Goal: Information Seeking & Learning: Learn about a topic

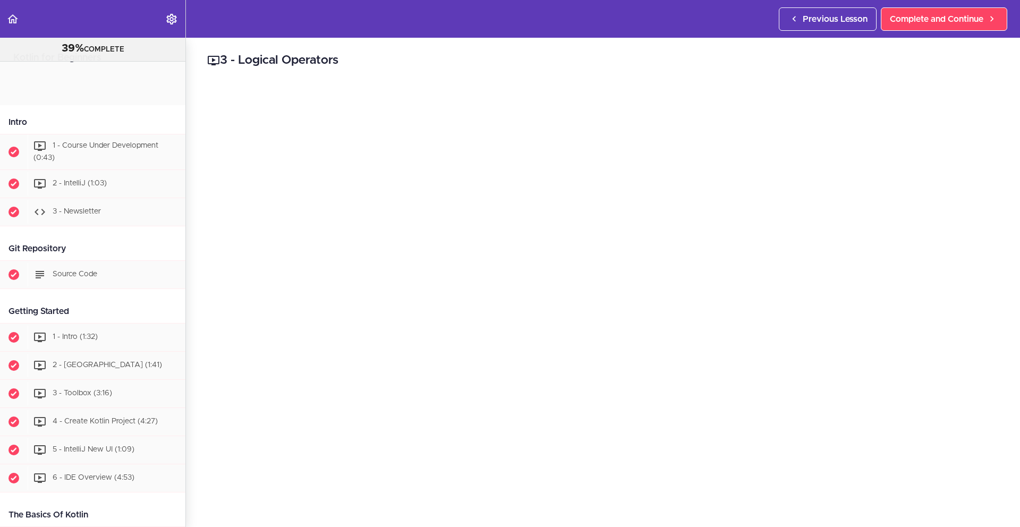
scroll to position [1121, 0]
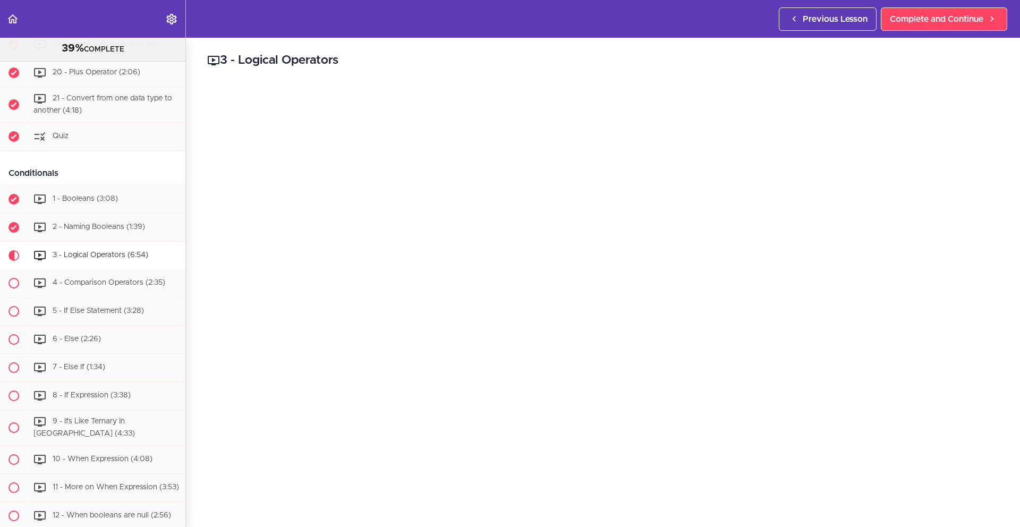
scroll to position [1187, 0]
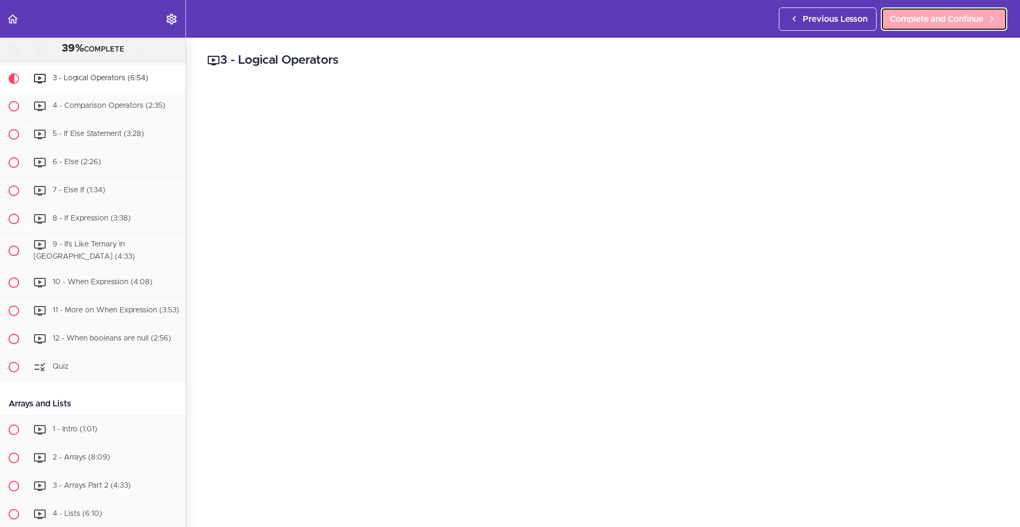
click at [915, 19] on span "Complete and Continue" at bounding box center [937, 19] width 94 height 13
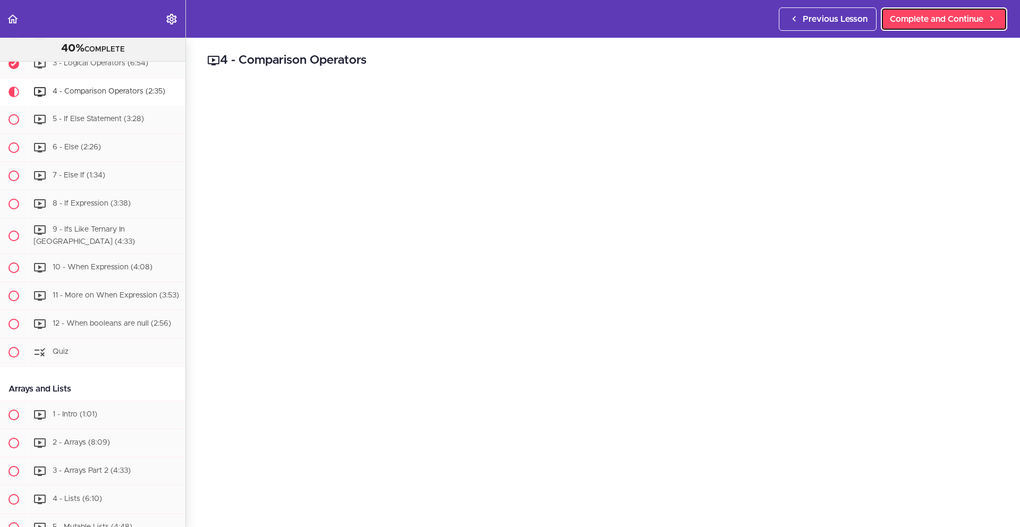
scroll to position [1202, 0]
click at [943, 22] on span "Complete and Continue" at bounding box center [937, 19] width 94 height 13
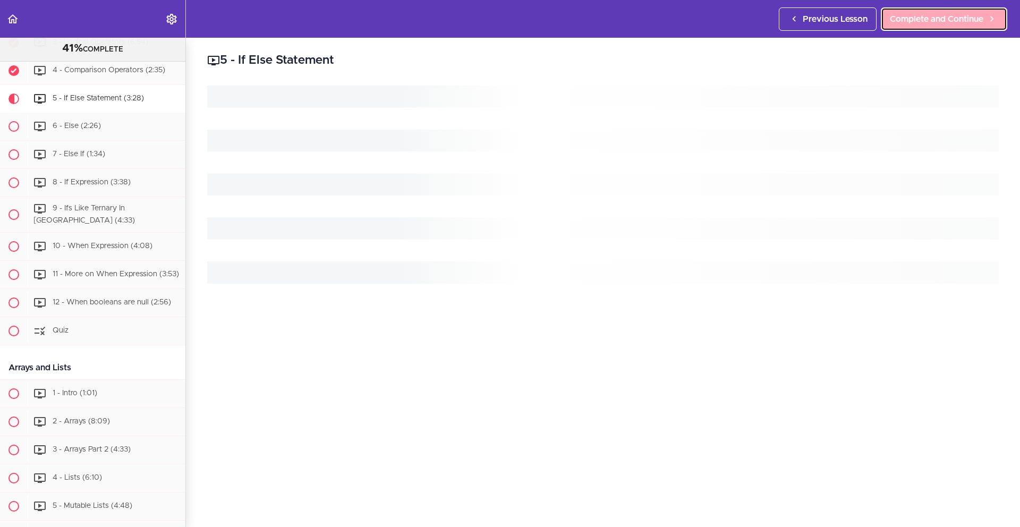
scroll to position [1230, 0]
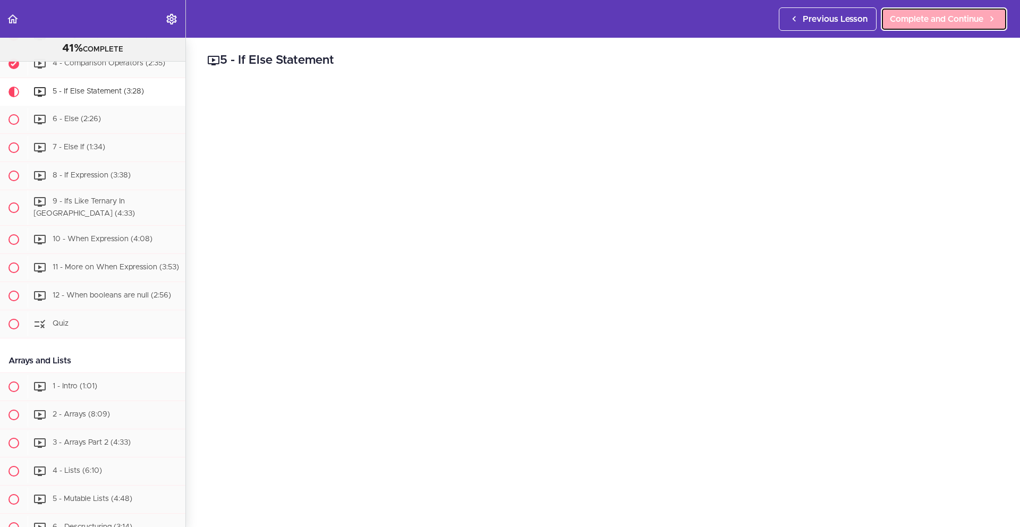
click at [939, 22] on span "Complete and Continue" at bounding box center [937, 19] width 94 height 13
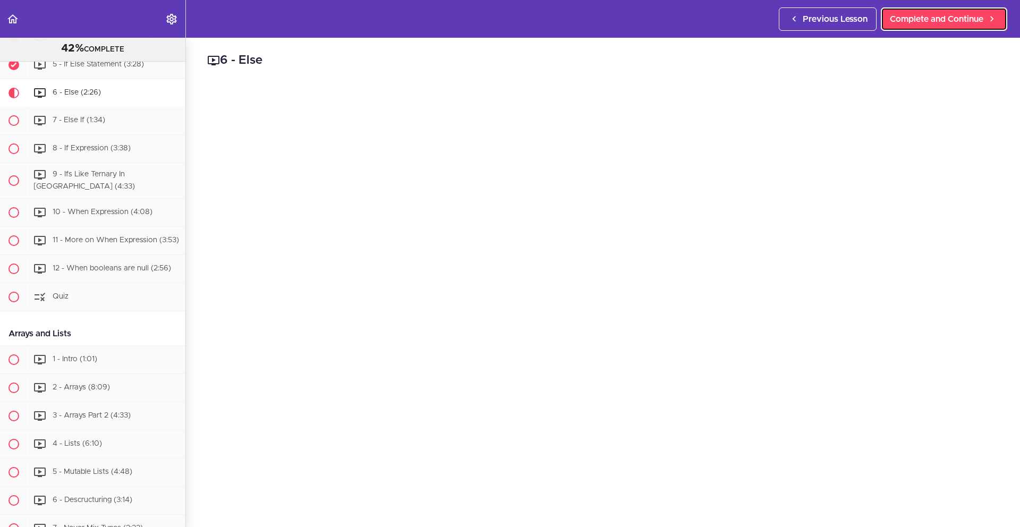
scroll to position [1259, 0]
click at [924, 23] on span "Complete and Continue" at bounding box center [937, 19] width 94 height 13
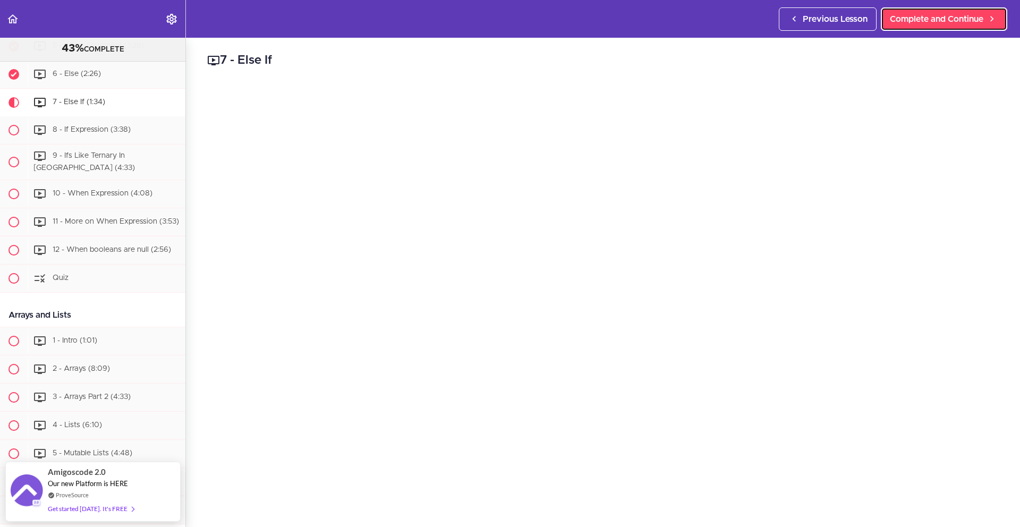
scroll to position [1186, 0]
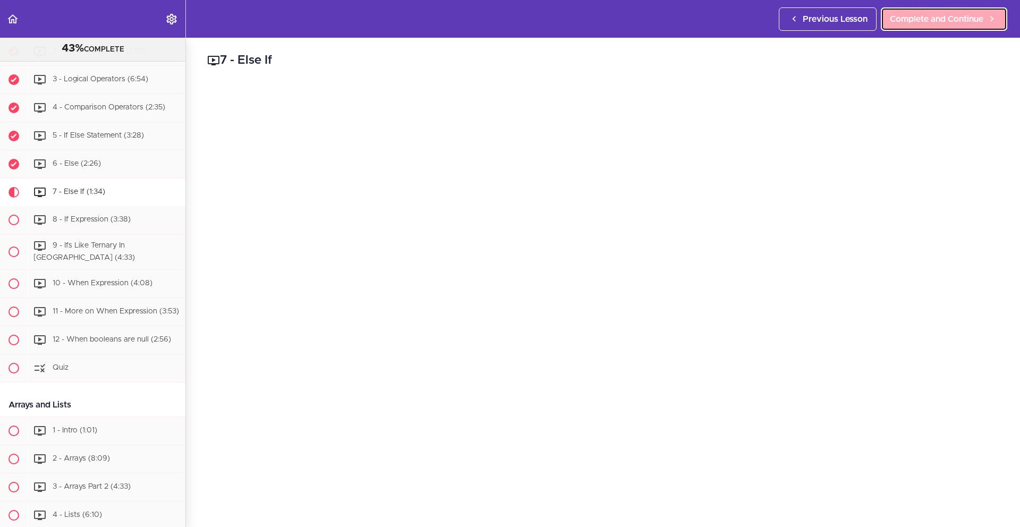
click at [947, 18] on span "Complete and Continue" at bounding box center [937, 19] width 94 height 13
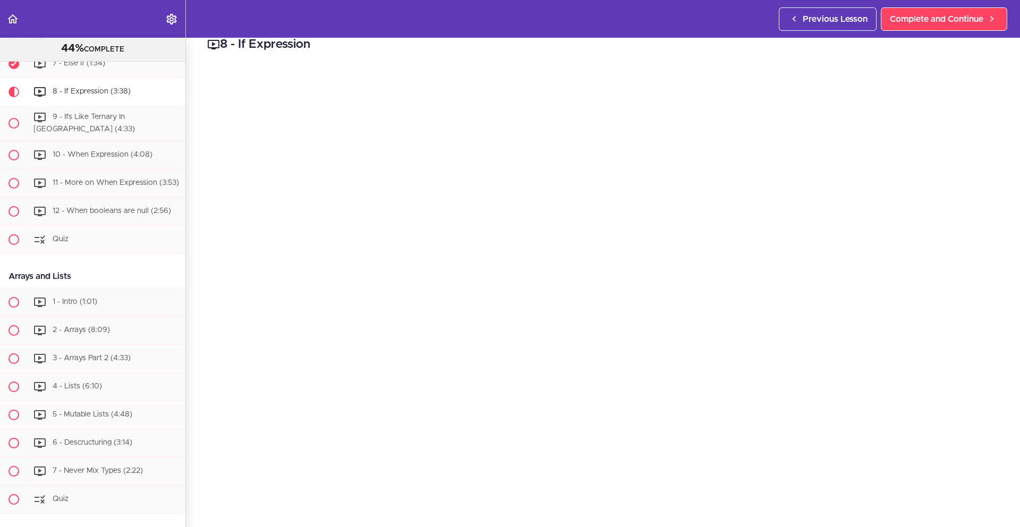
scroll to position [19, 0]
click at [940, 25] on span "Complete and Continue" at bounding box center [937, 19] width 94 height 13
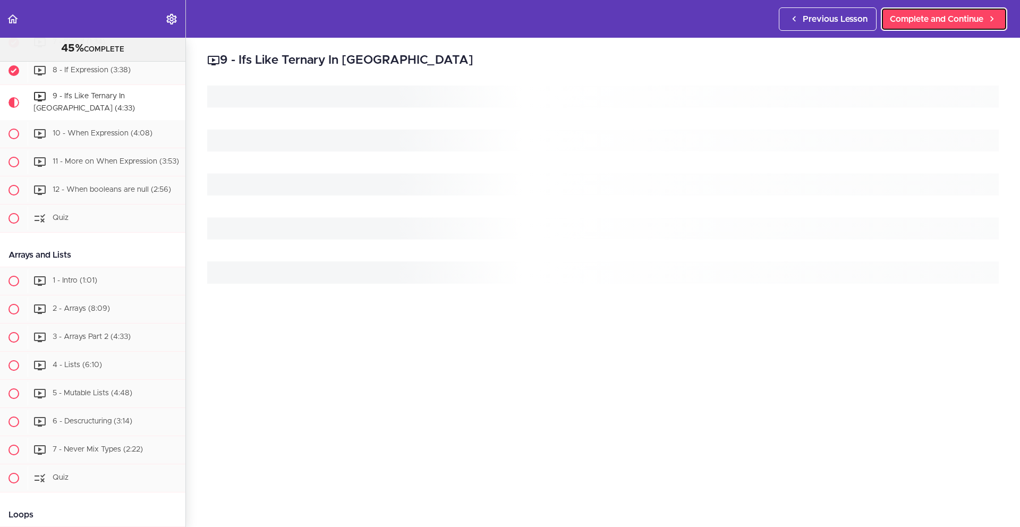
scroll to position [1343, 0]
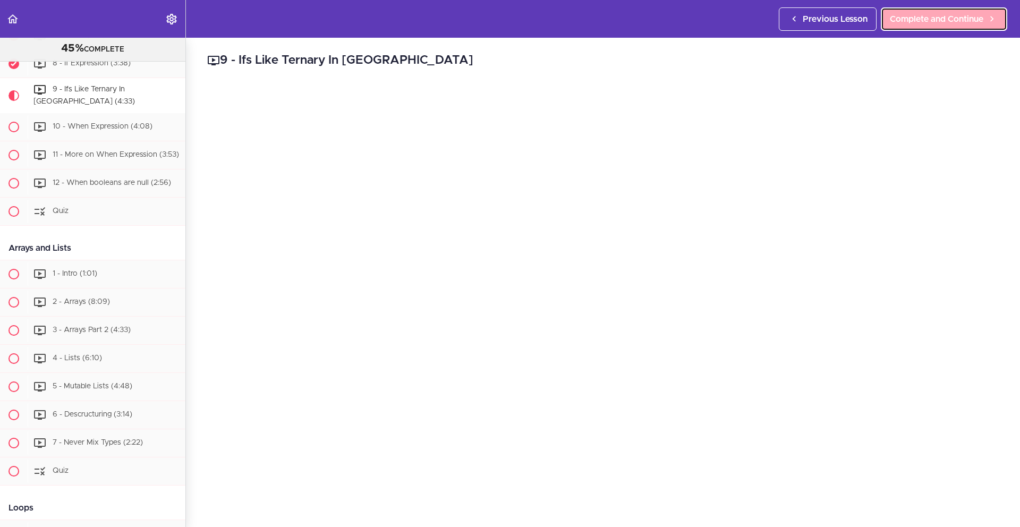
click at [900, 17] on span "Complete and Continue" at bounding box center [937, 19] width 94 height 13
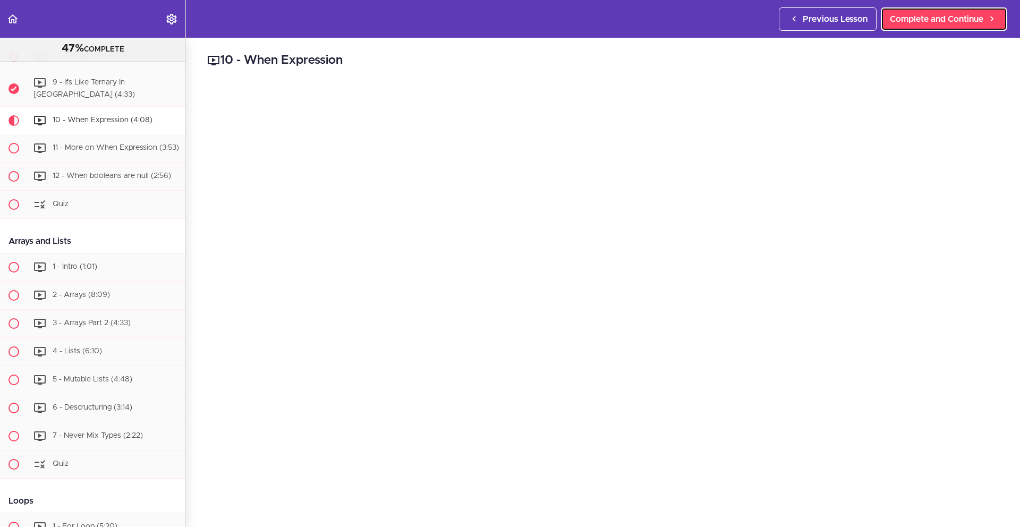
scroll to position [1371, 0]
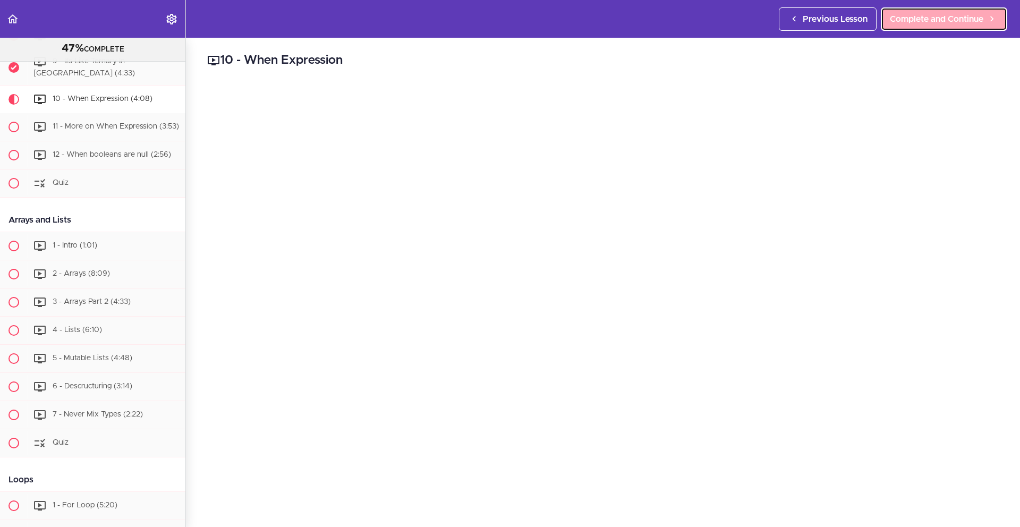
click at [935, 16] on span "Complete and Continue" at bounding box center [937, 19] width 94 height 13
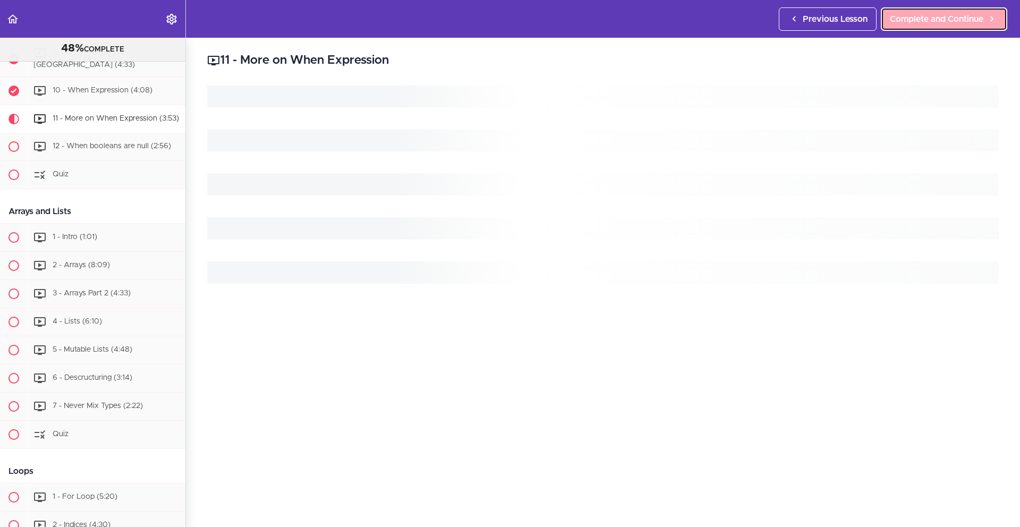
click at [935, 16] on span "Complete and Continue" at bounding box center [937, 19] width 94 height 13
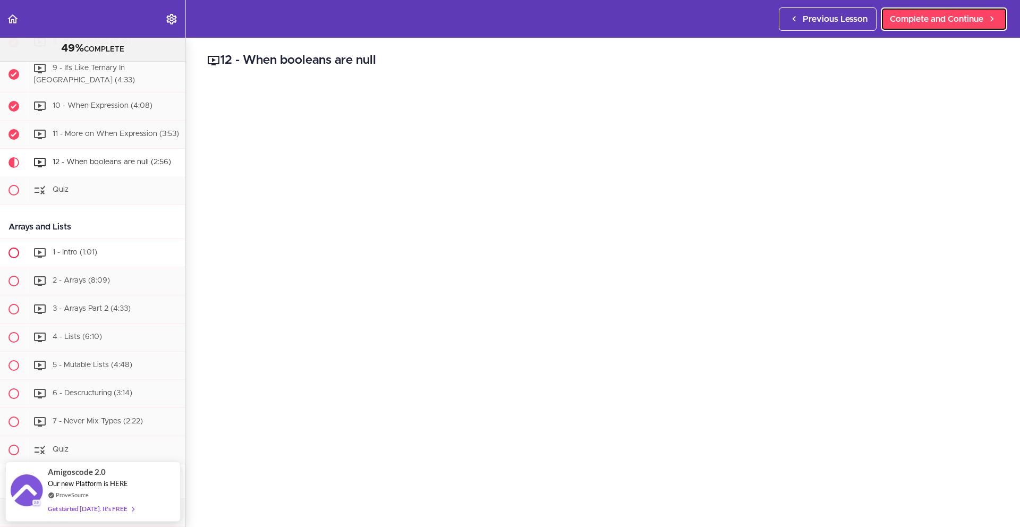
scroll to position [1363, 0]
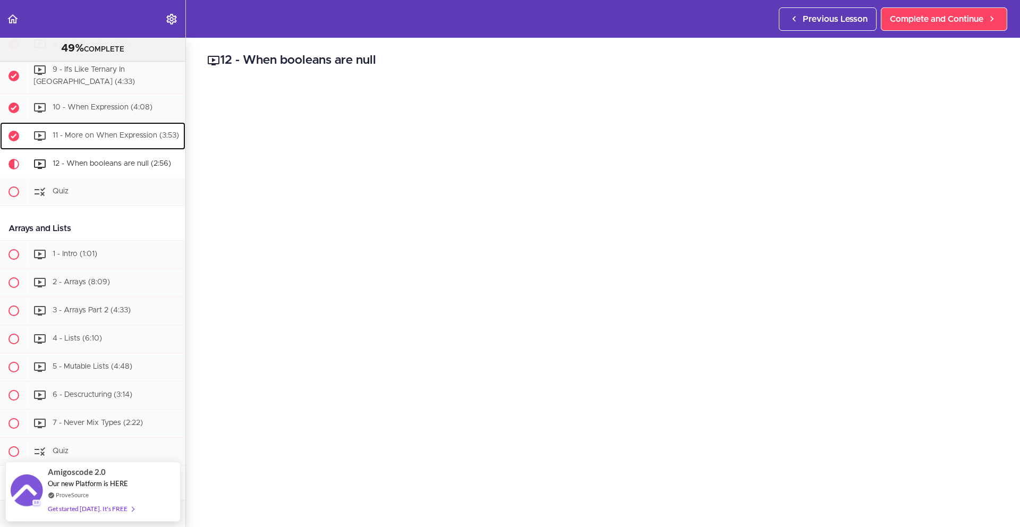
click at [130, 132] on div "11 - More on When Expression (3:53)" at bounding box center [107, 135] width 158 height 23
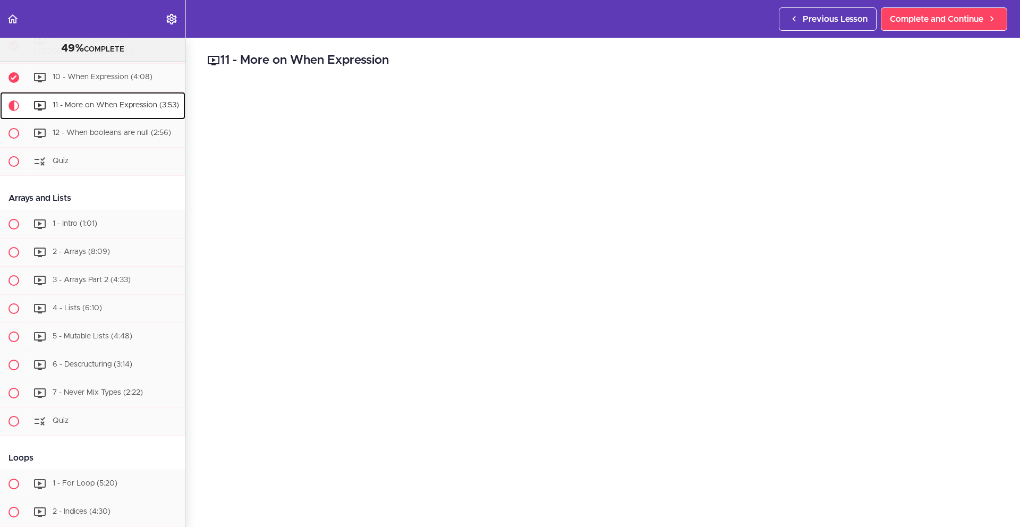
scroll to position [1399, 0]
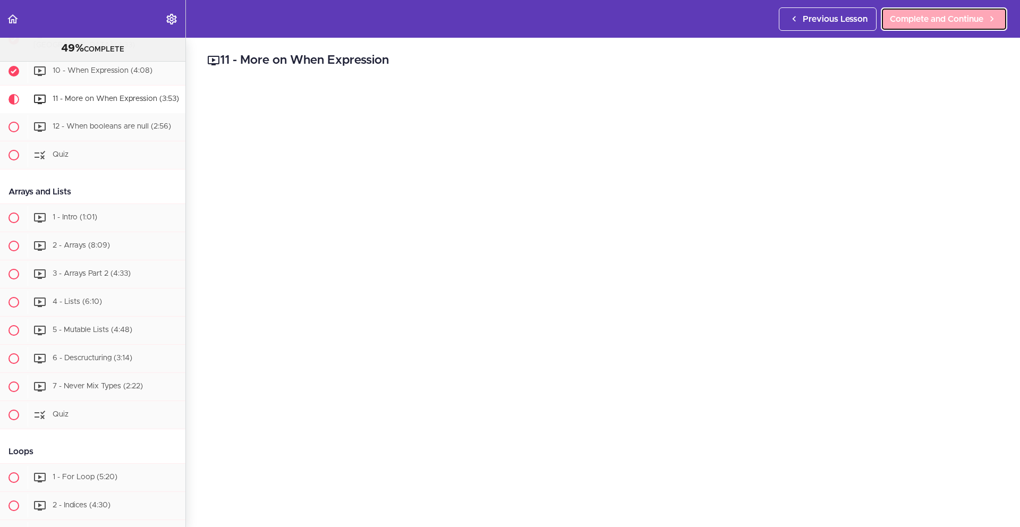
click at [951, 26] on link "Complete and Continue" at bounding box center [944, 18] width 126 height 23
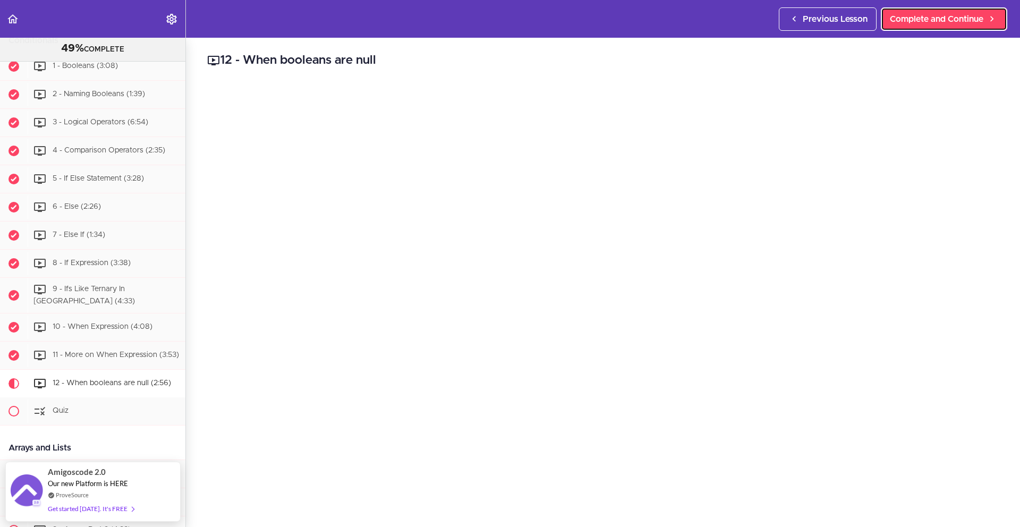
scroll to position [1140, 0]
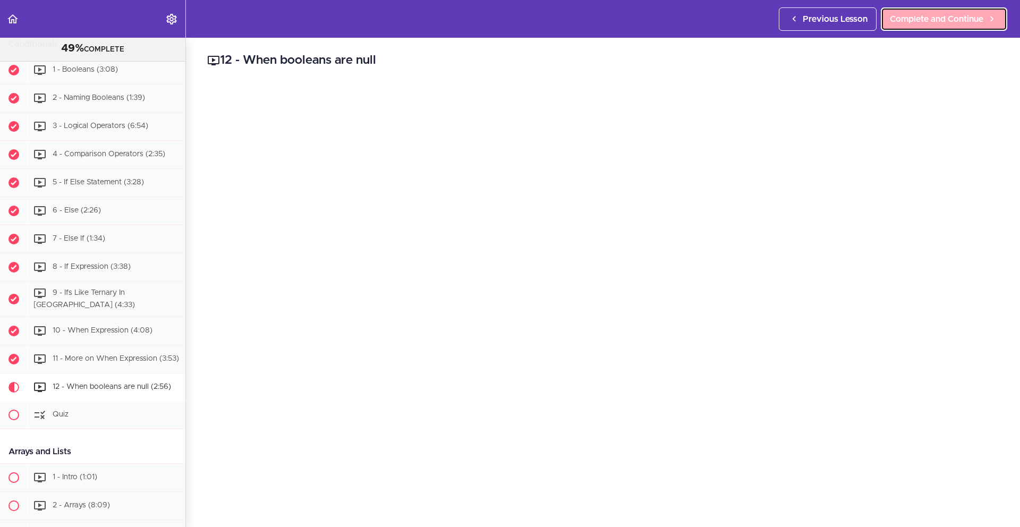
click at [941, 21] on span "Complete and Continue" at bounding box center [937, 19] width 94 height 13
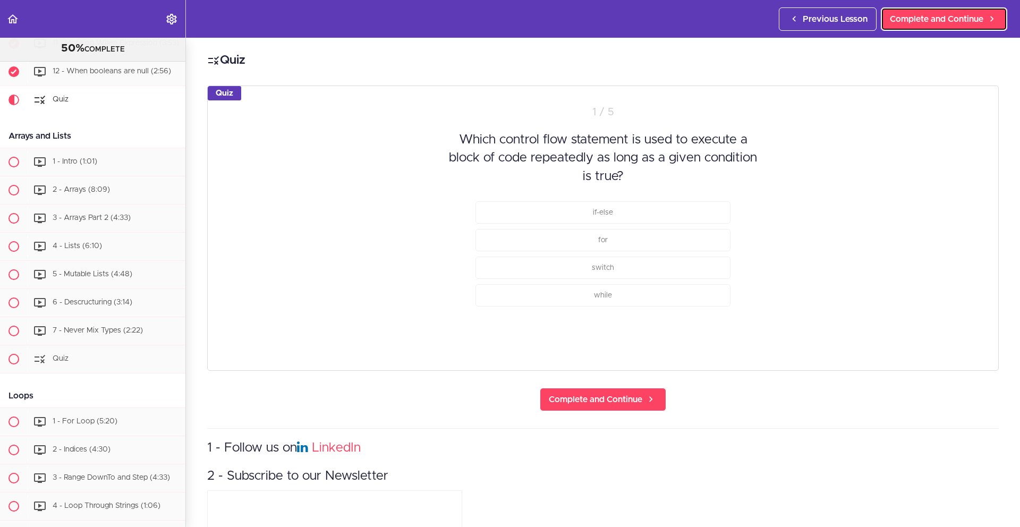
scroll to position [1456, 0]
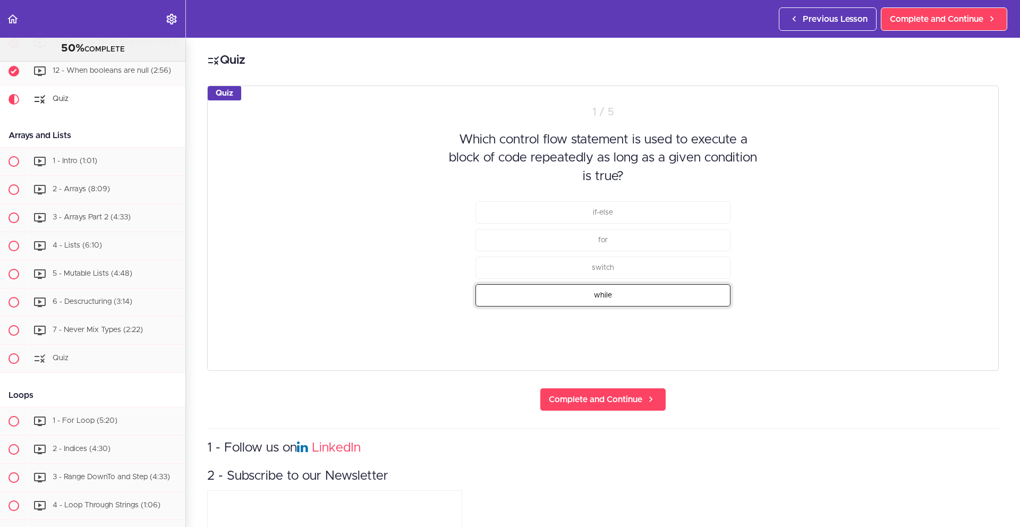
click at [630, 291] on button "while" at bounding box center [603, 295] width 255 height 22
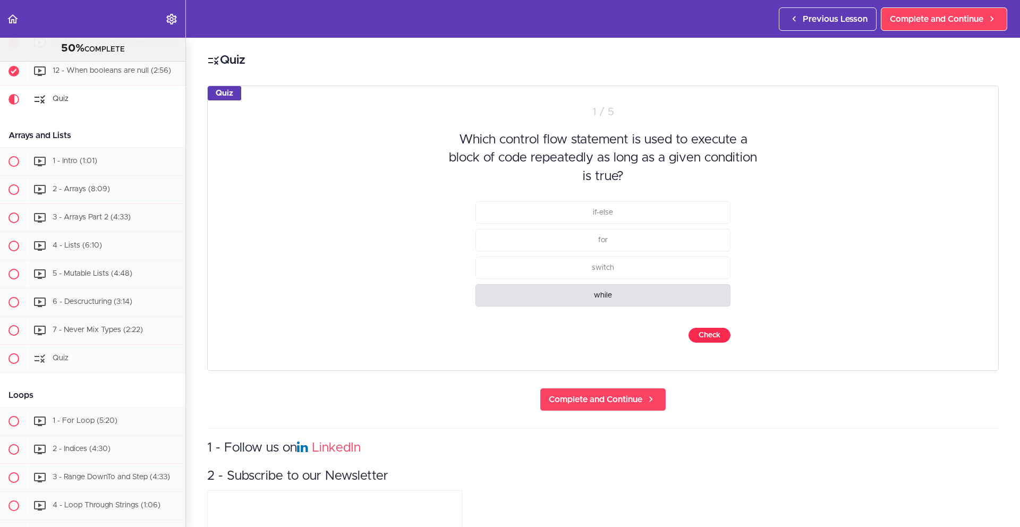
click at [696, 335] on button "Check" at bounding box center [710, 335] width 42 height 15
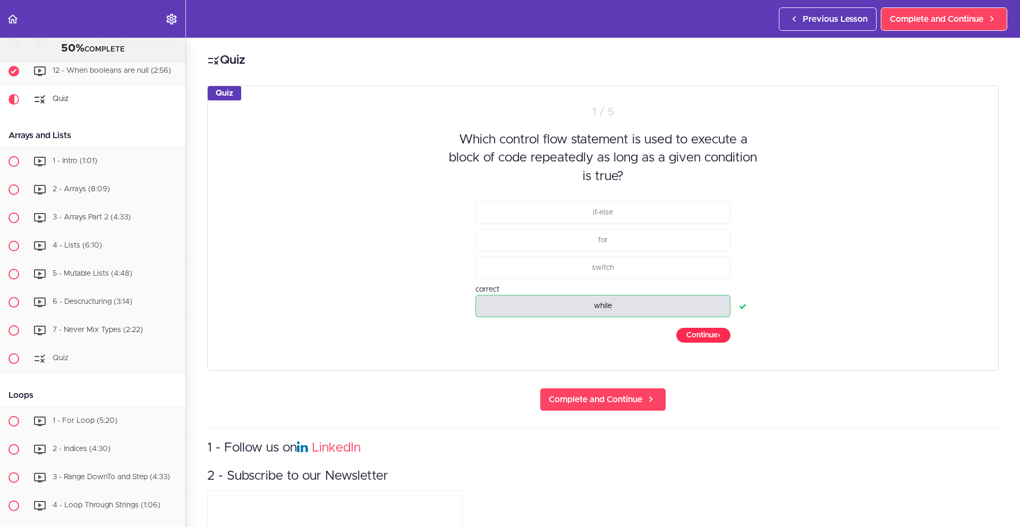
click at [707, 335] on button "Continue ›" at bounding box center [704, 335] width 54 height 15
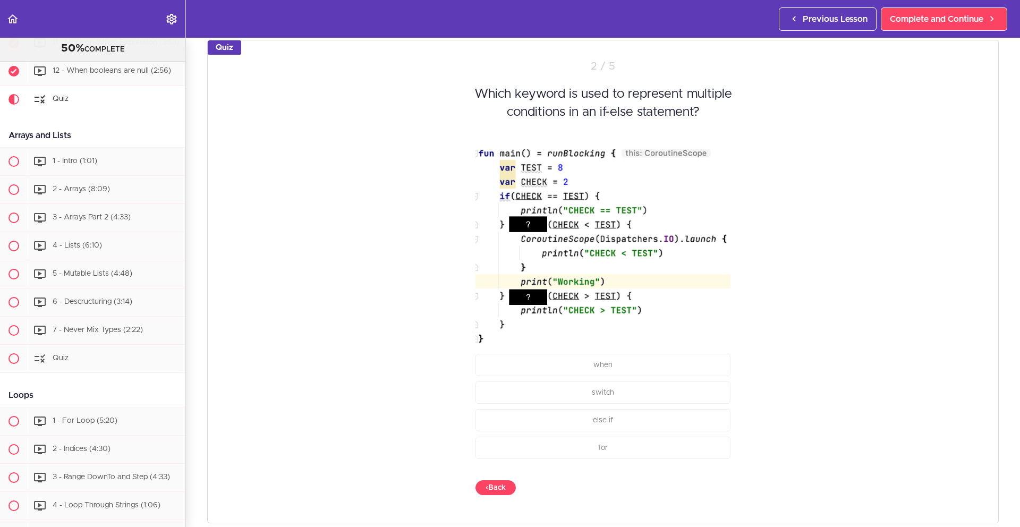
scroll to position [48, 0]
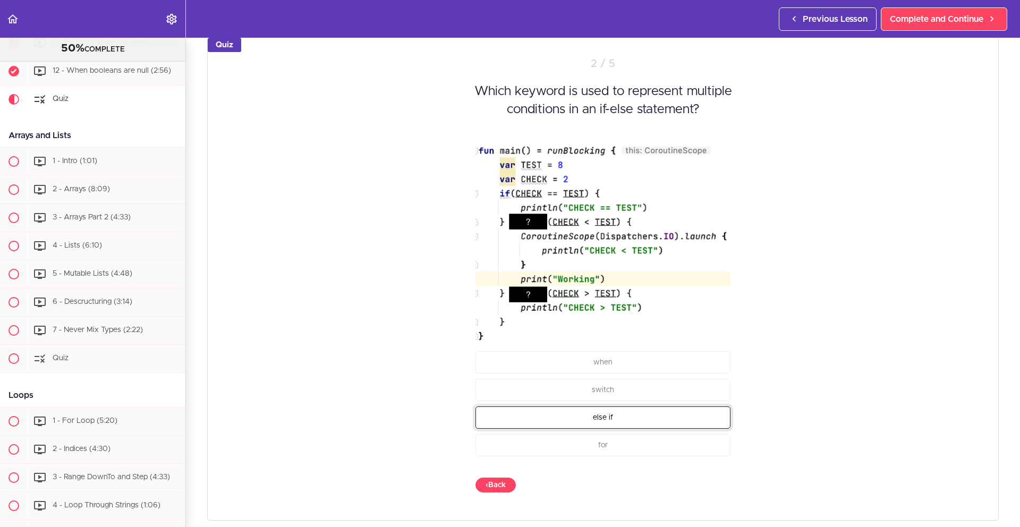
click at [621, 418] on button "else if" at bounding box center [603, 418] width 255 height 22
click at [706, 483] on button "Check" at bounding box center [710, 485] width 42 height 15
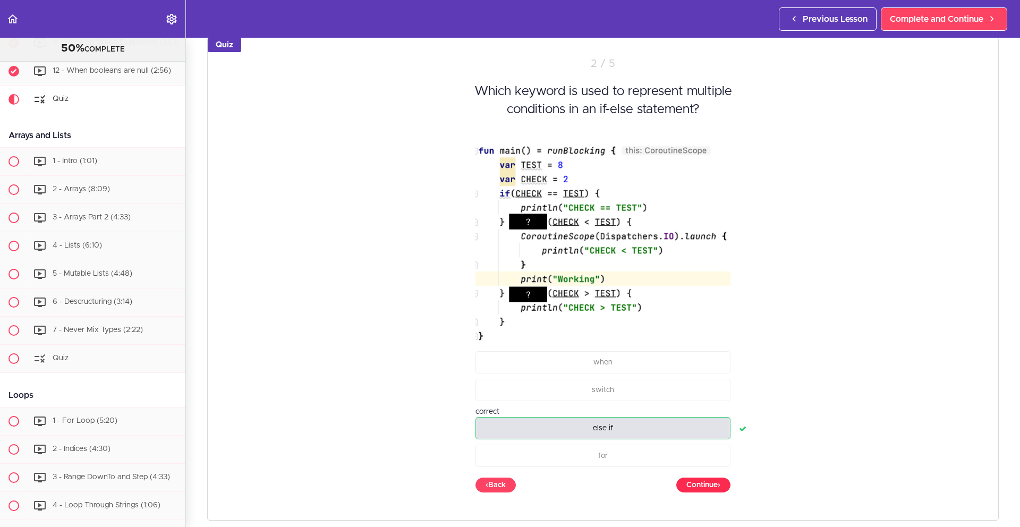
click at [706, 483] on button "Continue ›" at bounding box center [704, 485] width 54 height 15
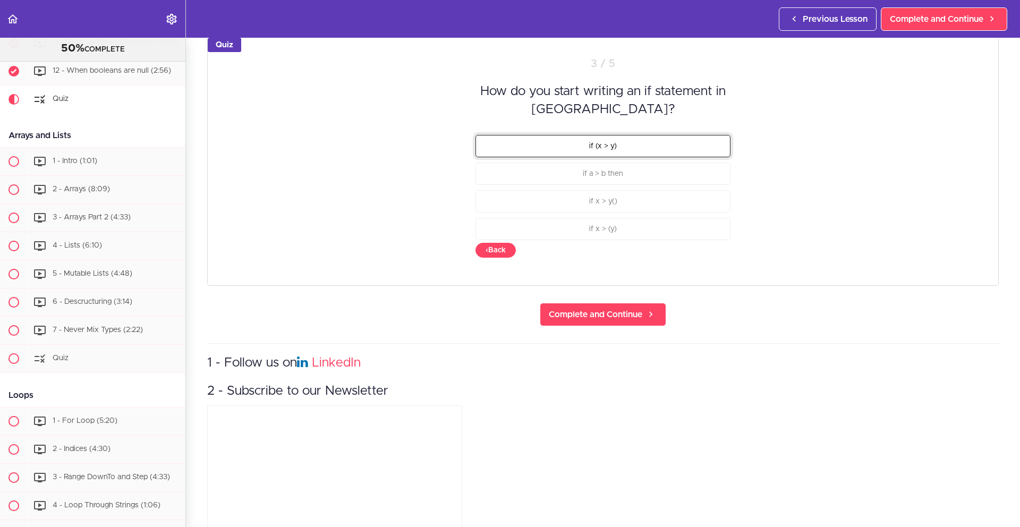
click at [618, 134] on button "if (x > y)" at bounding box center [603, 145] width 255 height 22
click at [708, 248] on button "Check" at bounding box center [710, 250] width 42 height 15
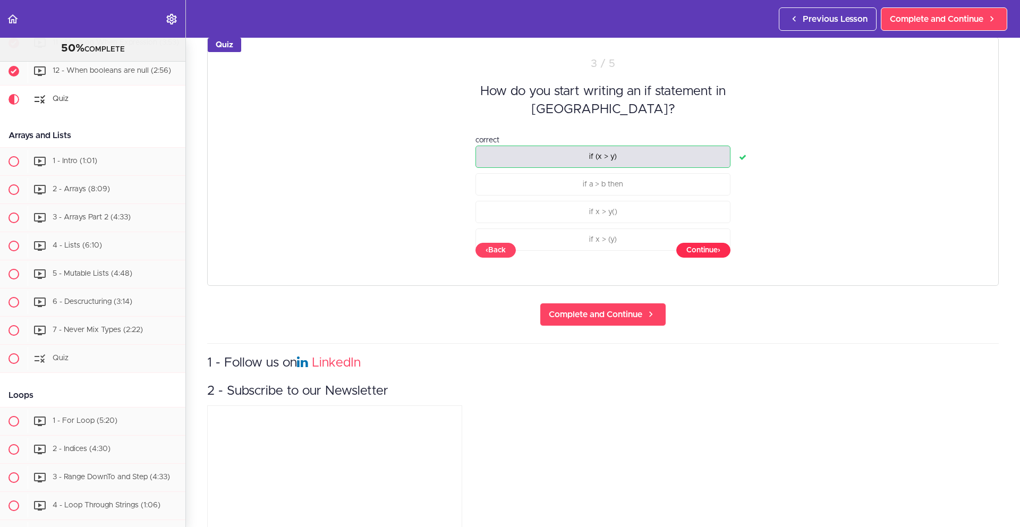
click at [709, 248] on button "Continue ›" at bounding box center [704, 250] width 54 height 15
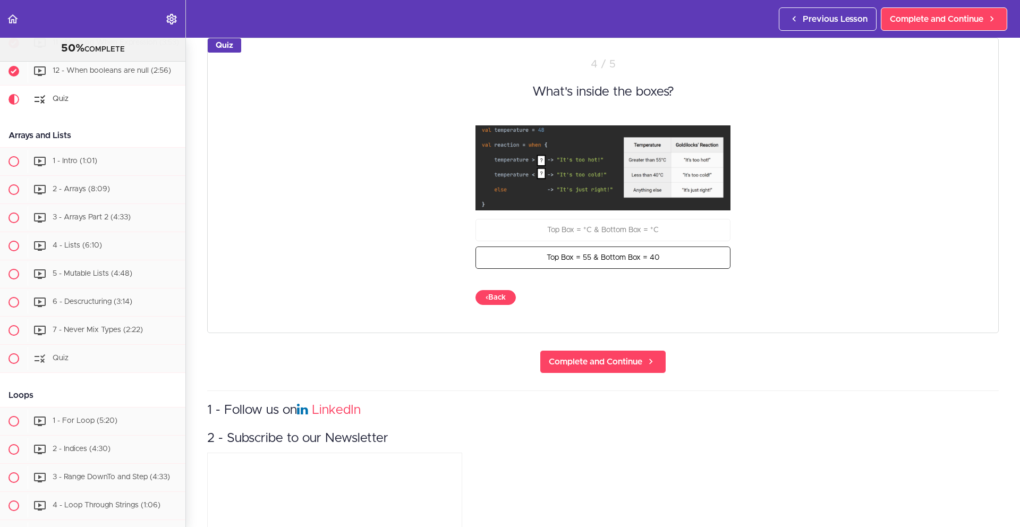
scroll to position [54, 0]
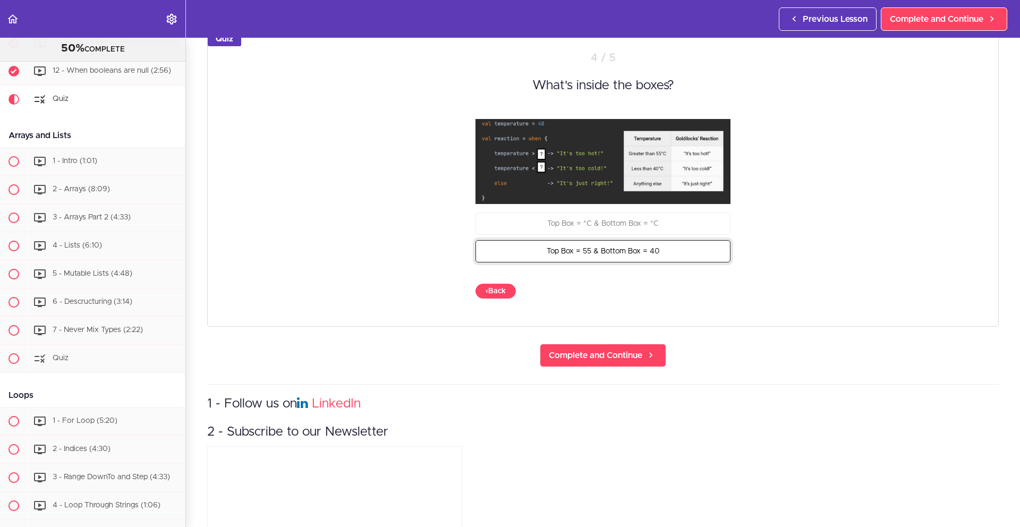
click at [660, 250] on button "Top Box = 55 & Bottom Box = 40" at bounding box center [603, 251] width 255 height 22
click at [704, 293] on button "Check" at bounding box center [710, 291] width 42 height 15
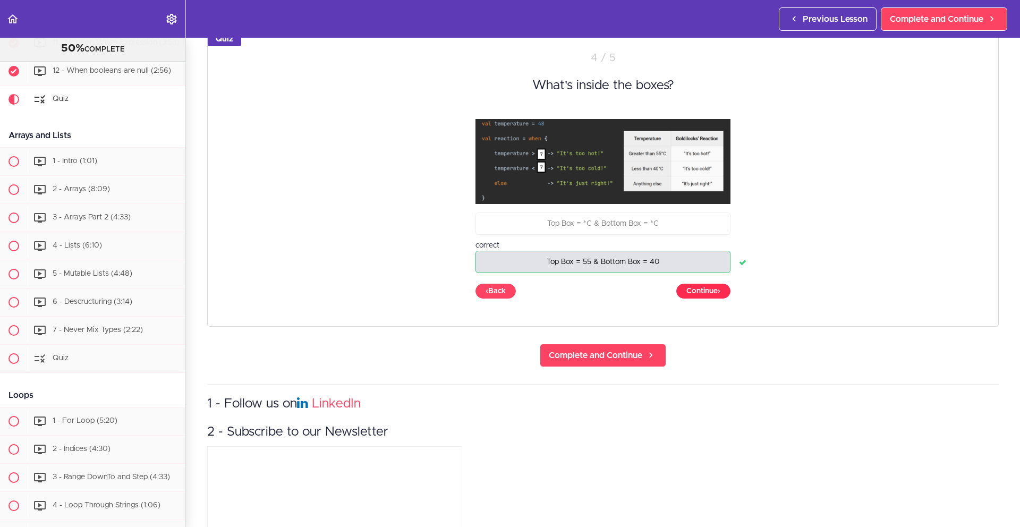
click at [713, 290] on button "Continue ›" at bounding box center [704, 291] width 54 height 15
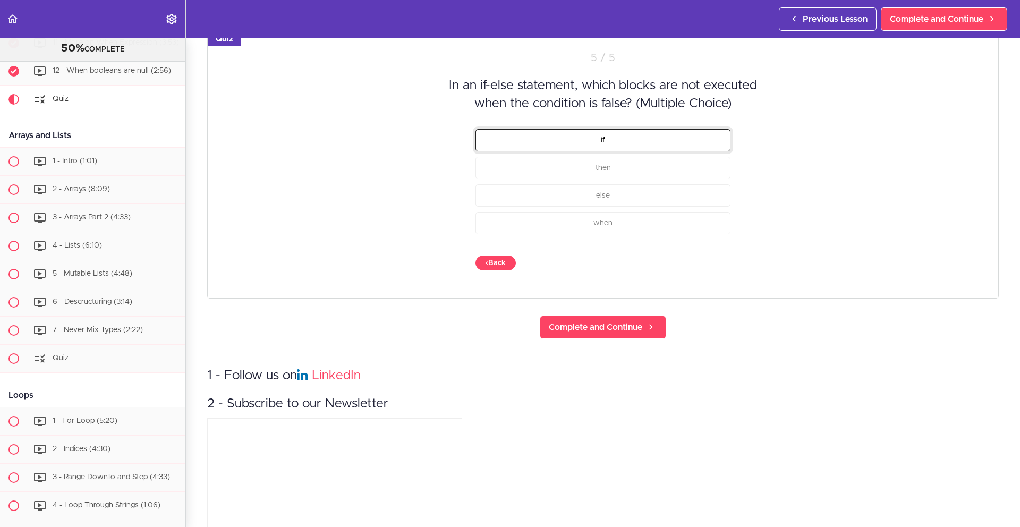
click at [723, 140] on button "if" at bounding box center [603, 140] width 255 height 22
click at [702, 261] on button "Check" at bounding box center [710, 263] width 42 height 15
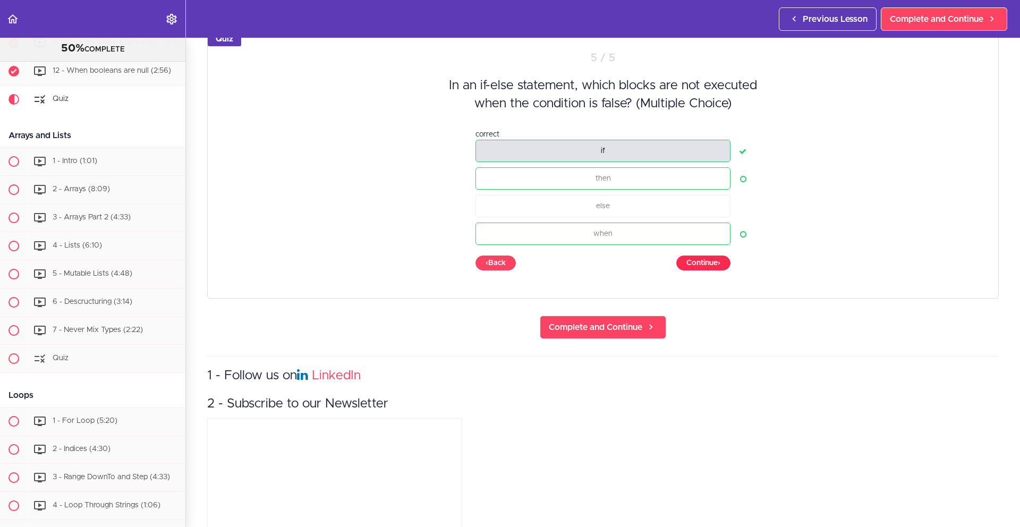
click at [702, 261] on button "Continue ›" at bounding box center [704, 263] width 54 height 15
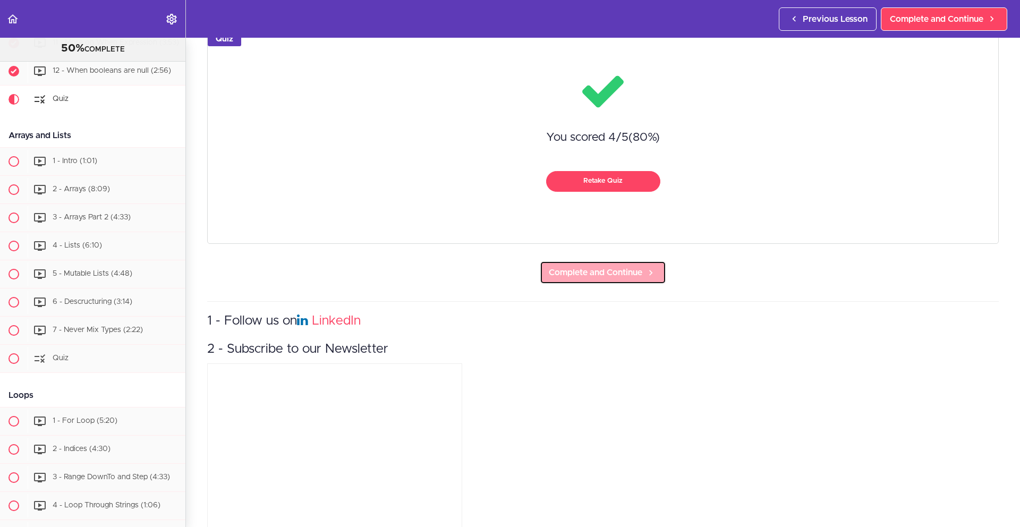
click at [590, 271] on span "Complete and Continue" at bounding box center [596, 272] width 94 height 13
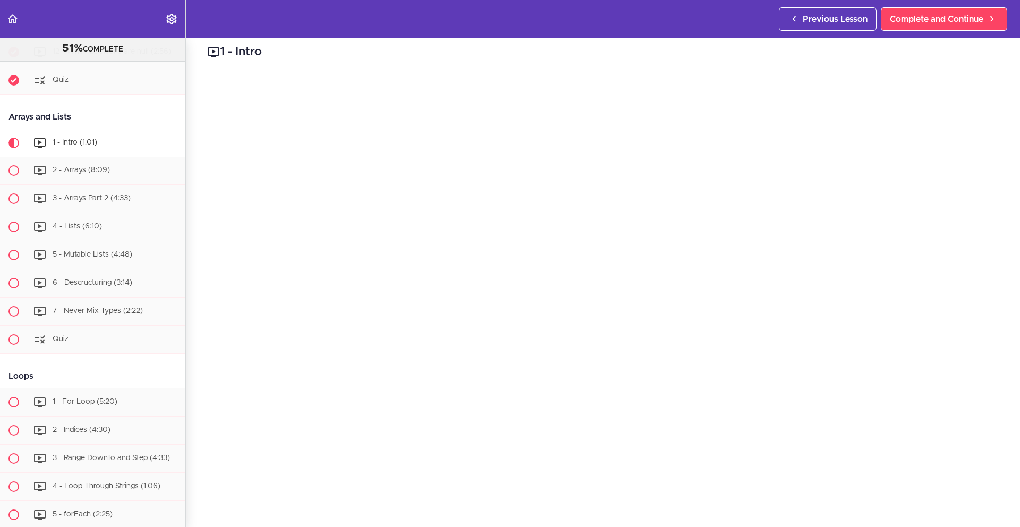
scroll to position [1518, 0]
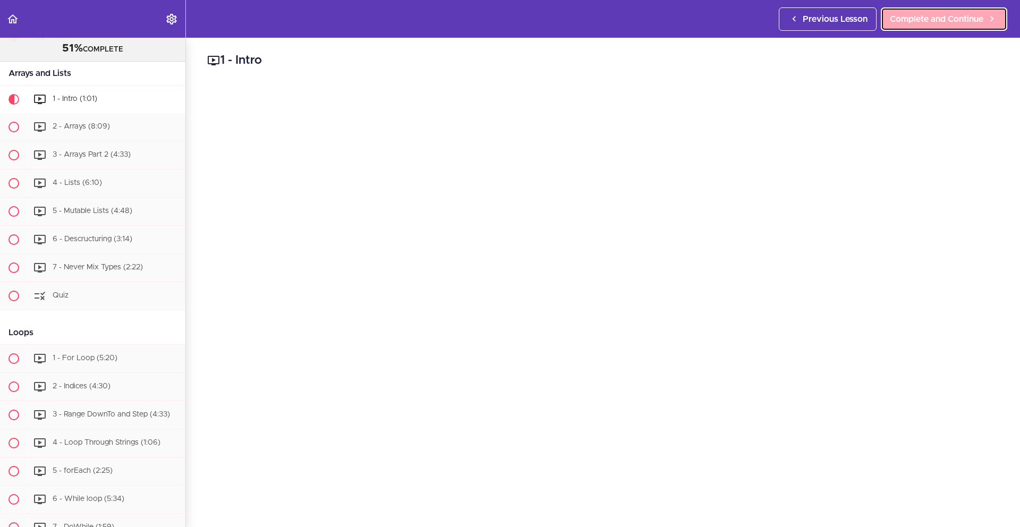
click at [914, 16] on span "Complete and Continue" at bounding box center [937, 19] width 94 height 13
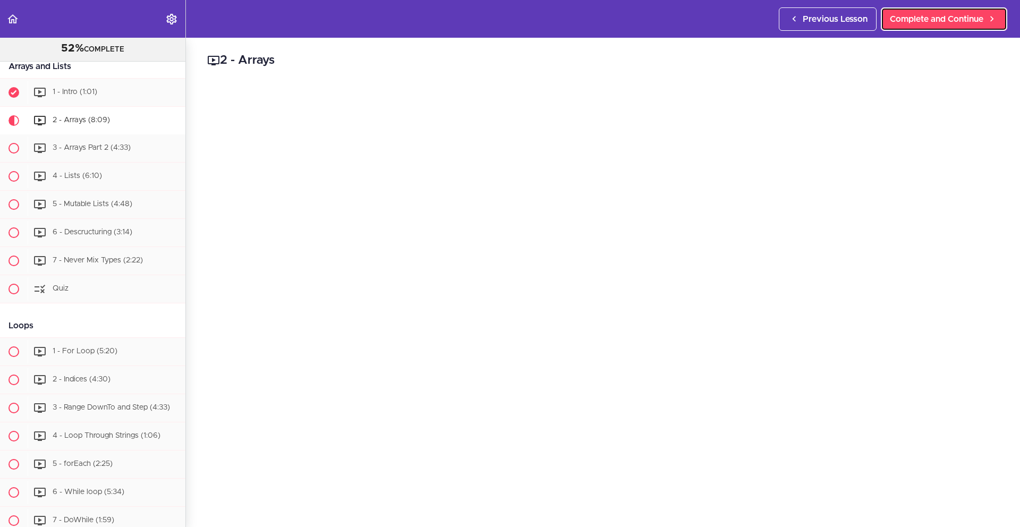
scroll to position [1547, 0]
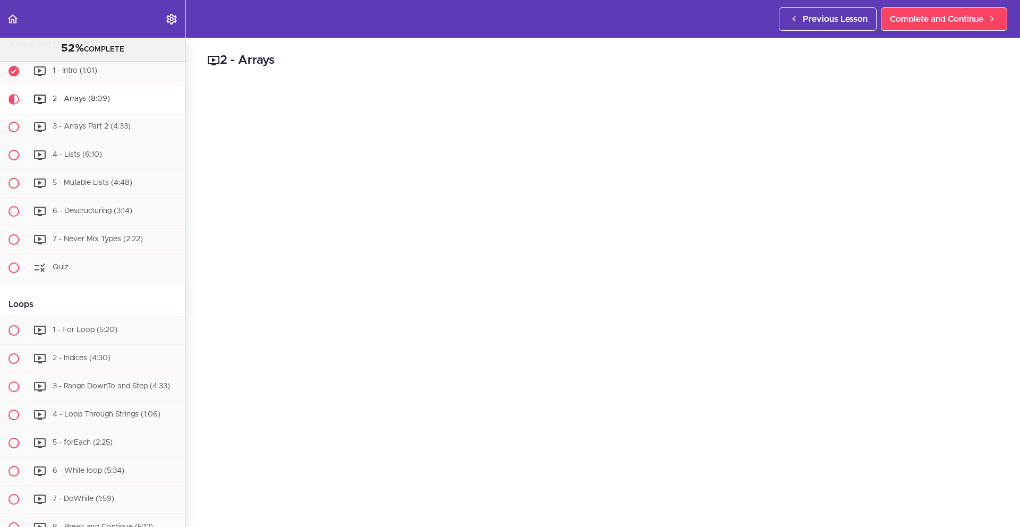
click at [913, 31] on div "Previous Lesson Complete and Continue" at bounding box center [895, 19] width 233 height 38
click at [916, 21] on span "Complete and Continue" at bounding box center [937, 19] width 94 height 13
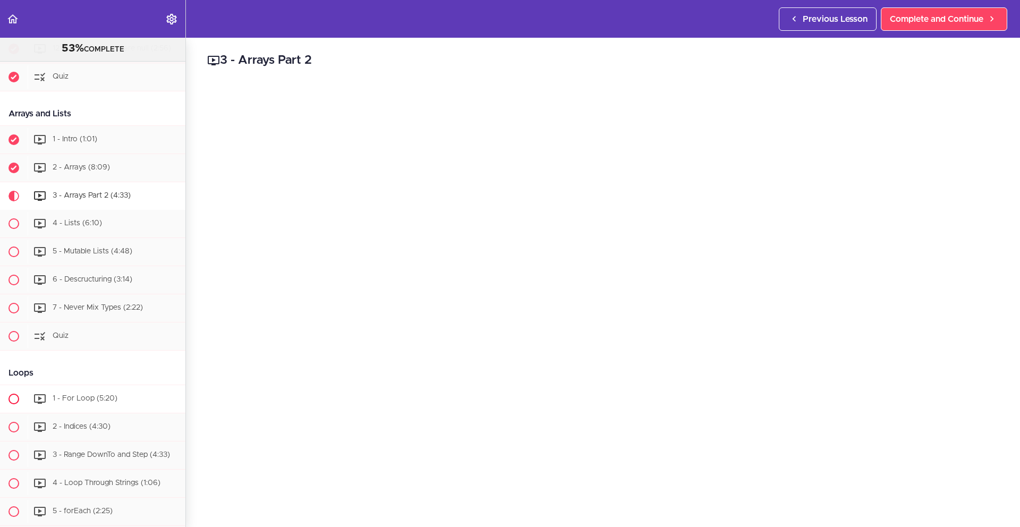
scroll to position [1487, 0]
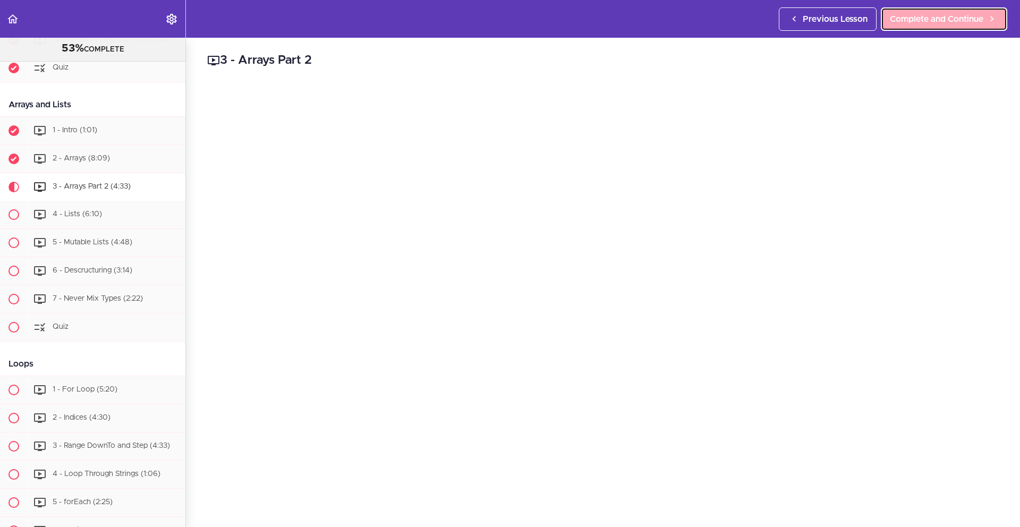
click at [906, 22] on span "Complete and Continue" at bounding box center [937, 19] width 94 height 13
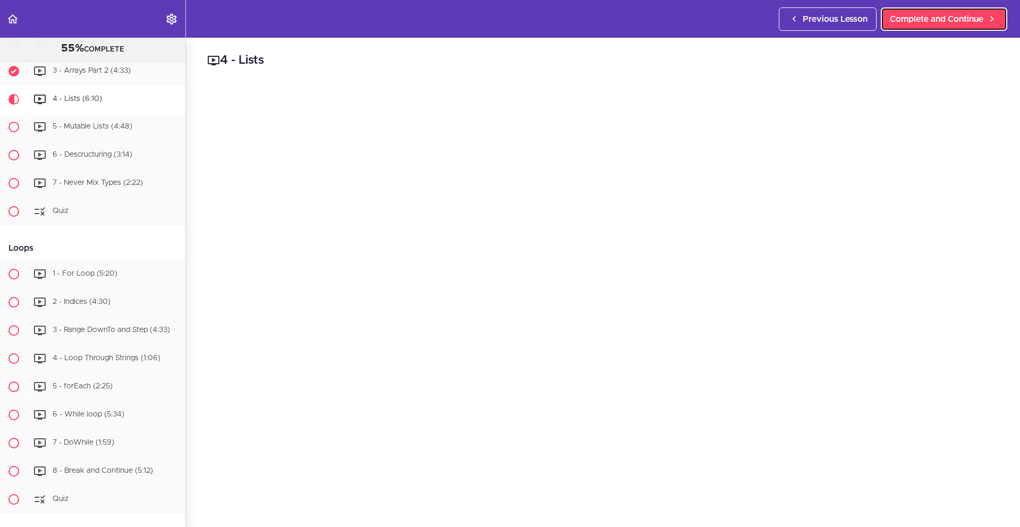
scroll to position [1603, 0]
click at [926, 55] on h2 "4 - Lists" at bounding box center [603, 61] width 792 height 18
click at [929, 19] on span "Complete and Continue" at bounding box center [937, 19] width 94 height 13
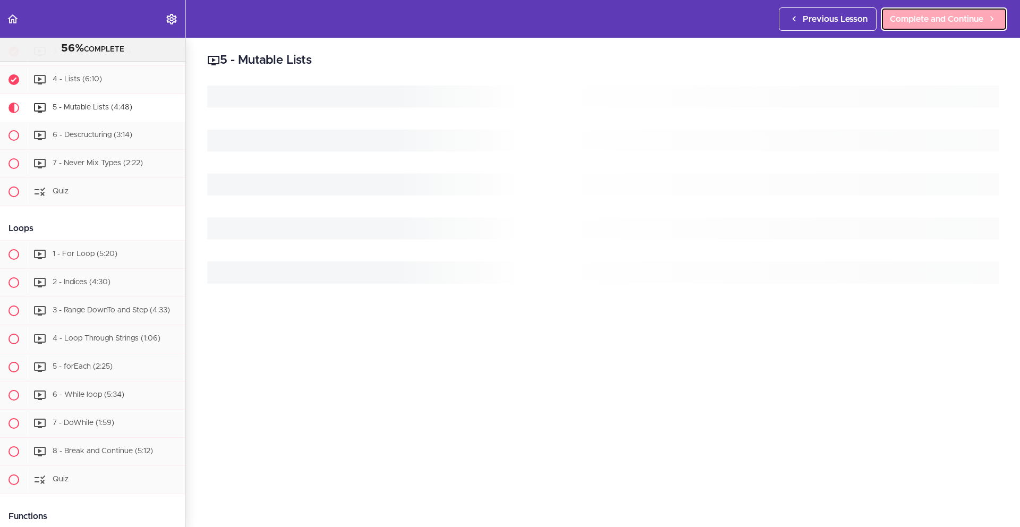
scroll to position [1631, 0]
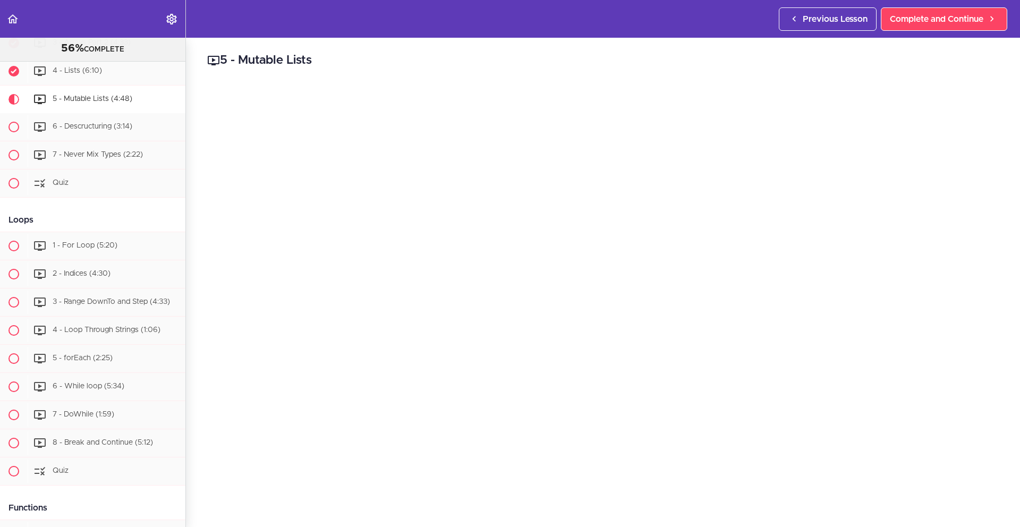
click at [1005, 457] on div "5 - Mutable Lists Complete and Continue 1 - Follow us on LinkedIn 2 - Subscribe…" at bounding box center [603, 283] width 834 height 490
click at [949, 53] on h2 "5 - Mutable Lists" at bounding box center [603, 61] width 792 height 18
click at [949, 26] on link "Complete and Continue" at bounding box center [944, 18] width 126 height 23
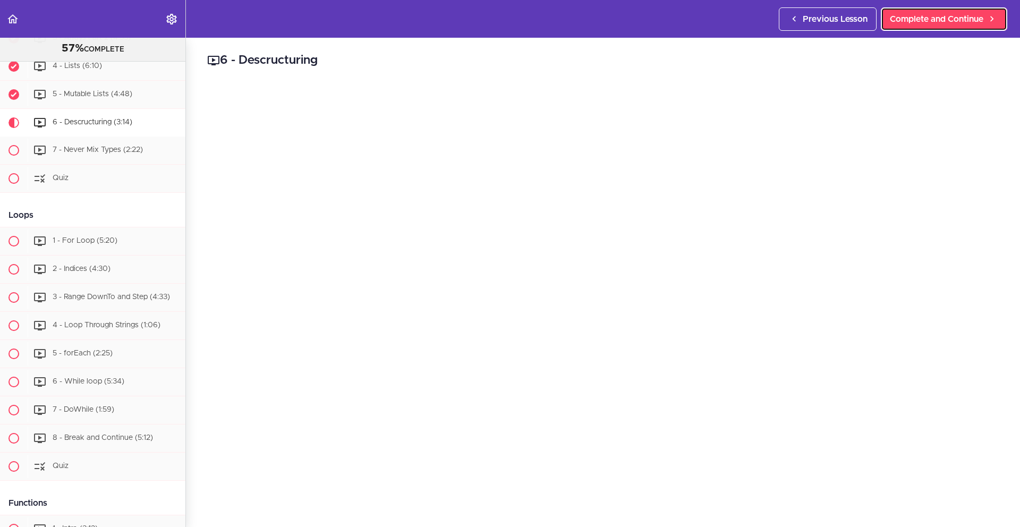
scroll to position [1659, 0]
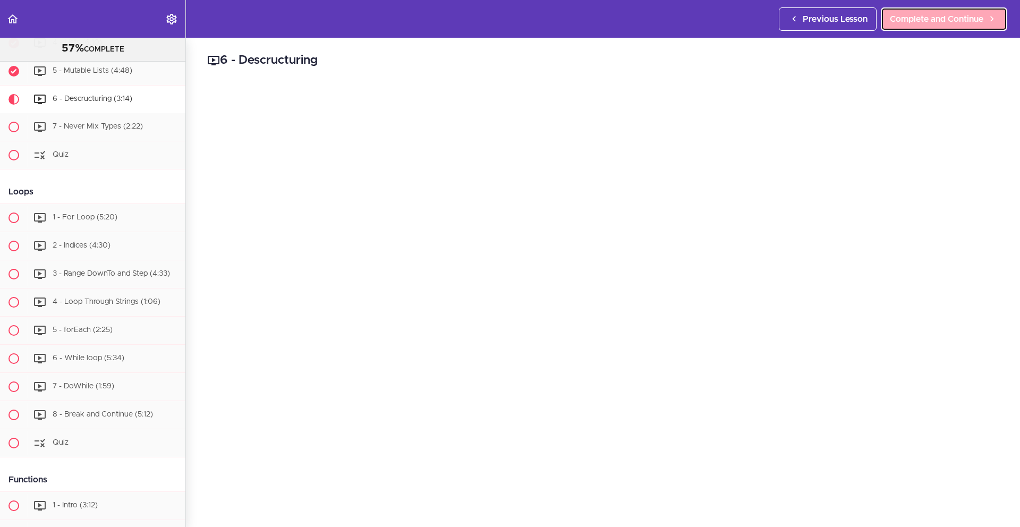
click at [927, 14] on span "Complete and Continue" at bounding box center [937, 19] width 94 height 13
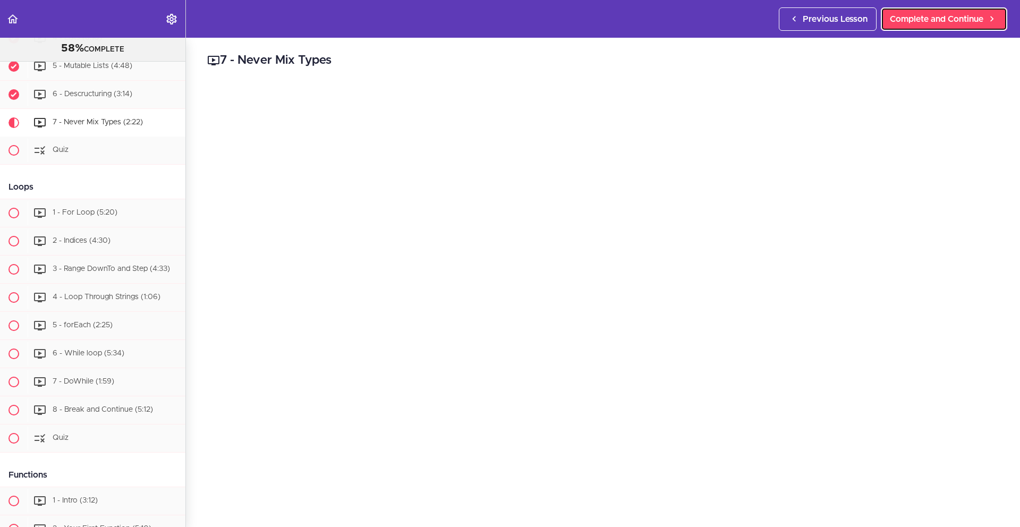
scroll to position [1688, 0]
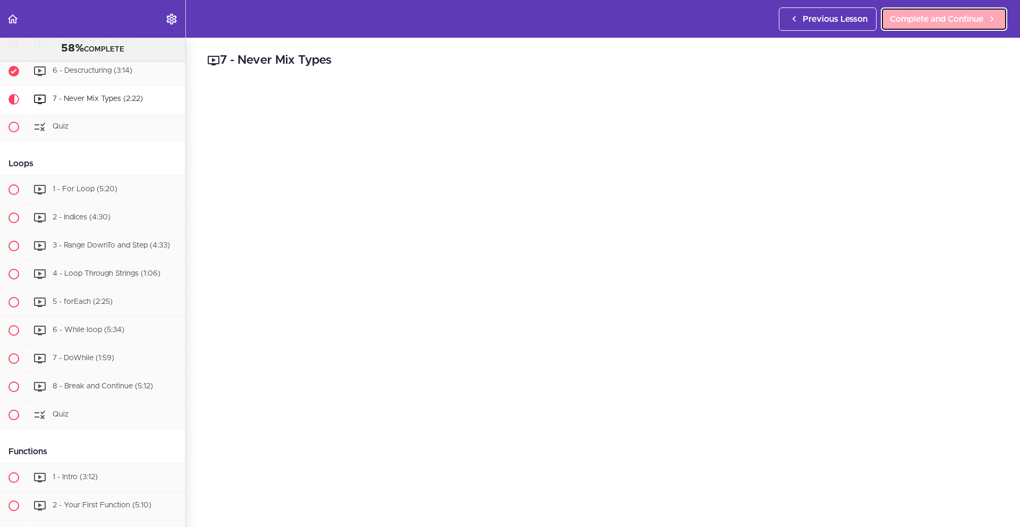
click at [912, 23] on span "Complete and Continue" at bounding box center [937, 19] width 94 height 13
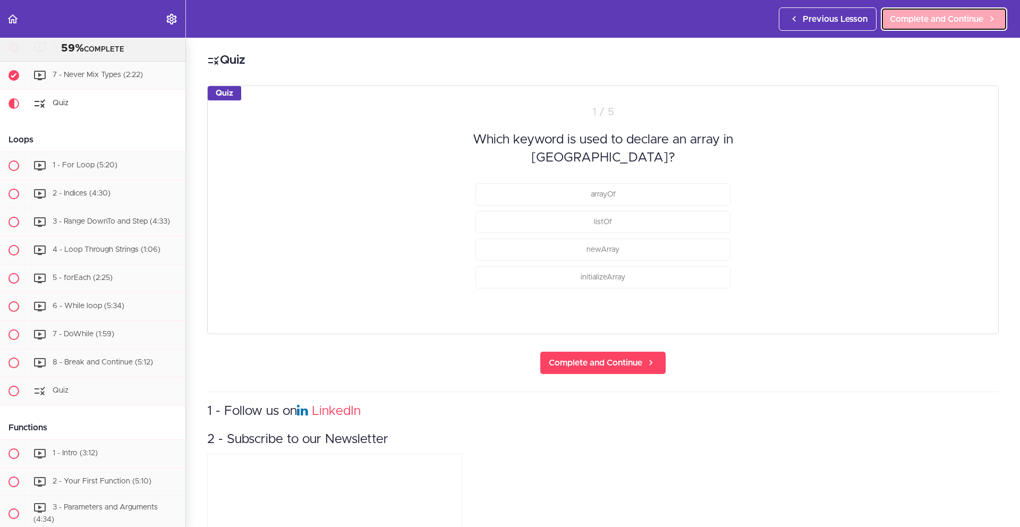
scroll to position [1716, 0]
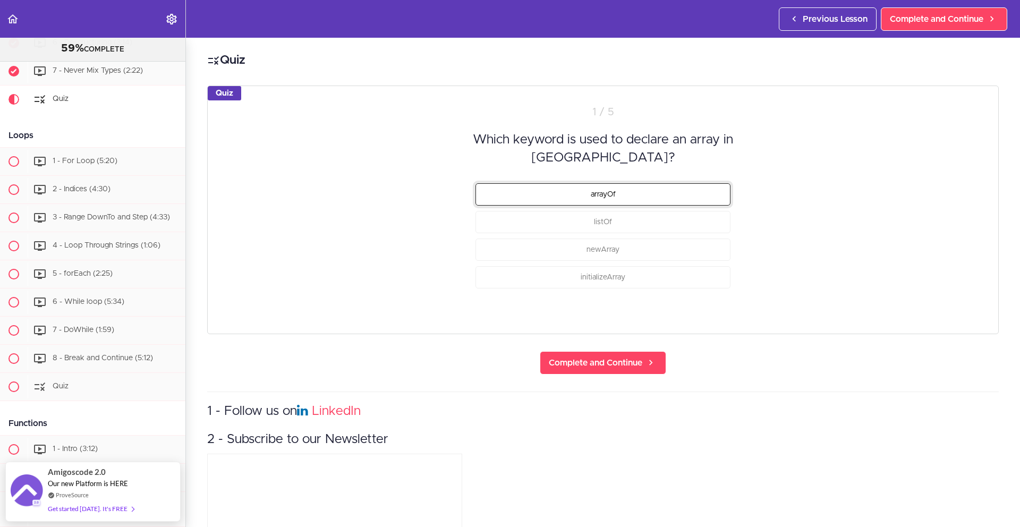
click at [668, 183] on button "arrayOf" at bounding box center [603, 194] width 255 height 22
click at [716, 297] on button "Check" at bounding box center [710, 298] width 42 height 15
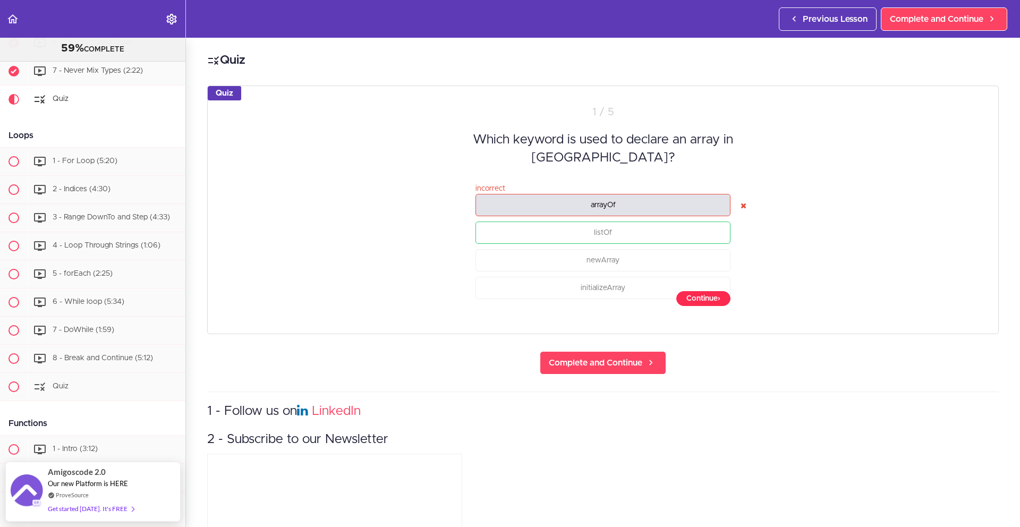
click at [716, 297] on button "Continue ›" at bounding box center [704, 298] width 54 height 15
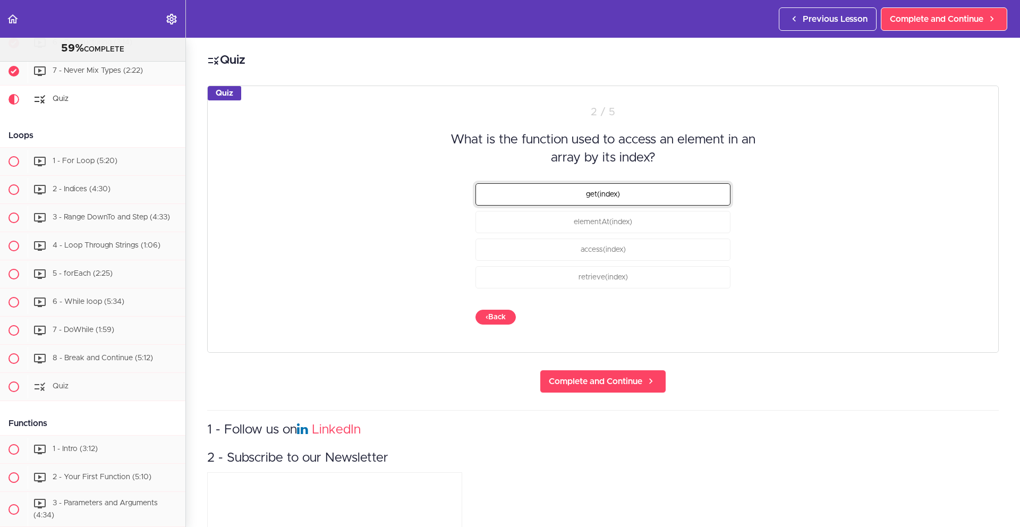
click at [636, 203] on button "get(index)" at bounding box center [603, 194] width 255 height 22
click at [710, 319] on button "Check" at bounding box center [710, 317] width 42 height 15
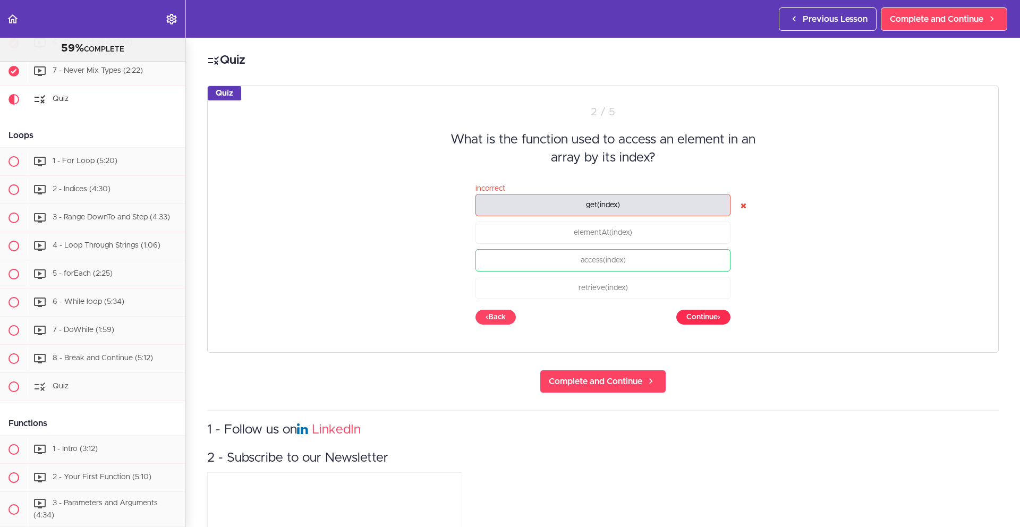
click at [710, 319] on button "Continue ›" at bounding box center [704, 317] width 54 height 15
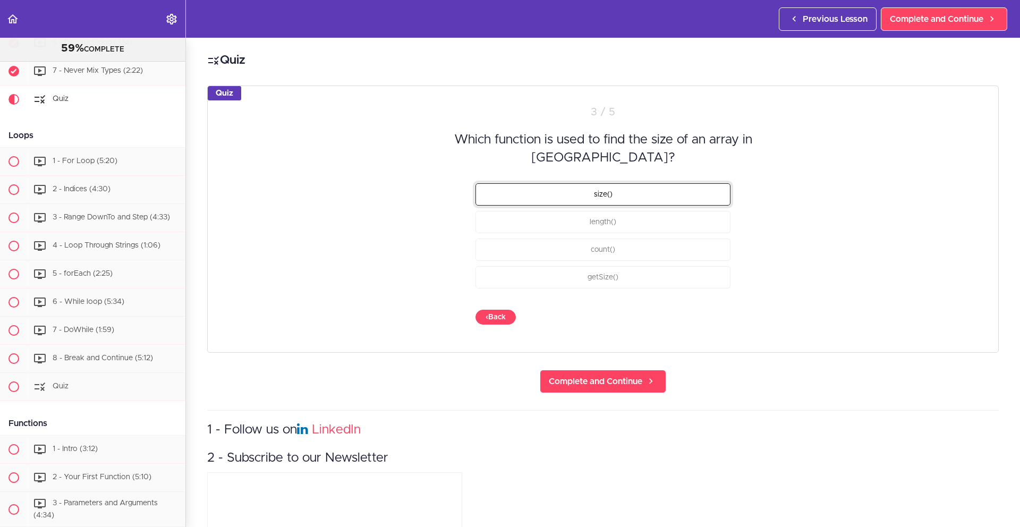
click at [637, 201] on button "size()" at bounding box center [603, 194] width 255 height 22
click at [711, 315] on button "Check" at bounding box center [710, 317] width 42 height 15
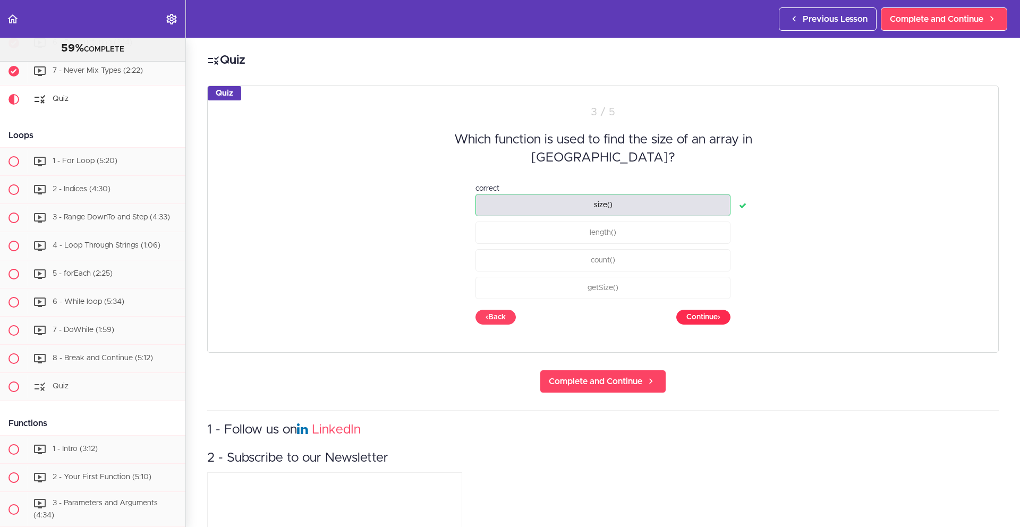
click at [711, 315] on button "Continue ›" at bounding box center [704, 317] width 54 height 15
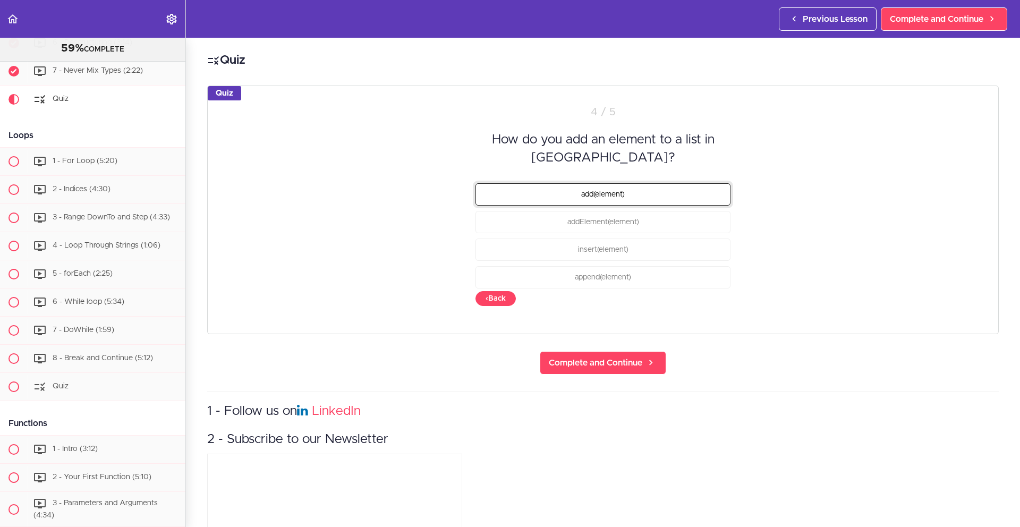
click at [639, 183] on button "add(element)" at bounding box center [603, 194] width 255 height 22
click at [715, 302] on button "Check" at bounding box center [710, 298] width 42 height 15
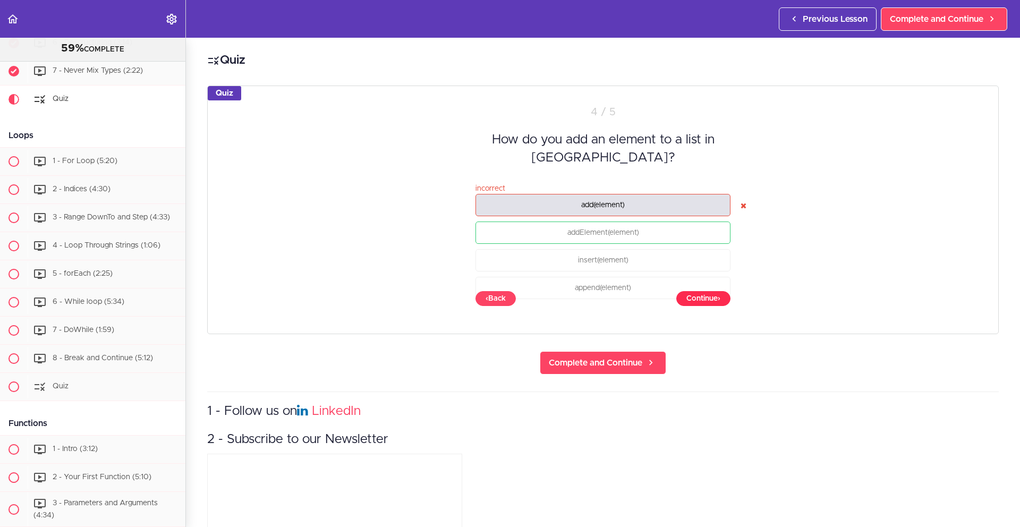
click at [715, 302] on button "Continue ›" at bounding box center [704, 298] width 54 height 15
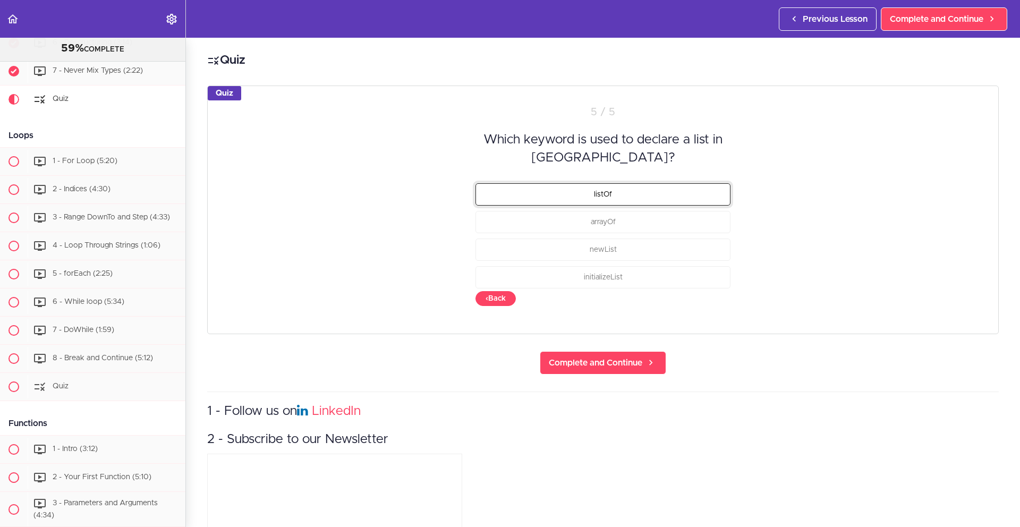
click at [621, 183] on button "listOf" at bounding box center [603, 194] width 255 height 22
click at [710, 298] on button "Check" at bounding box center [710, 298] width 42 height 15
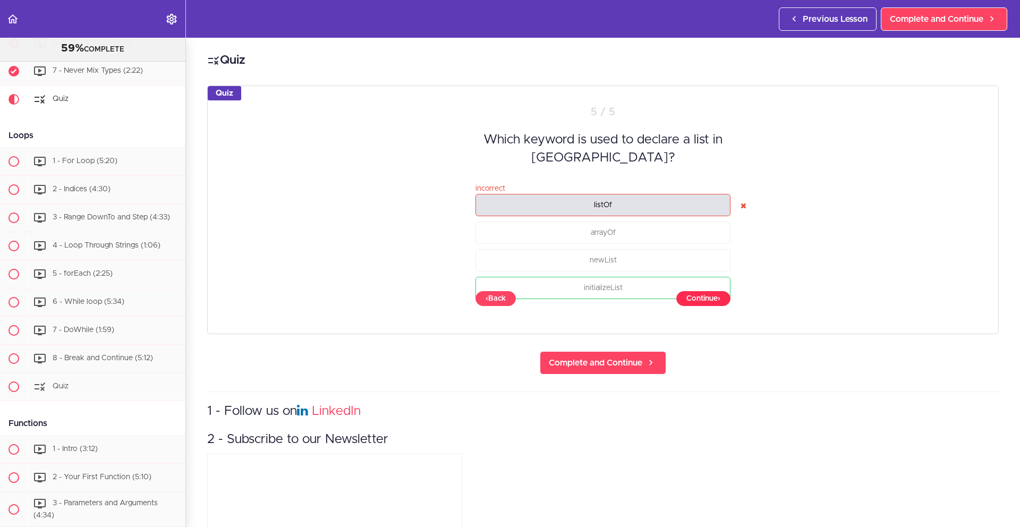
click at [710, 298] on button "Continue ›" at bounding box center [704, 298] width 54 height 15
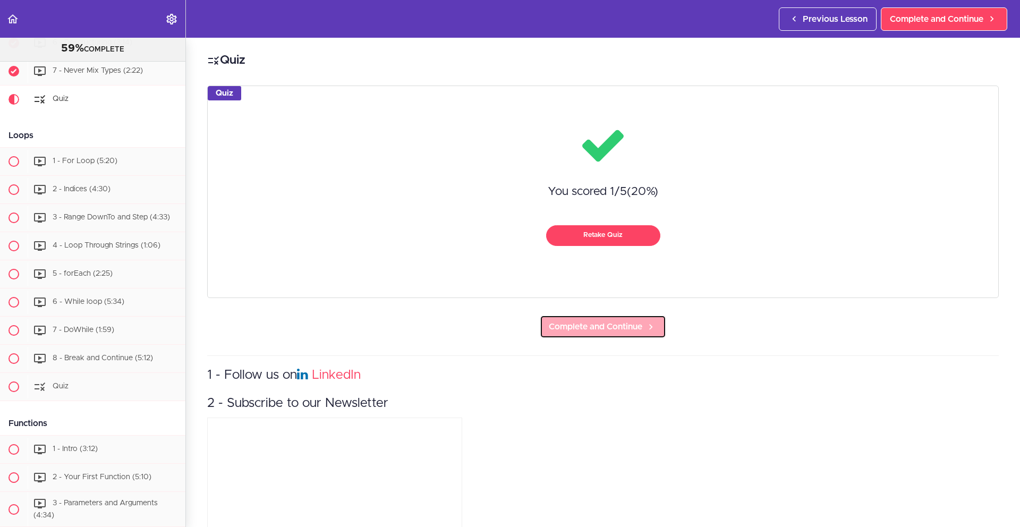
click at [627, 321] on span "Complete and Continue" at bounding box center [596, 326] width 94 height 13
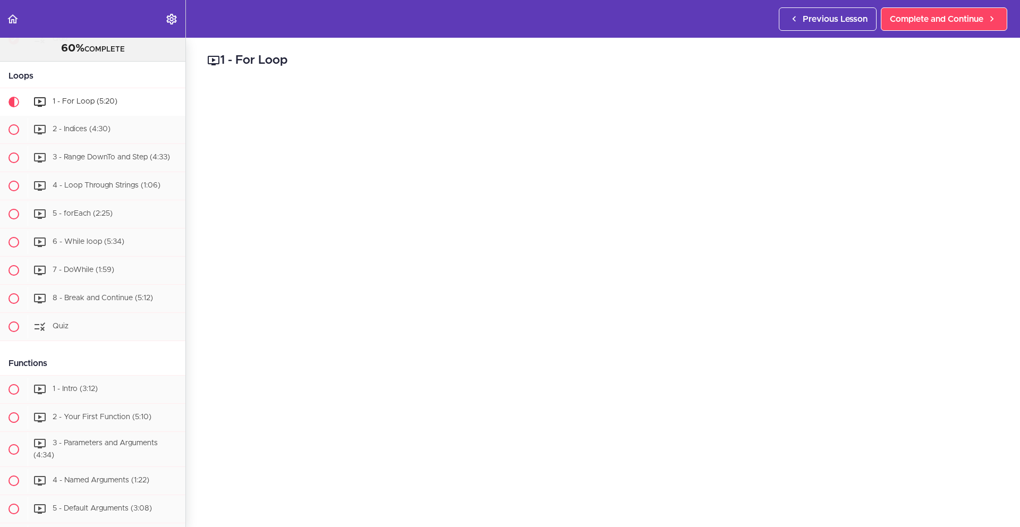
scroll to position [1778, 0]
click at [928, 16] on span "Complete and Continue" at bounding box center [937, 19] width 94 height 13
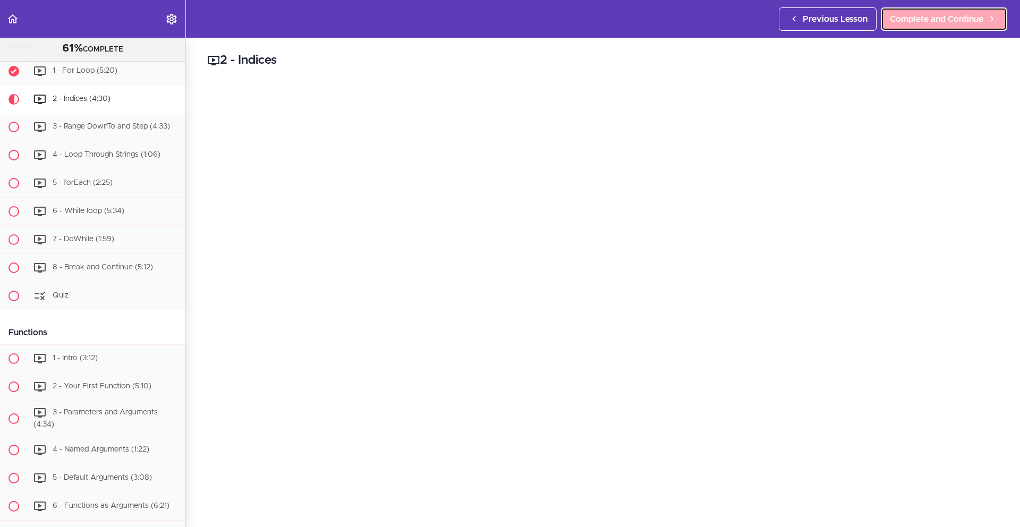
click at [939, 16] on span "Complete and Continue" at bounding box center [937, 19] width 94 height 13
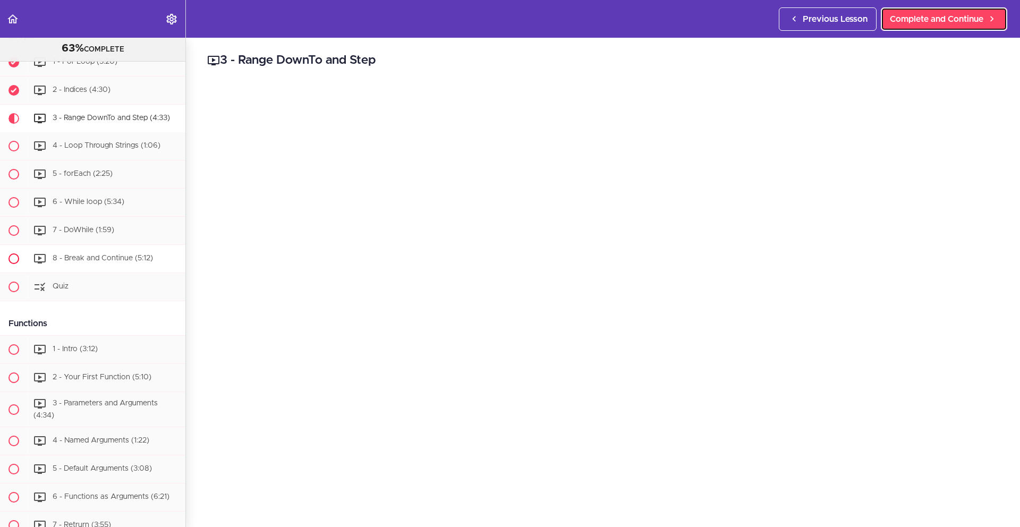
scroll to position [1835, 0]
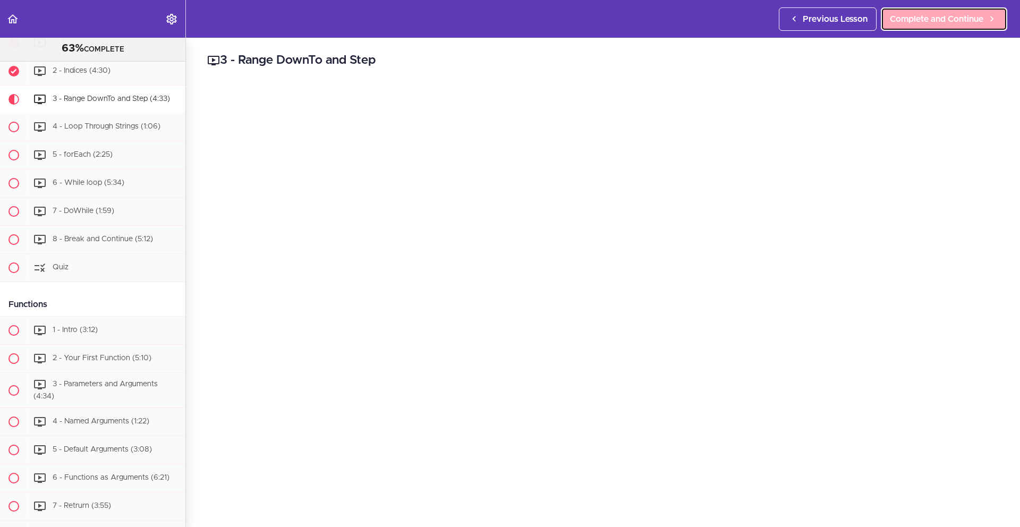
click at [954, 22] on span "Complete and Continue" at bounding box center [937, 19] width 94 height 13
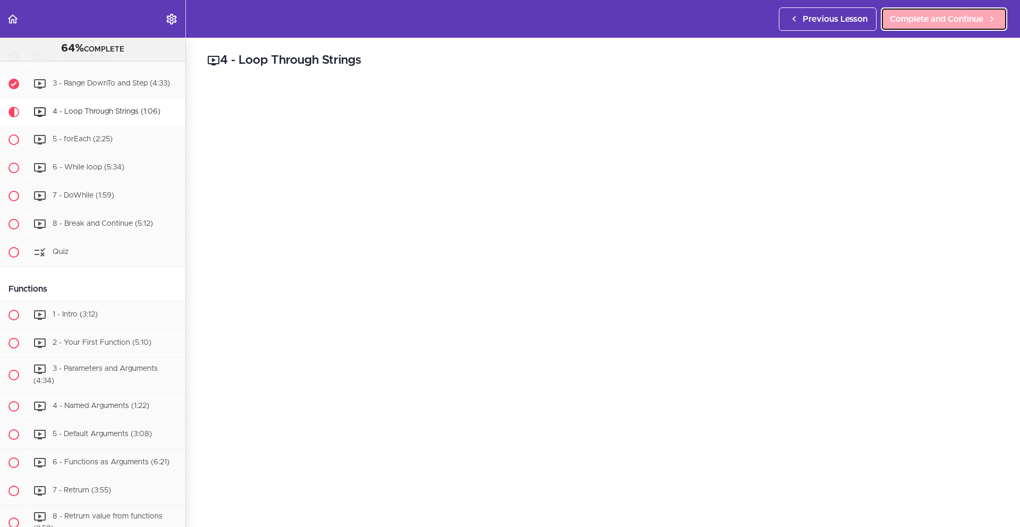
scroll to position [1863, 0]
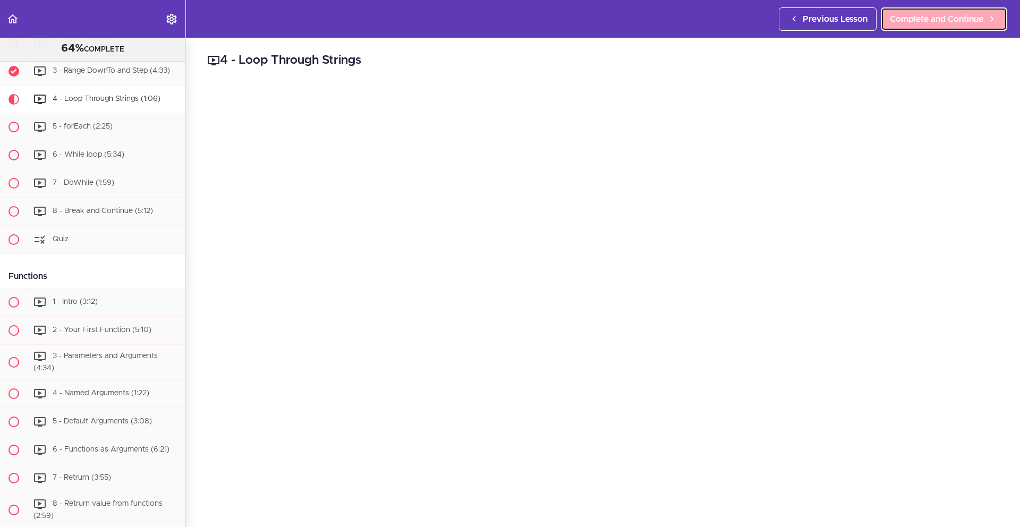
click at [952, 25] on link "Complete and Continue" at bounding box center [944, 18] width 126 height 23
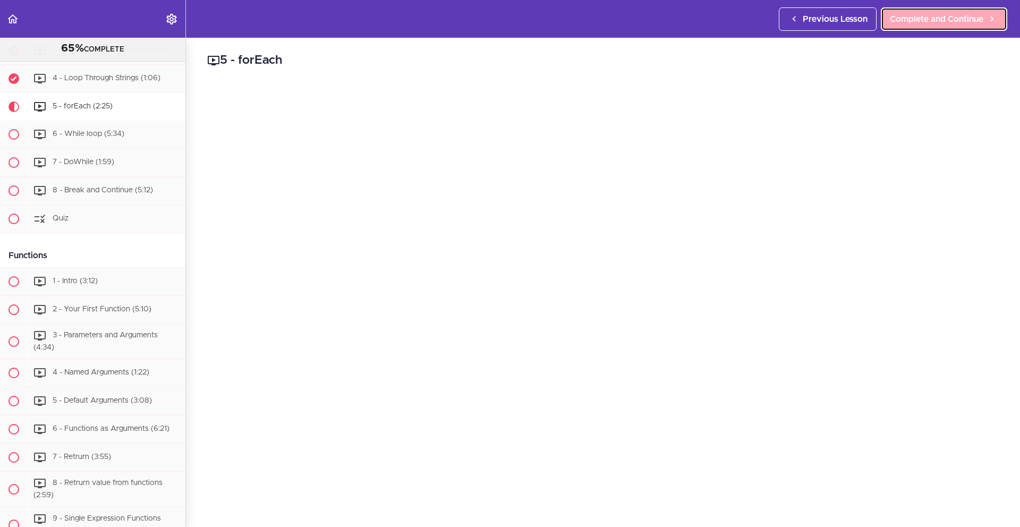
scroll to position [1891, 0]
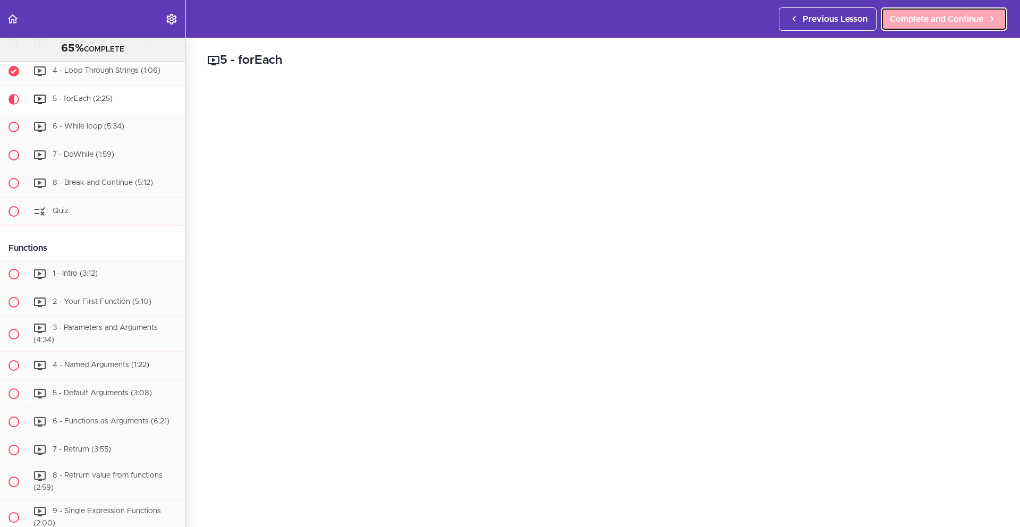
click at [910, 28] on link "Complete and Continue" at bounding box center [944, 18] width 126 height 23
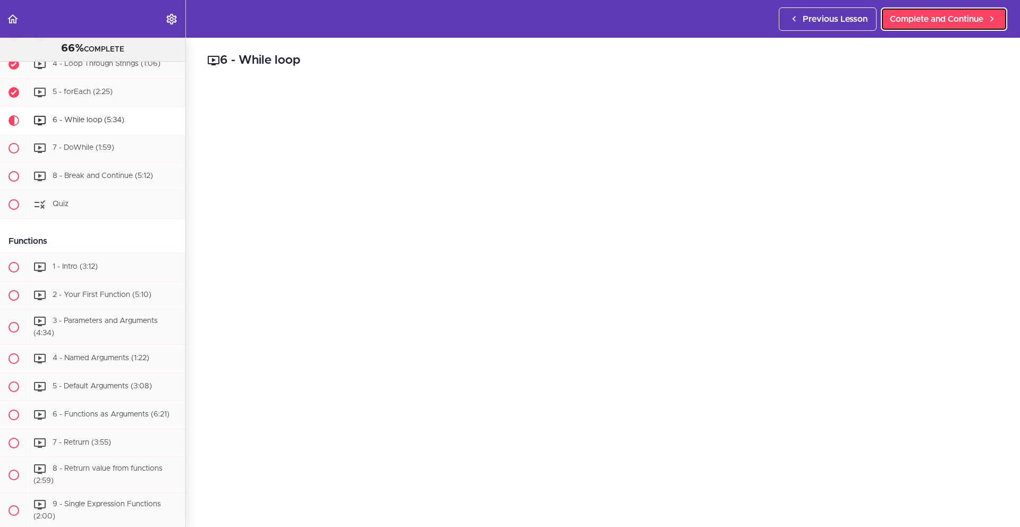
scroll to position [1919, 0]
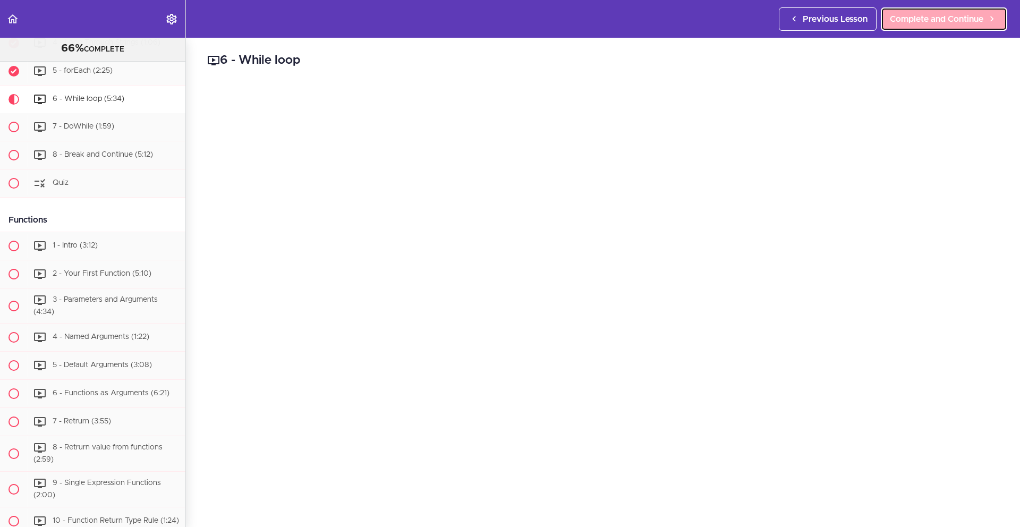
click at [940, 20] on span "Complete and Continue" at bounding box center [937, 19] width 94 height 13
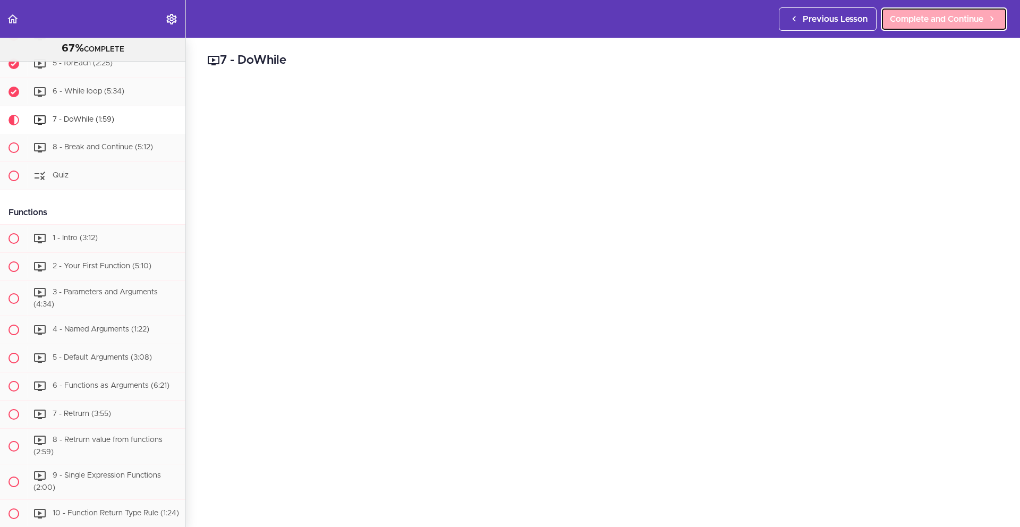
scroll to position [1947, 0]
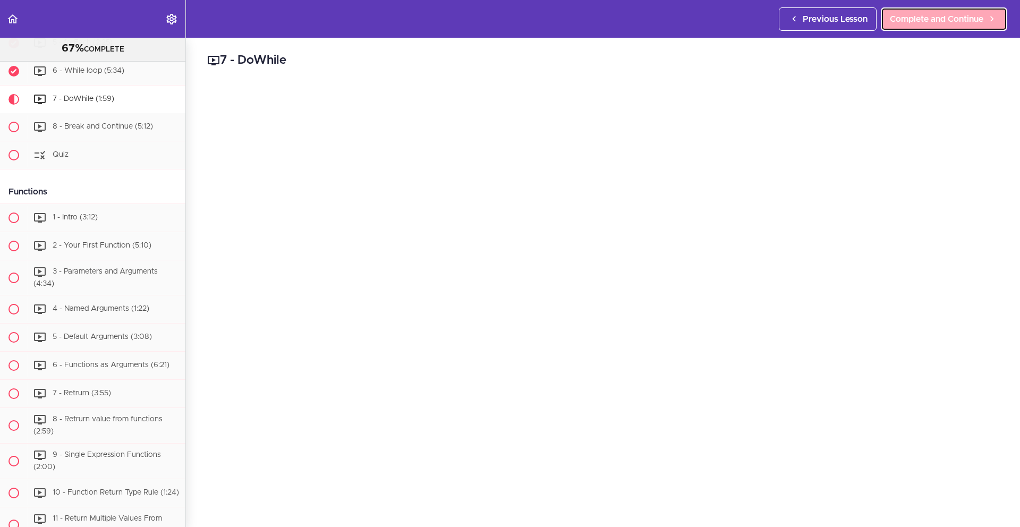
click at [948, 15] on span "Complete and Continue" at bounding box center [937, 19] width 94 height 13
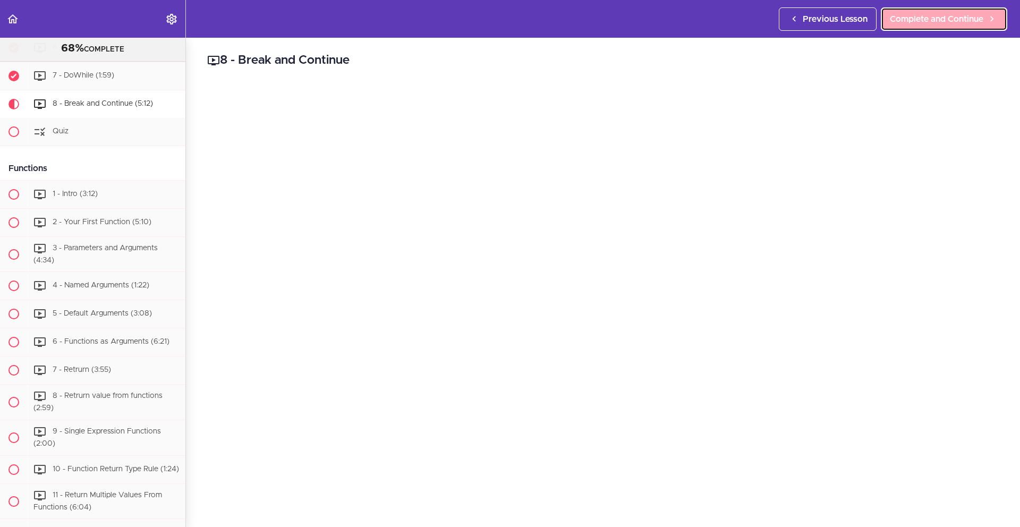
scroll to position [1976, 0]
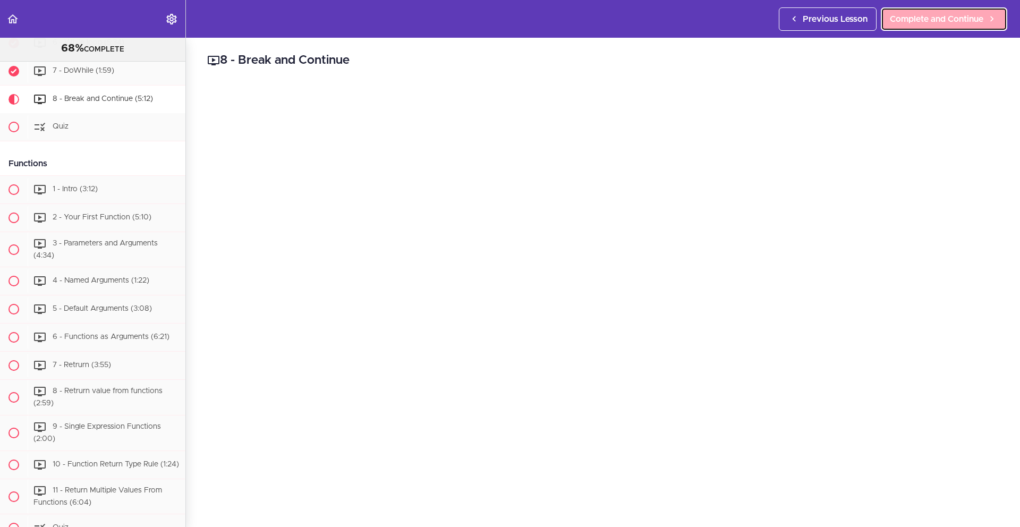
click at [923, 28] on link "Complete and Continue" at bounding box center [944, 18] width 126 height 23
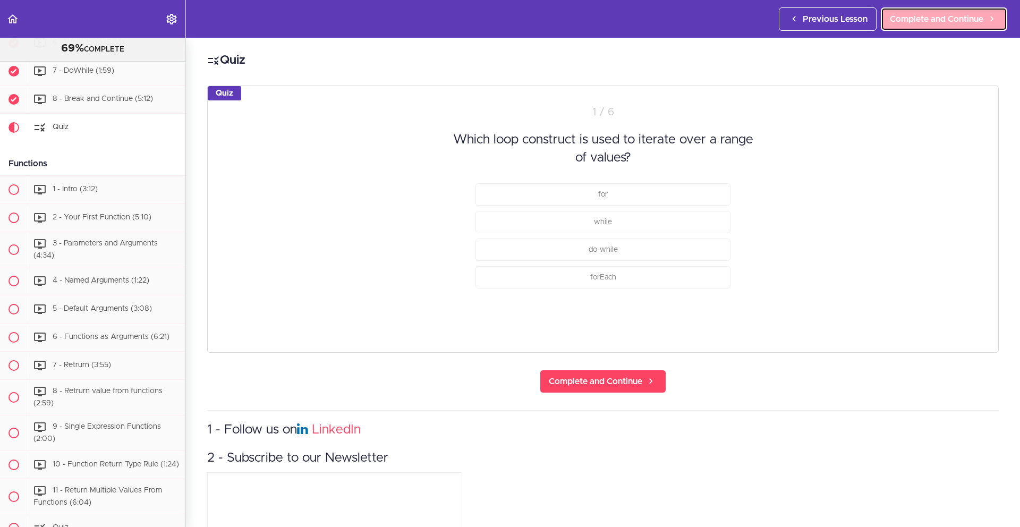
scroll to position [2004, 0]
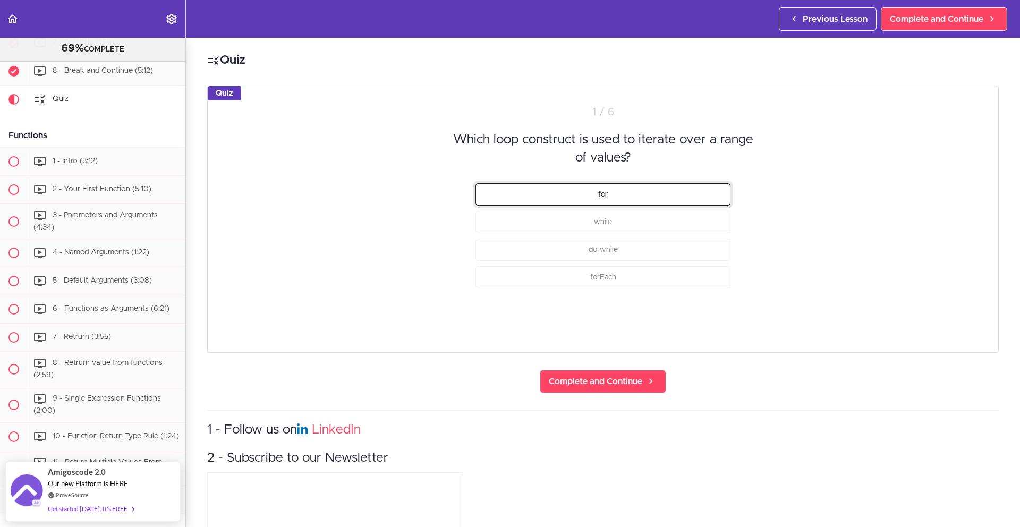
click at [614, 199] on button "for" at bounding box center [603, 194] width 255 height 22
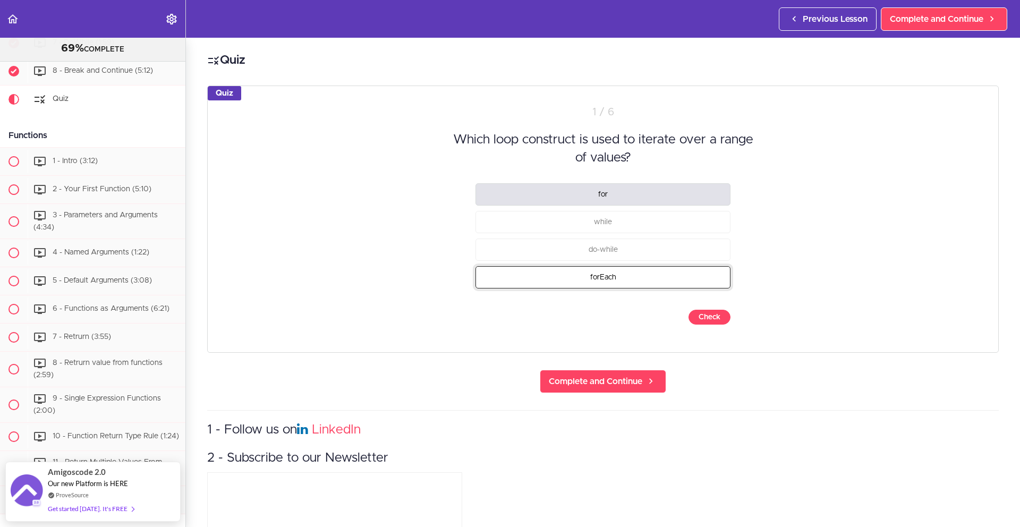
click at [609, 271] on button "forEach" at bounding box center [603, 277] width 255 height 22
click at [622, 203] on button "for" at bounding box center [603, 194] width 255 height 22
click at [700, 312] on button "Check" at bounding box center [710, 317] width 42 height 15
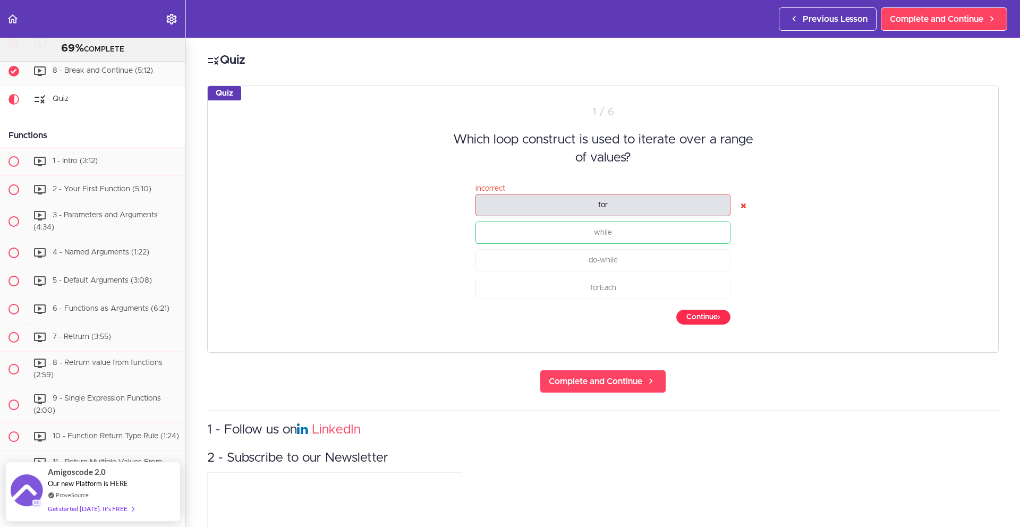
click at [700, 312] on button "Continue ›" at bounding box center [704, 317] width 54 height 15
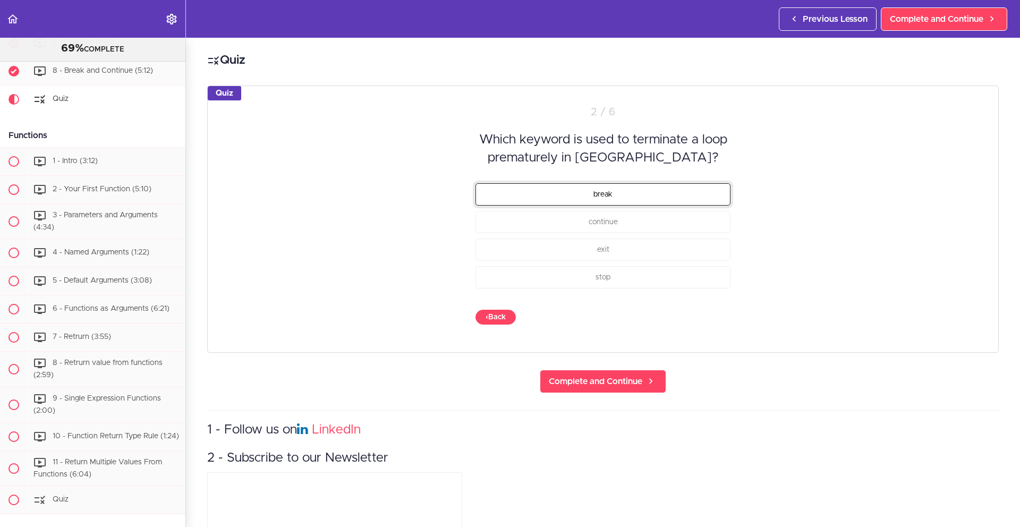
click at [632, 198] on button "break" at bounding box center [603, 194] width 255 height 22
click at [705, 318] on button "Check" at bounding box center [710, 317] width 42 height 15
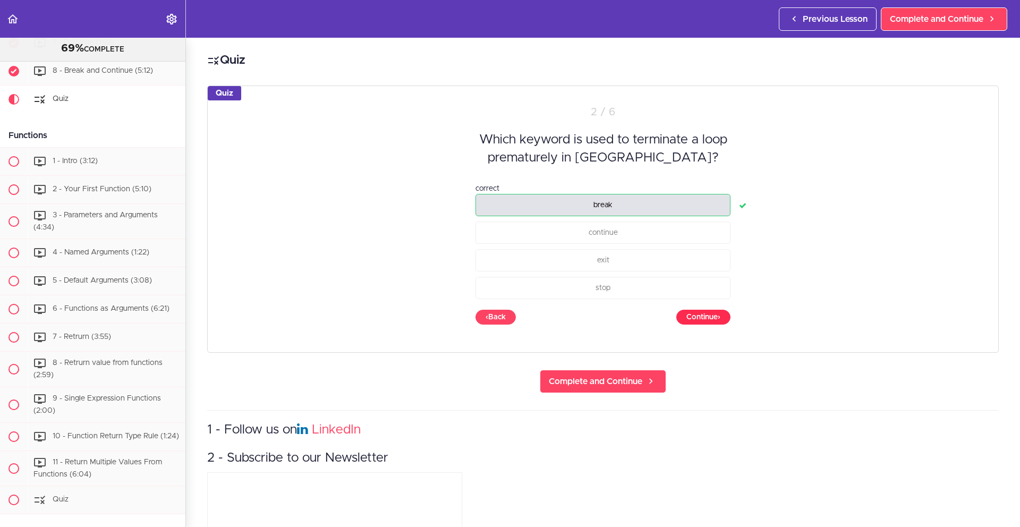
click at [705, 318] on button "Continue ›" at bounding box center [704, 317] width 54 height 15
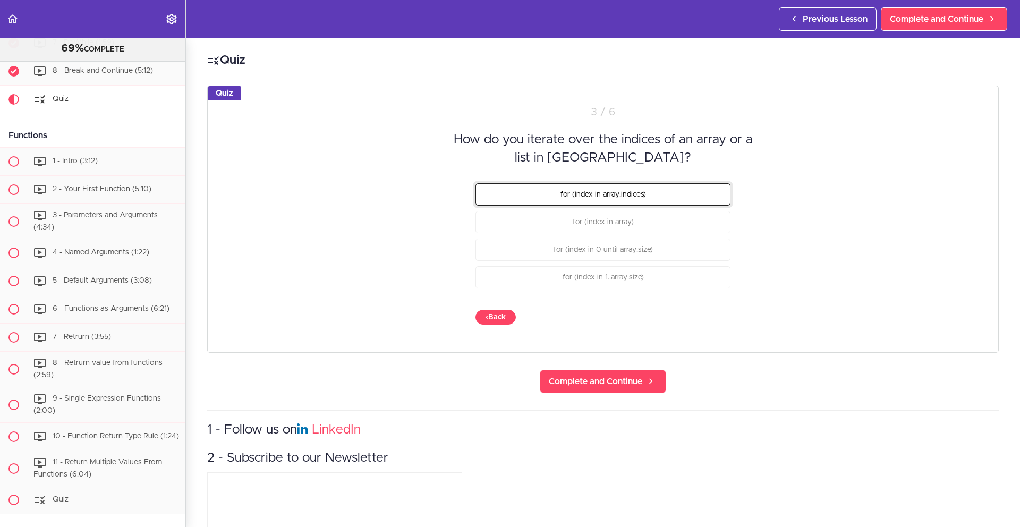
click at [653, 192] on button "for (index in array.indices)" at bounding box center [603, 194] width 255 height 22
click at [702, 305] on div "Quiz 3 / 6 How do you iterate over the indices of an array or a list in [GEOGRA…" at bounding box center [603, 219] width 792 height 267
click at [705, 313] on button "Check" at bounding box center [710, 317] width 42 height 15
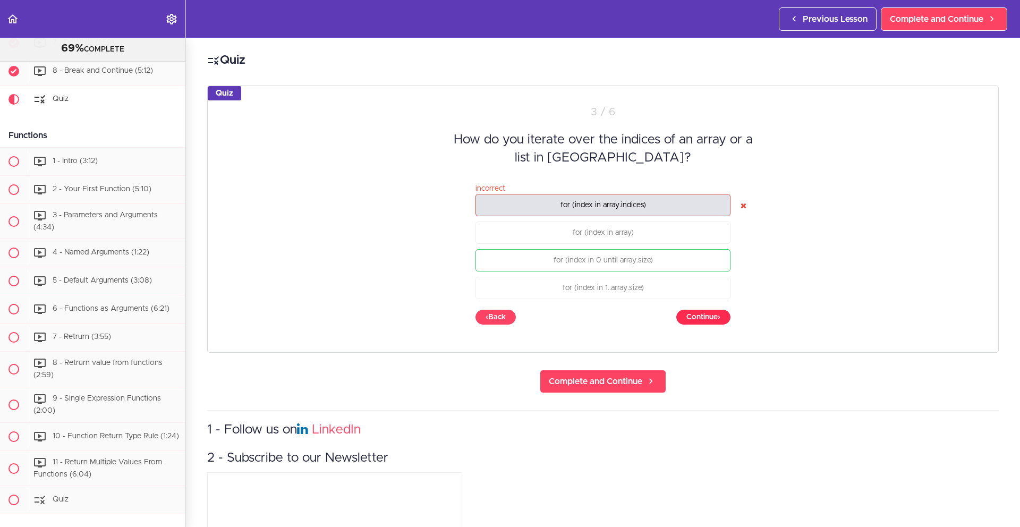
click at [705, 313] on button "Continue ›" at bounding box center [704, 317] width 54 height 15
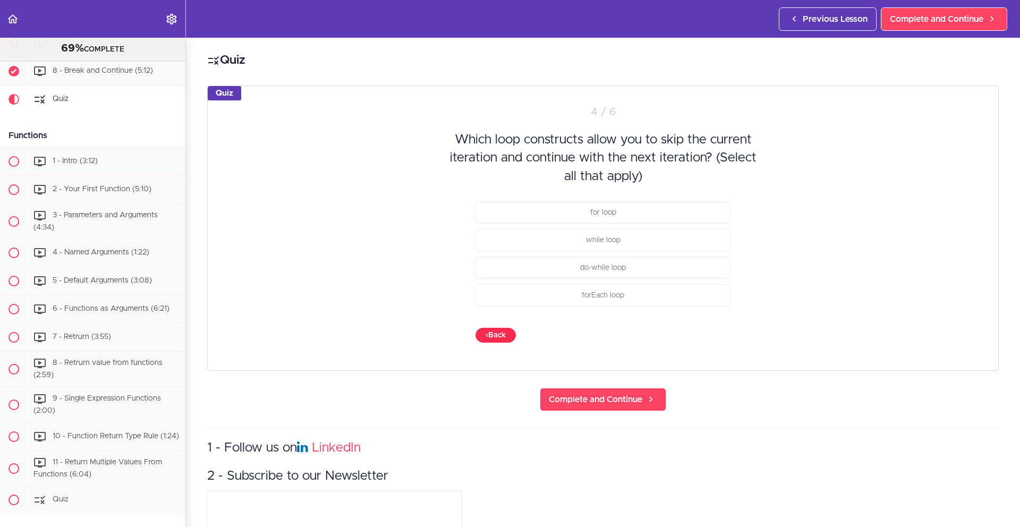
click at [488, 334] on button "‹ Back" at bounding box center [496, 335] width 40 height 15
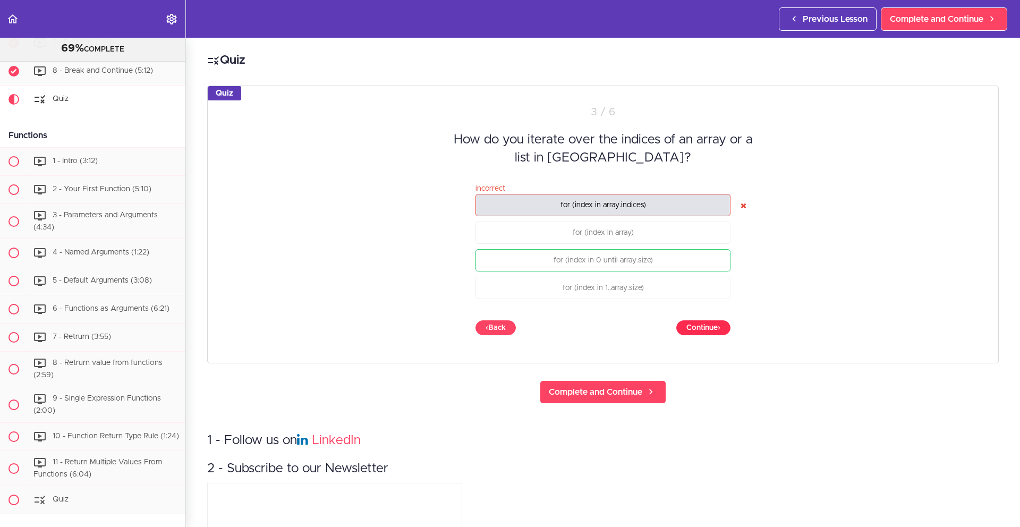
click at [722, 323] on button "Continue ›" at bounding box center [704, 327] width 54 height 15
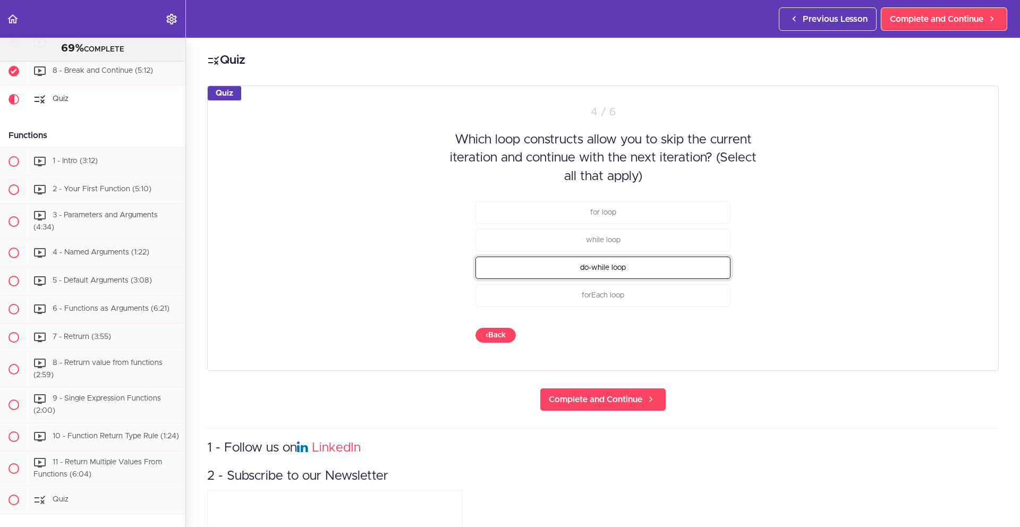
click at [682, 271] on button "do-while loop" at bounding box center [603, 268] width 255 height 22
click at [708, 333] on button "Check" at bounding box center [710, 335] width 42 height 15
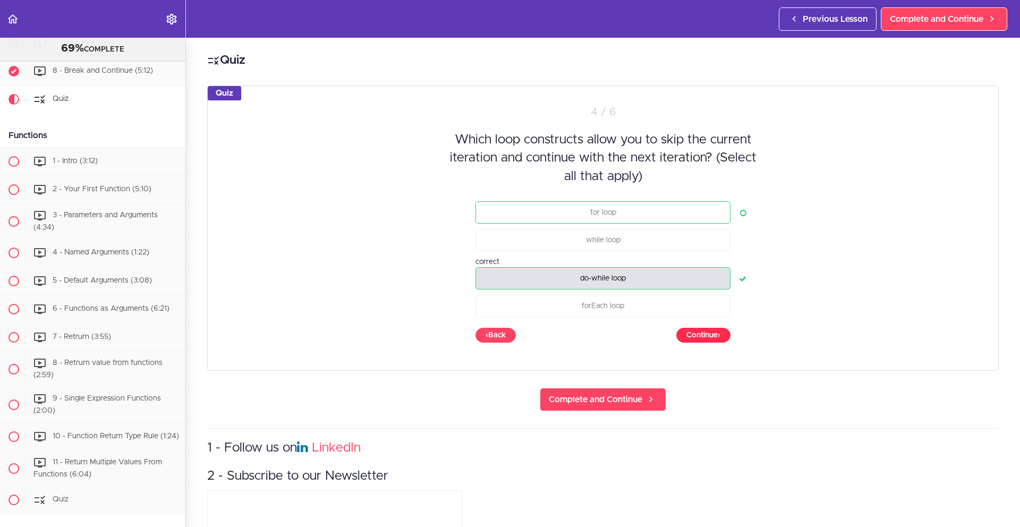
click at [708, 333] on button "Continue ›" at bounding box center [704, 335] width 54 height 15
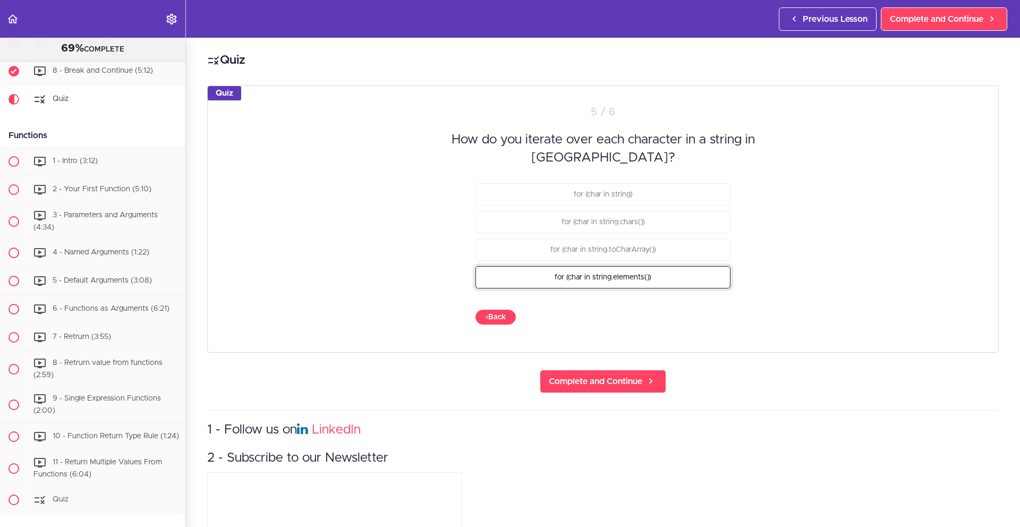
click at [660, 272] on button "for (char in string.elements())" at bounding box center [603, 277] width 255 height 22
click at [697, 317] on button "Check" at bounding box center [710, 317] width 42 height 15
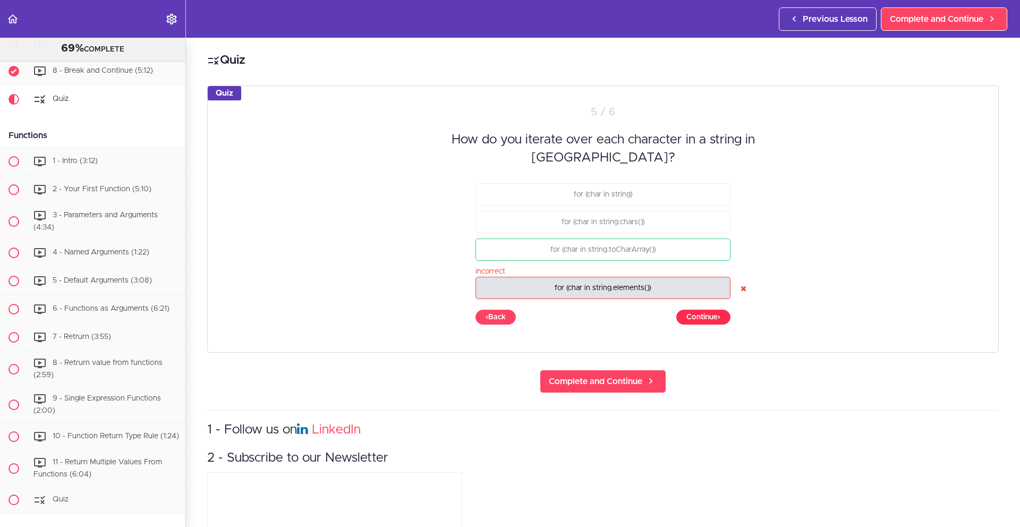
click at [697, 317] on button "Continue ›" at bounding box center [704, 317] width 54 height 15
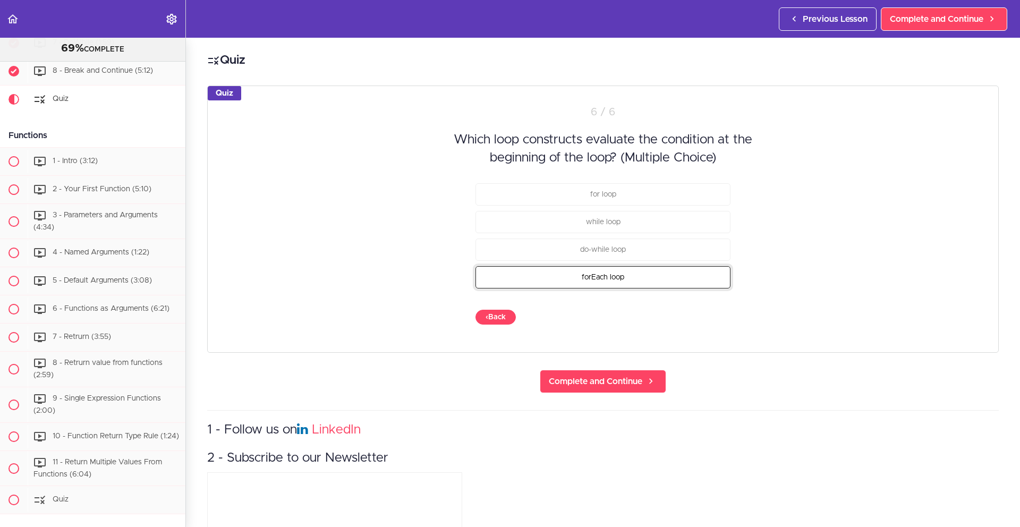
click at [653, 276] on button "forEach loop" at bounding box center [603, 277] width 255 height 22
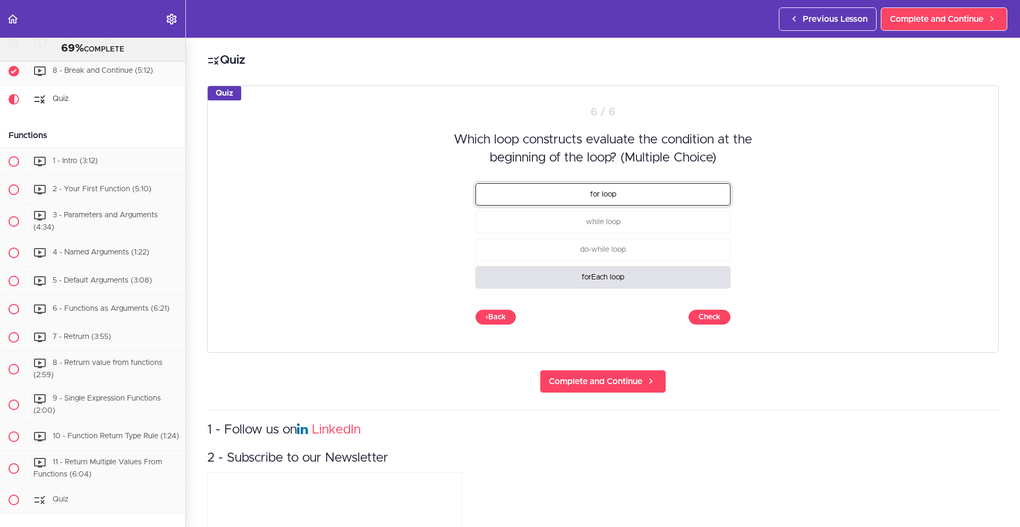
click at [640, 197] on button "for loop" at bounding box center [603, 194] width 255 height 22
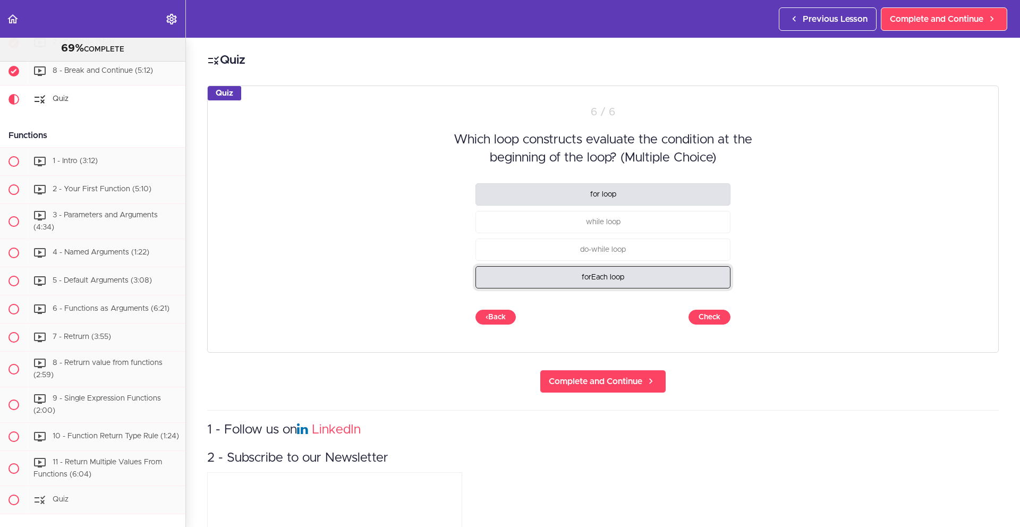
click at [675, 276] on button "forEach loop" at bounding box center [603, 277] width 255 height 22
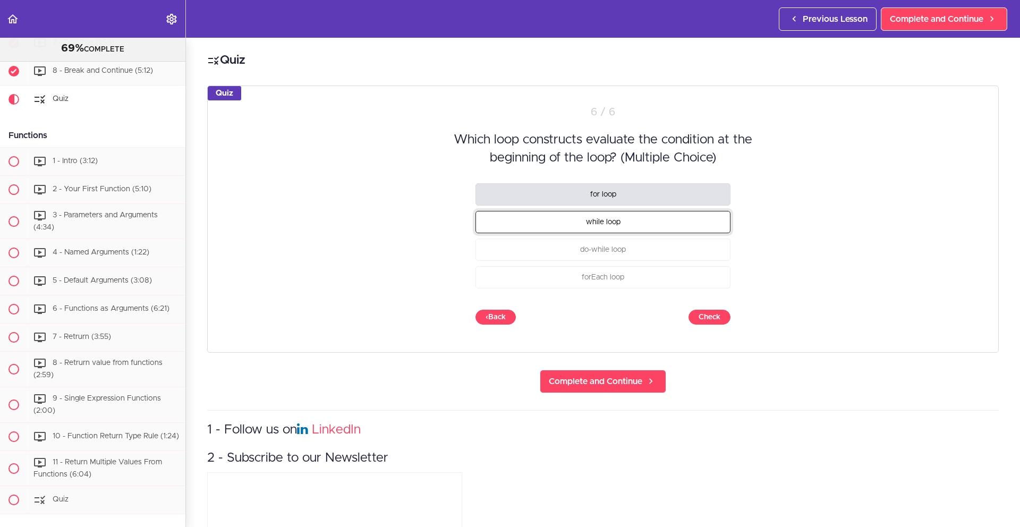
click at [660, 230] on button "while loop" at bounding box center [603, 221] width 255 height 22
click at [704, 314] on button "Check" at bounding box center [710, 317] width 42 height 15
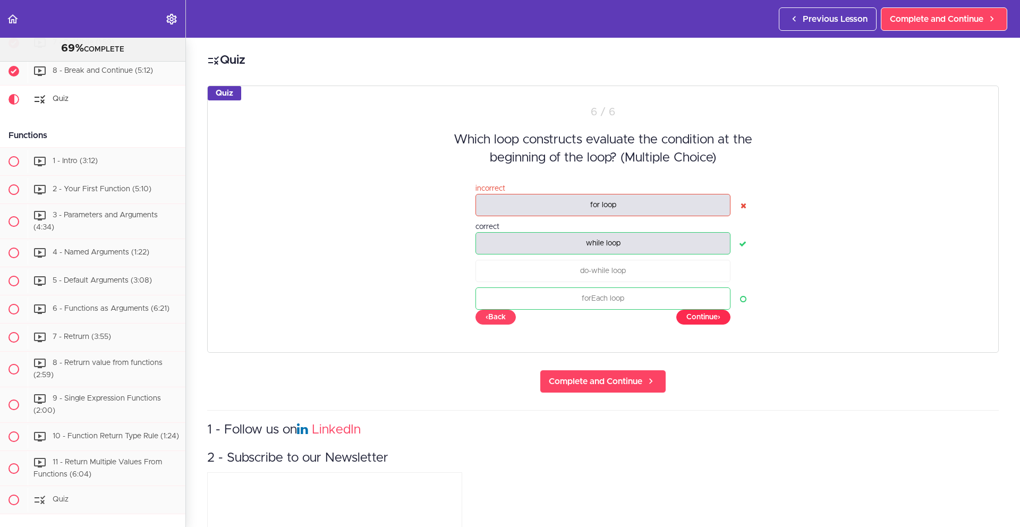
click at [704, 314] on button "Continue ›" at bounding box center [704, 317] width 54 height 15
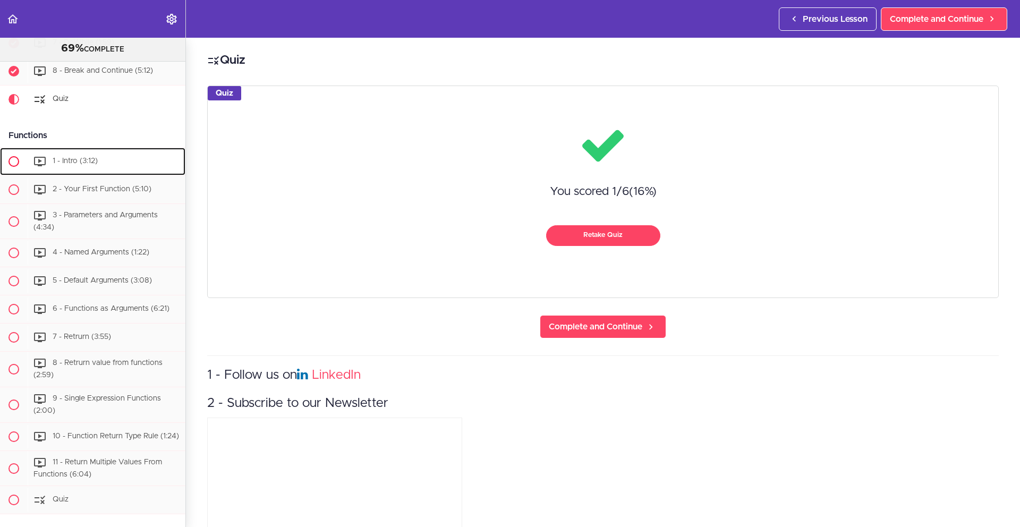
click at [101, 161] on div "1 - Intro (3:12)" at bounding box center [107, 161] width 158 height 23
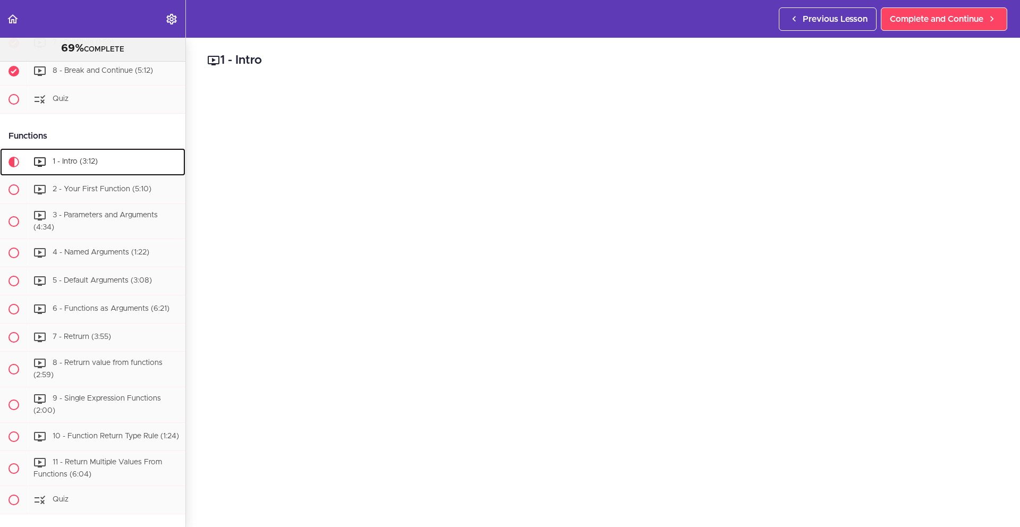
scroll to position [2066, 0]
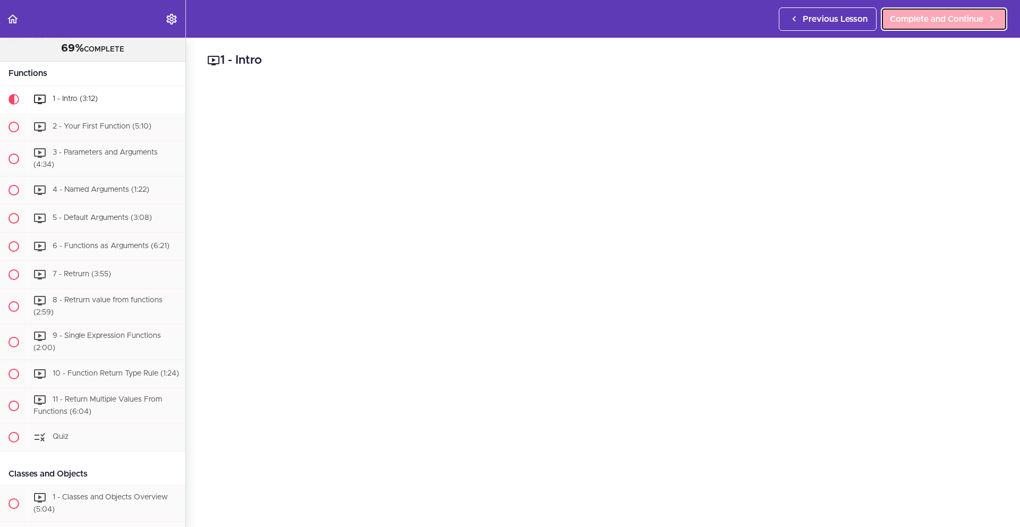
click at [960, 16] on span "Complete and Continue" at bounding box center [937, 19] width 94 height 13
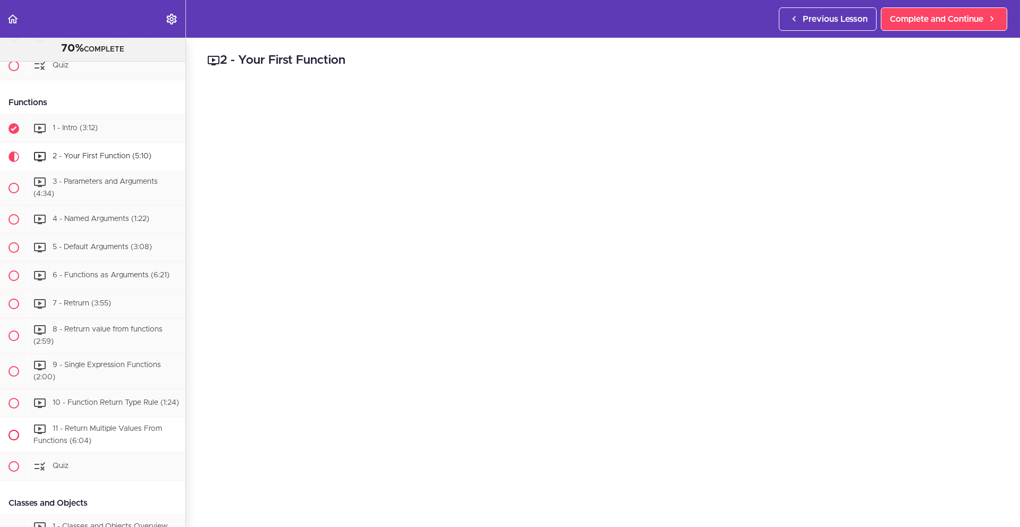
scroll to position [2043, 0]
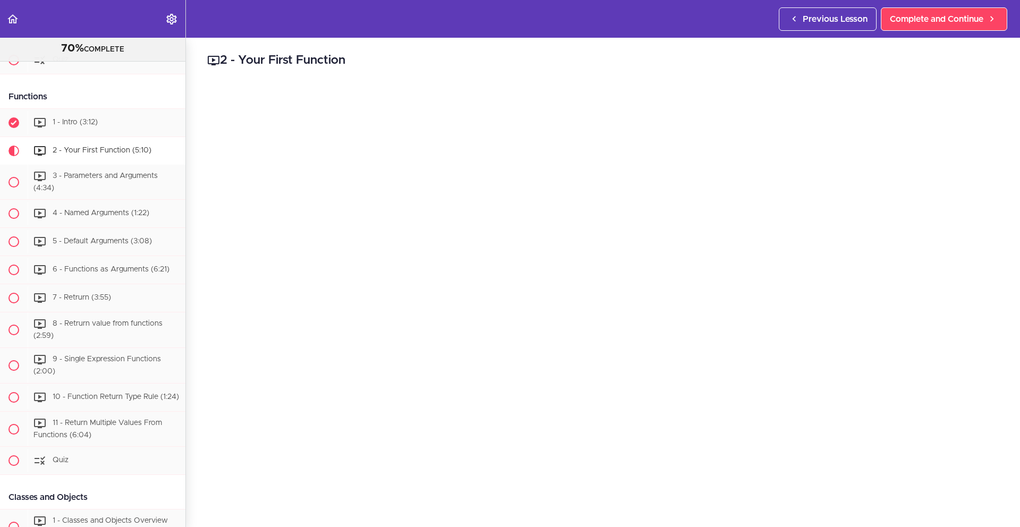
click at [957, 58] on h2 "2 - Your First Function" at bounding box center [603, 61] width 792 height 18
click at [939, 21] on span "Complete and Continue" at bounding box center [937, 19] width 94 height 13
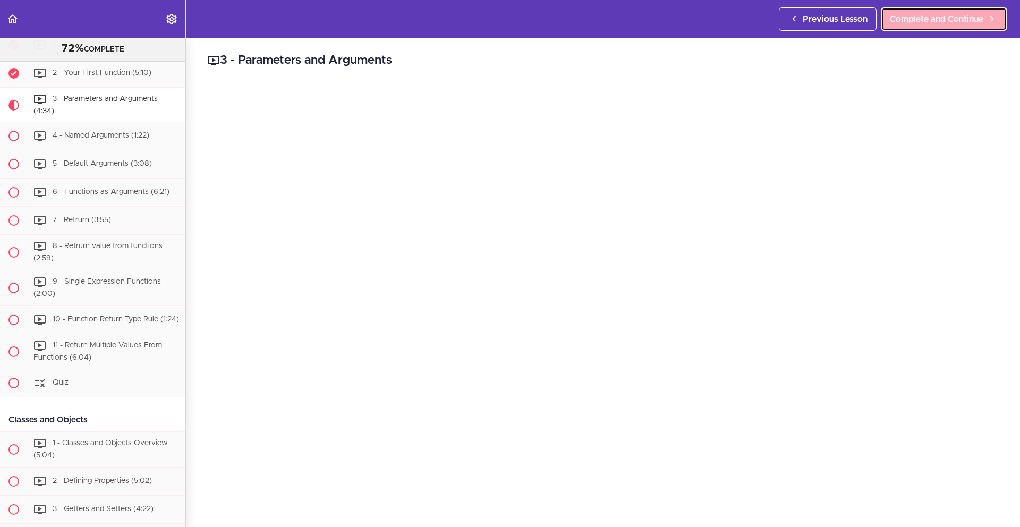
scroll to position [2123, 0]
click at [913, 20] on span "Complete and Continue" at bounding box center [937, 19] width 94 height 13
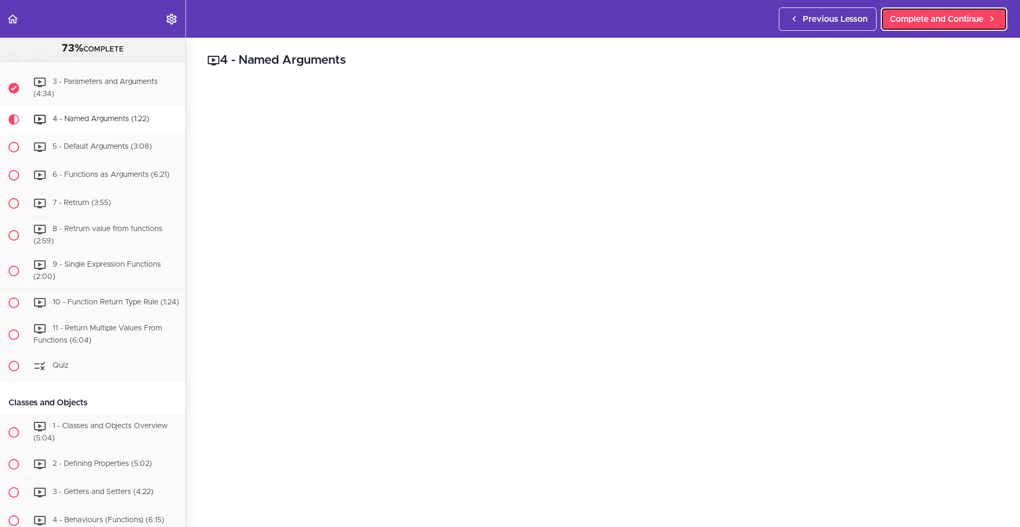
scroll to position [2151, 0]
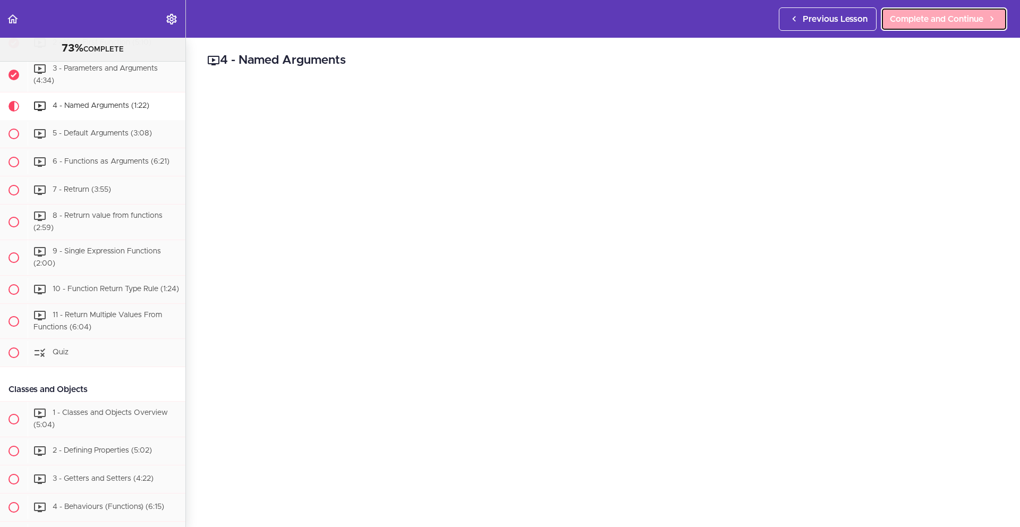
click at [919, 18] on span "Complete and Continue" at bounding box center [937, 19] width 94 height 13
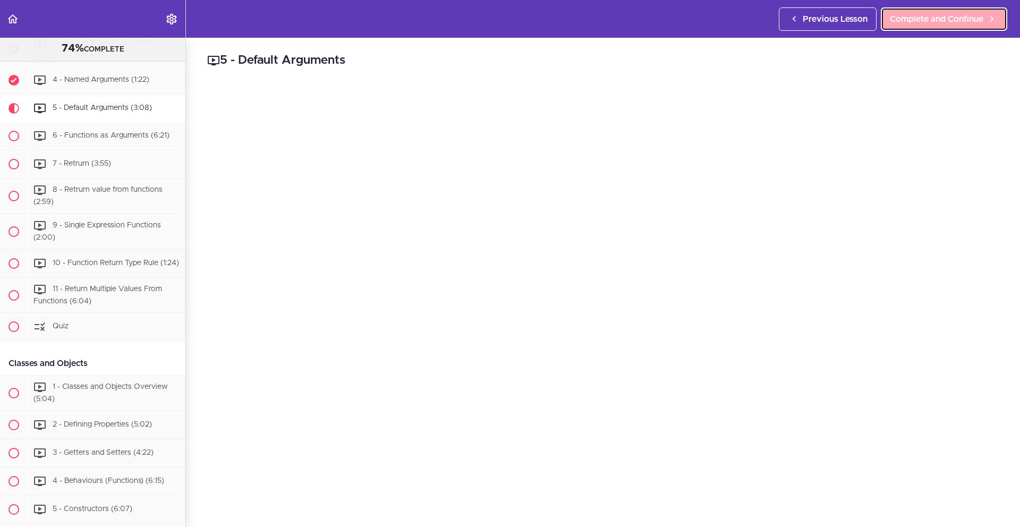
scroll to position [2179, 0]
click at [921, 23] on span "Complete and Continue" at bounding box center [937, 19] width 94 height 13
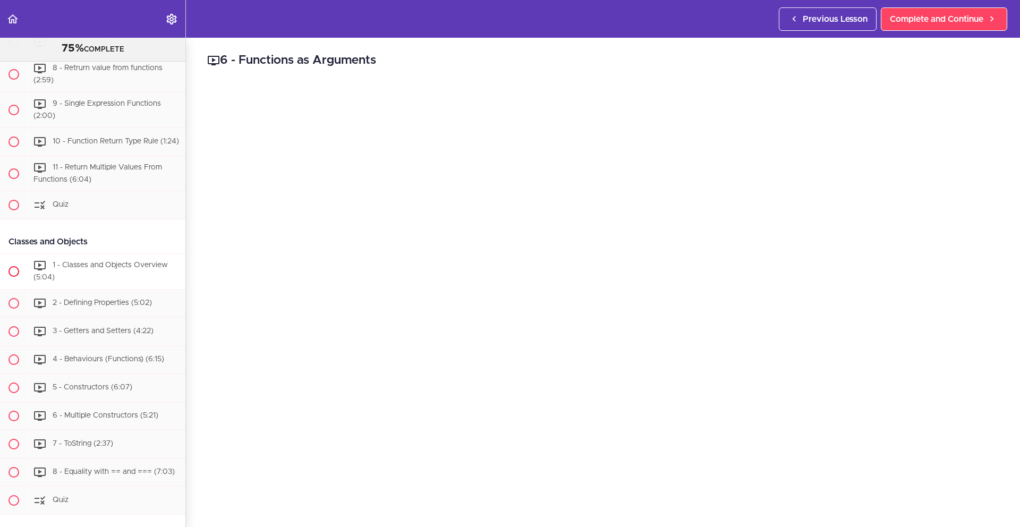
scroll to position [2297, 0]
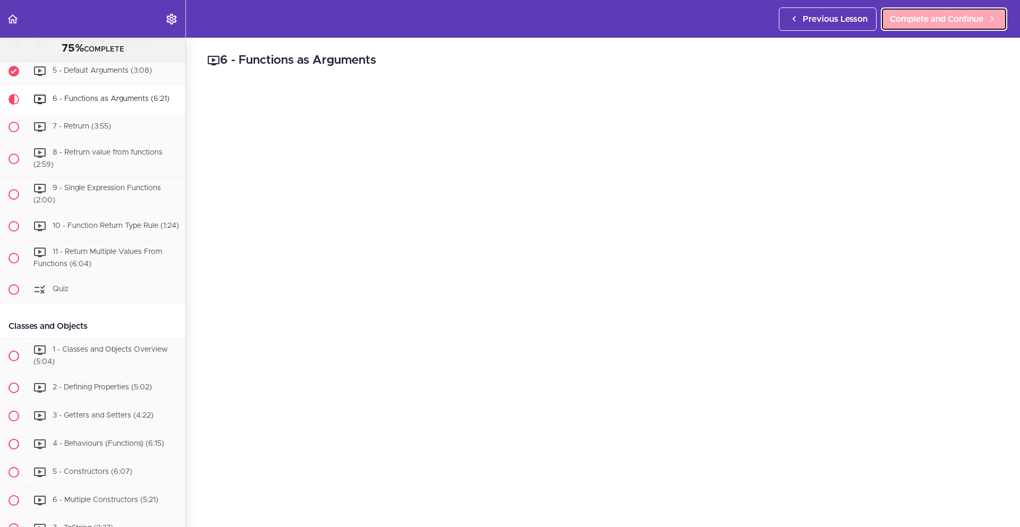
click at [939, 20] on span "Complete and Continue" at bounding box center [937, 19] width 94 height 13
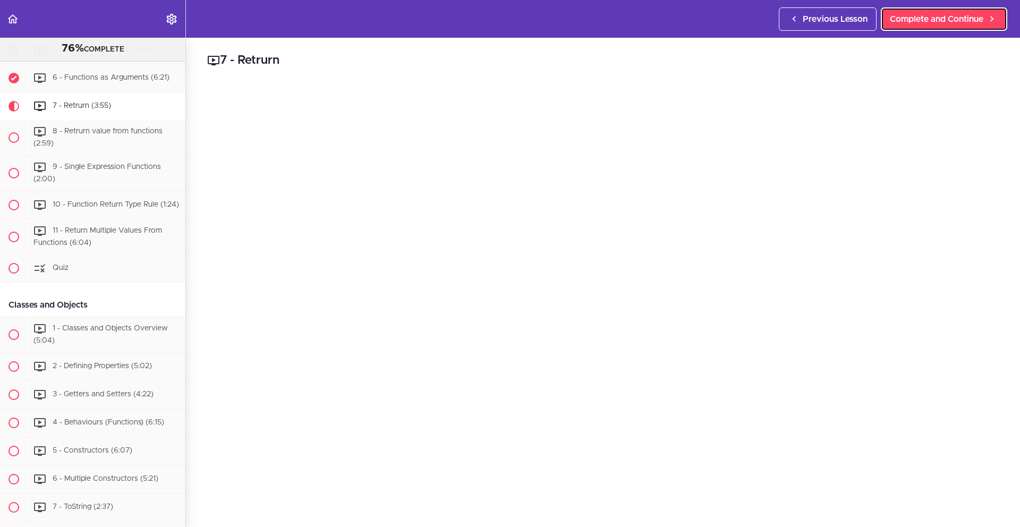
scroll to position [2235, 0]
click at [1008, 460] on div "7 - Retrurn Complete and Continue 1 - Follow us on LinkedIn 2 - Subscribe to ou…" at bounding box center [603, 283] width 834 height 490
click at [975, 20] on span "Complete and Continue" at bounding box center [937, 19] width 94 height 13
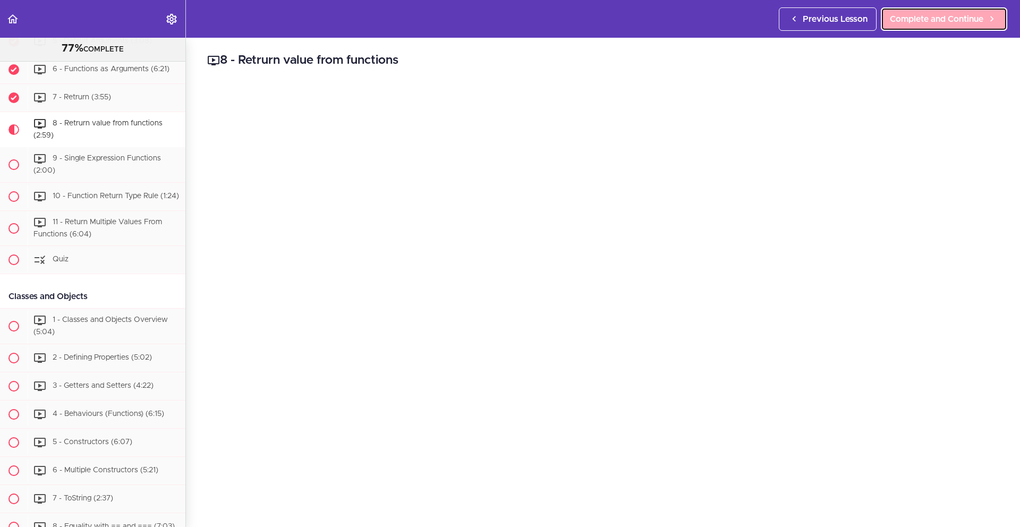
scroll to position [2264, 0]
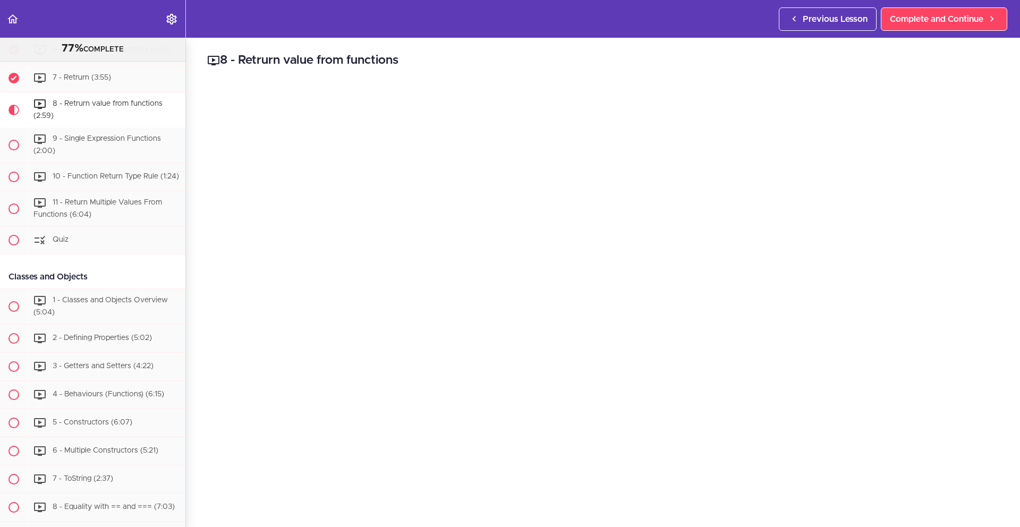
click at [941, 48] on div "8 - Retrurn value from functions Complete and Continue 1 - Follow us on LinkedI…" at bounding box center [603, 283] width 834 height 490
click at [942, 19] on span "Complete and Continue" at bounding box center [937, 19] width 94 height 13
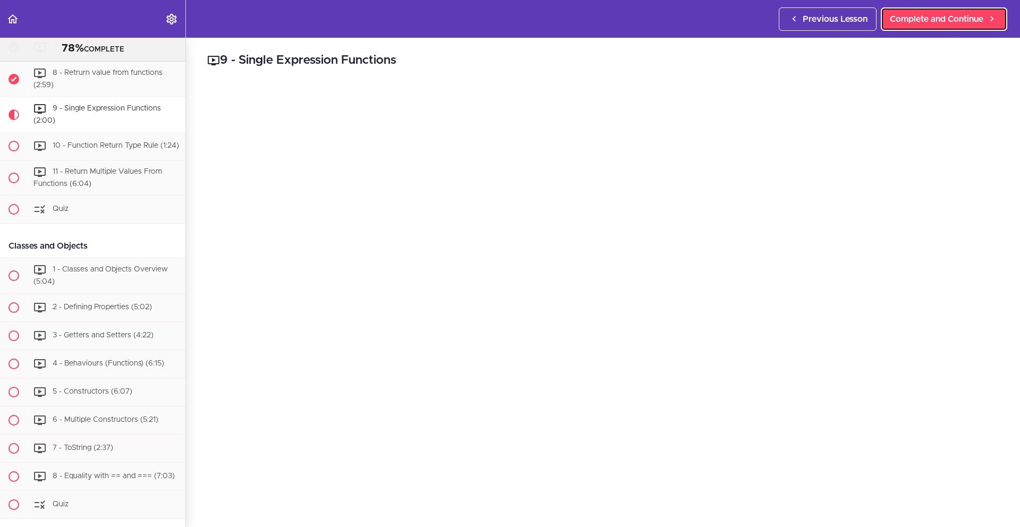
scroll to position [2299, 0]
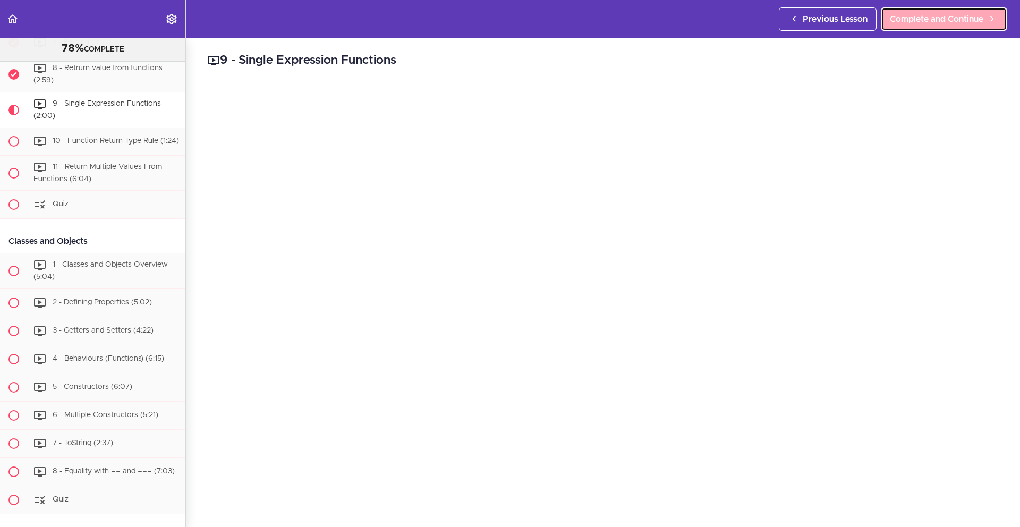
click at [943, 29] on link "Complete and Continue" at bounding box center [944, 18] width 126 height 23
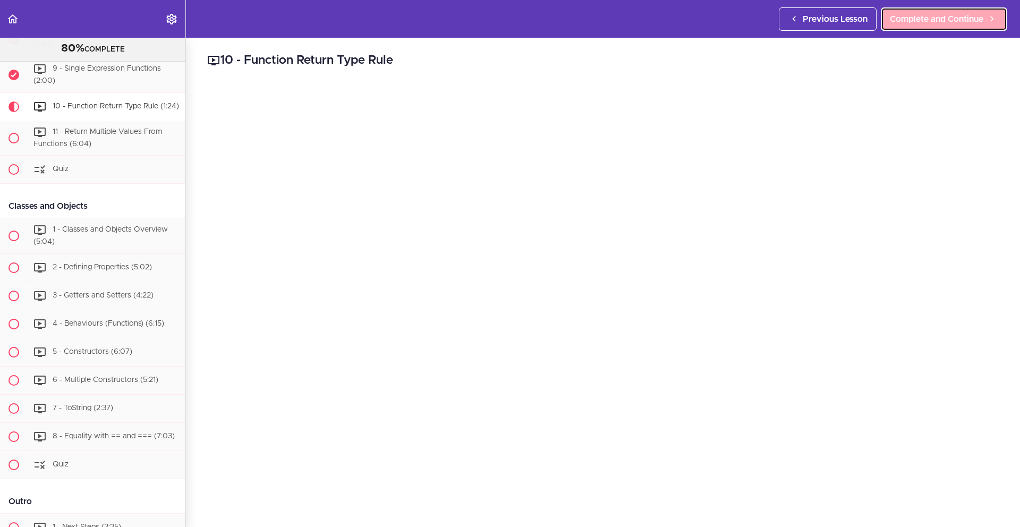
click at [935, 18] on span "Complete and Continue" at bounding box center [937, 19] width 94 height 13
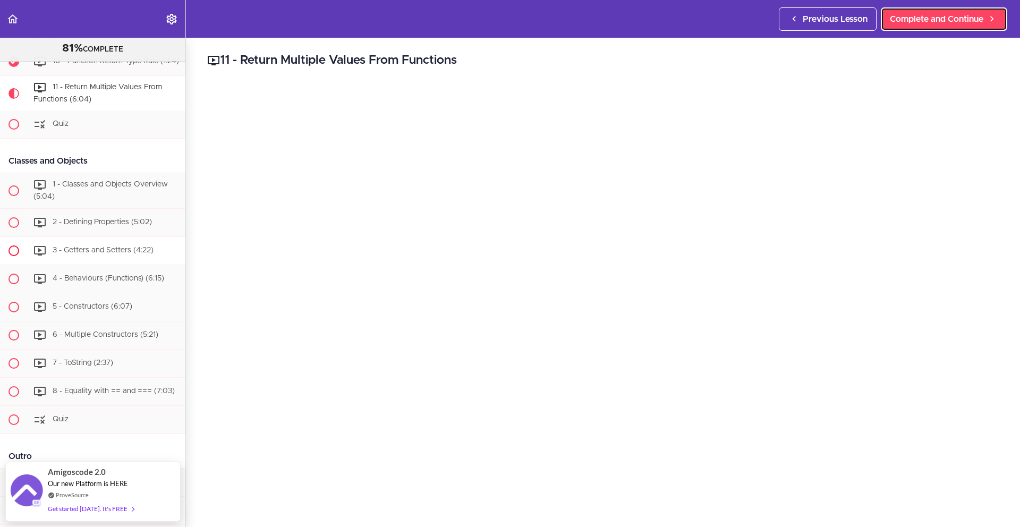
scroll to position [2379, 0]
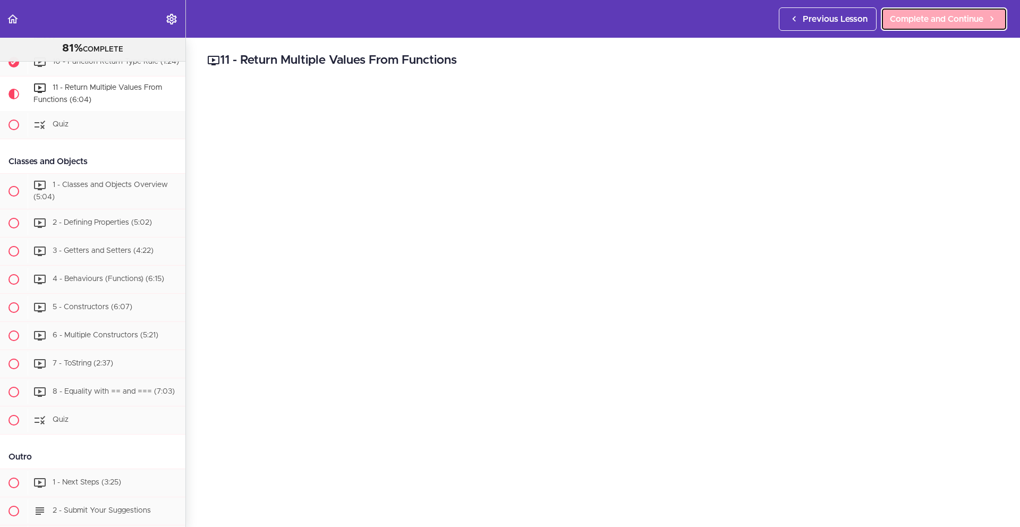
click at [921, 18] on span "Complete and Continue" at bounding box center [937, 19] width 94 height 13
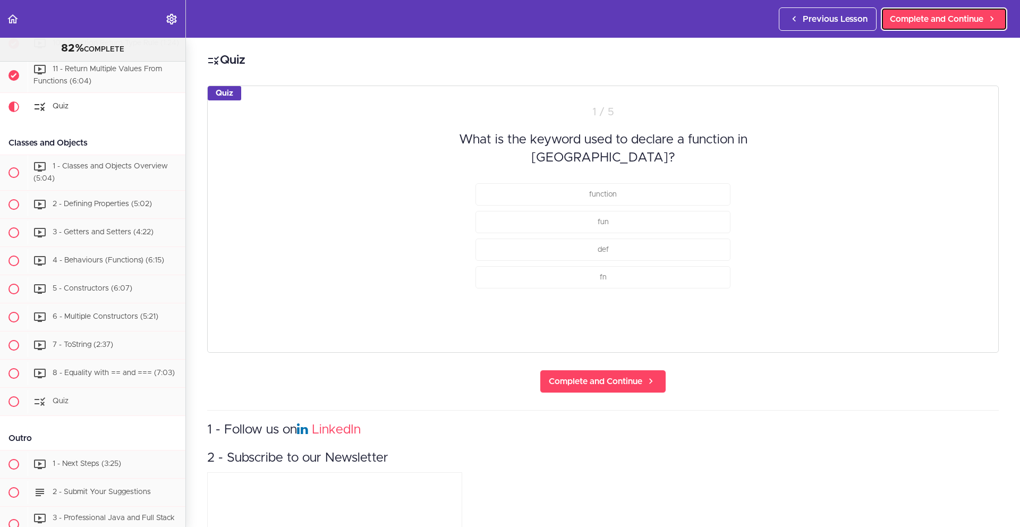
scroll to position [2398, 0]
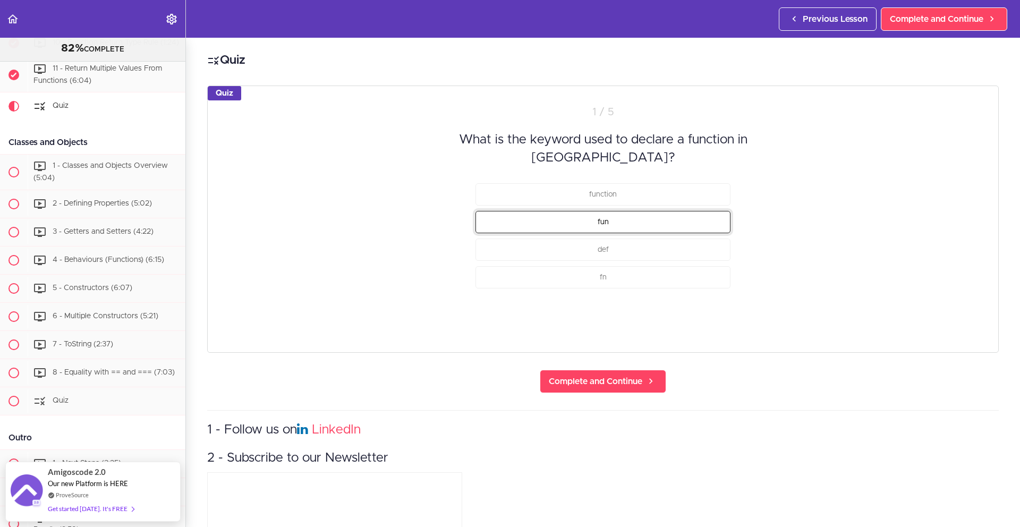
click at [614, 225] on button "fun" at bounding box center [603, 221] width 255 height 22
click at [706, 320] on button "Check" at bounding box center [710, 317] width 42 height 15
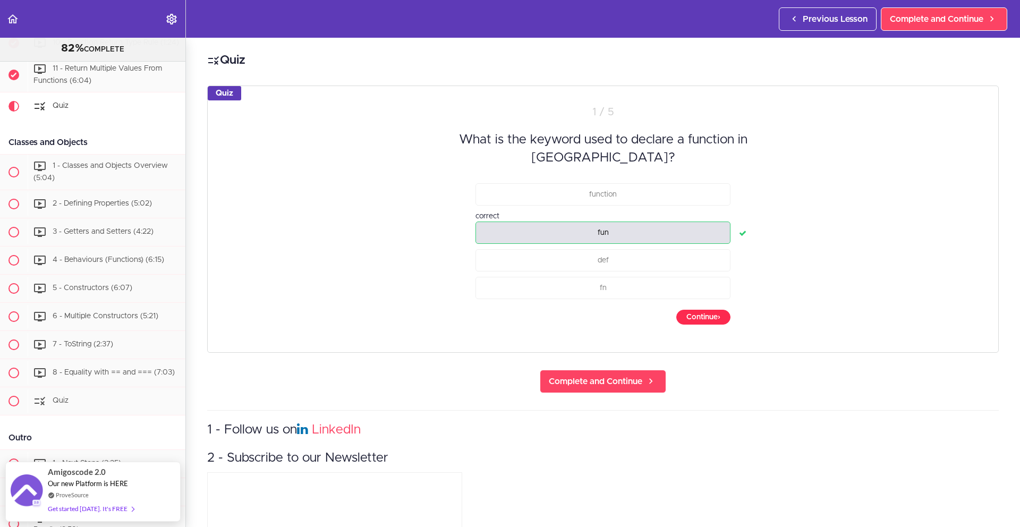
click at [706, 320] on button "Continue ›" at bounding box center [704, 317] width 54 height 15
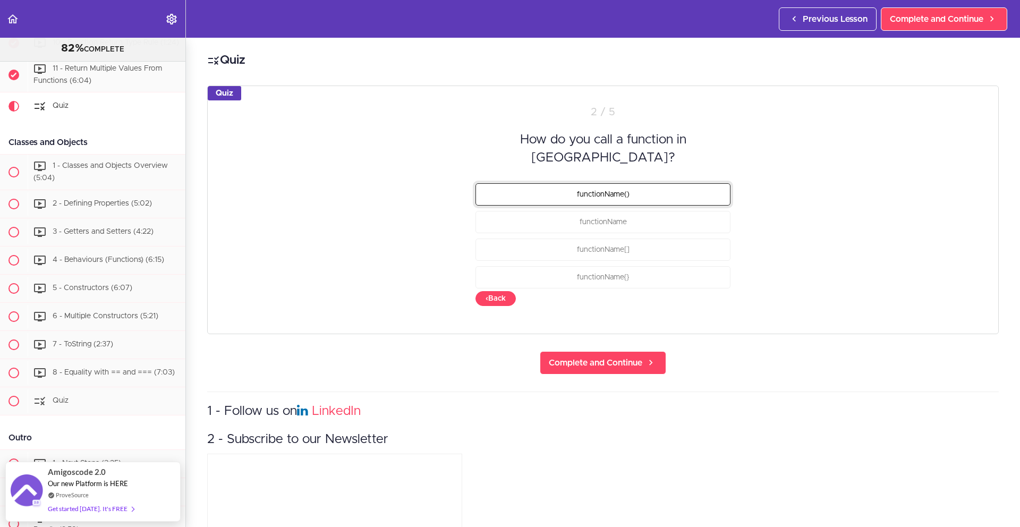
click at [638, 183] on button "functionName()" at bounding box center [603, 194] width 255 height 22
click at [706, 291] on button "Check" at bounding box center [710, 298] width 42 height 15
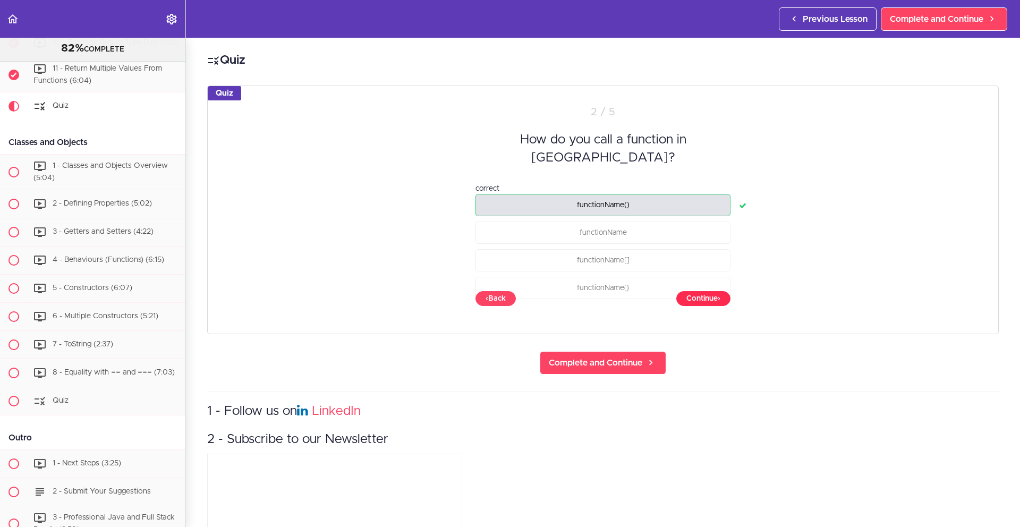
click at [706, 294] on button "Continue ›" at bounding box center [704, 298] width 54 height 15
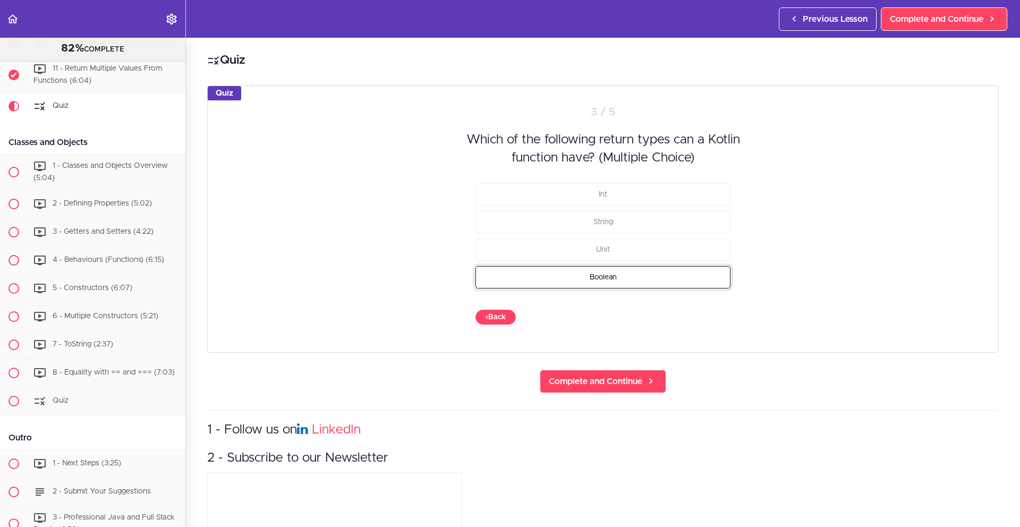
click at [553, 279] on button "Boolean" at bounding box center [603, 277] width 255 height 22
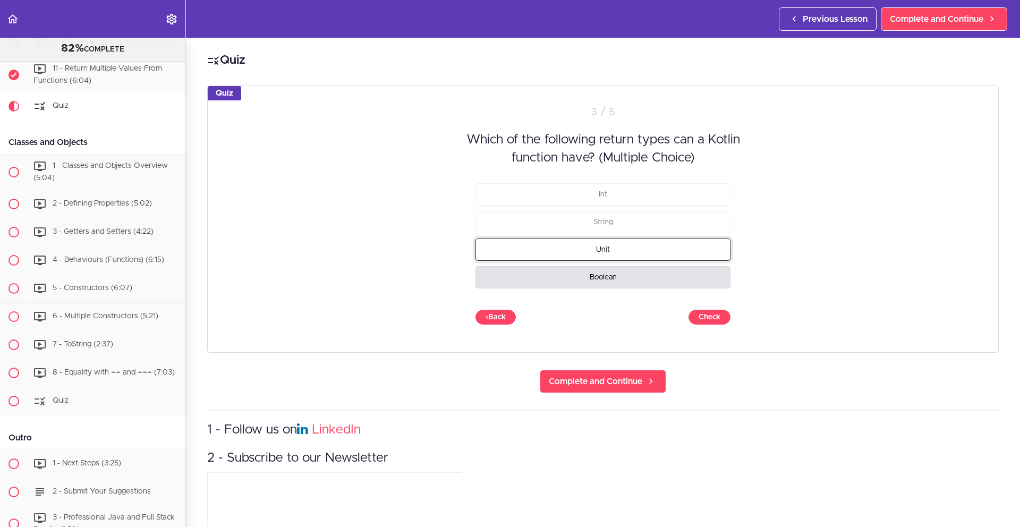
click at [556, 255] on button "Unit" at bounding box center [603, 249] width 255 height 22
click at [562, 224] on button "String" at bounding box center [603, 221] width 255 height 22
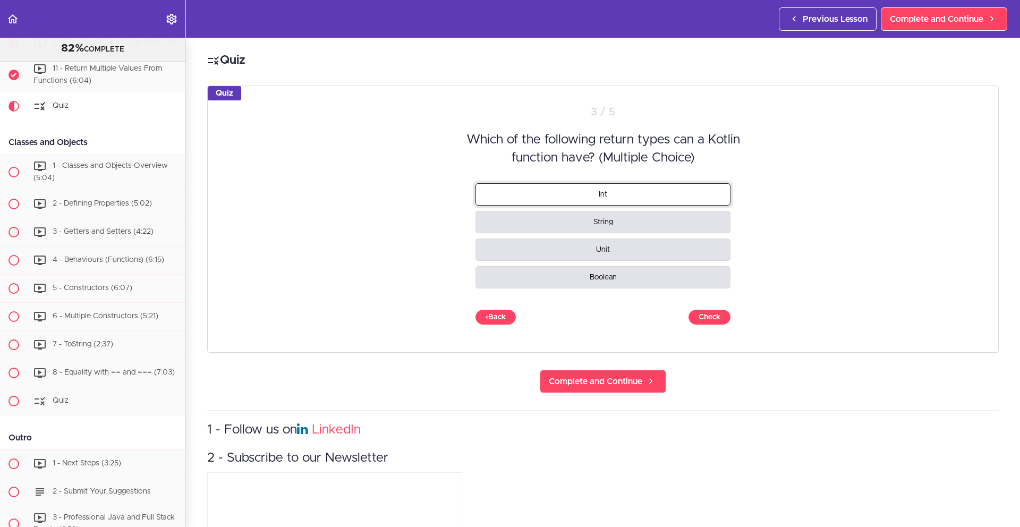
click at [565, 200] on button "Int" at bounding box center [603, 194] width 255 height 22
click at [710, 313] on button "Check" at bounding box center [710, 317] width 42 height 15
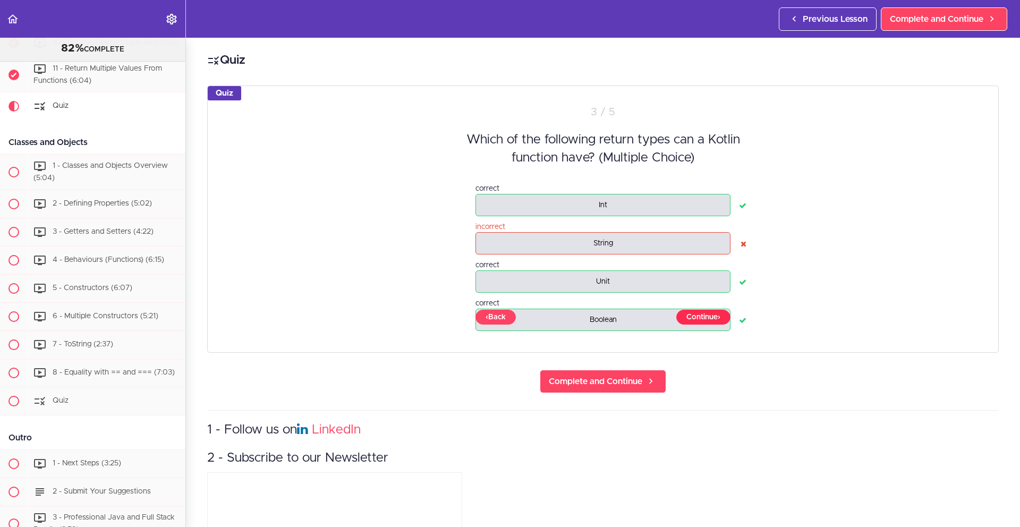
click at [711, 315] on button "Continue ›" at bounding box center [704, 317] width 54 height 15
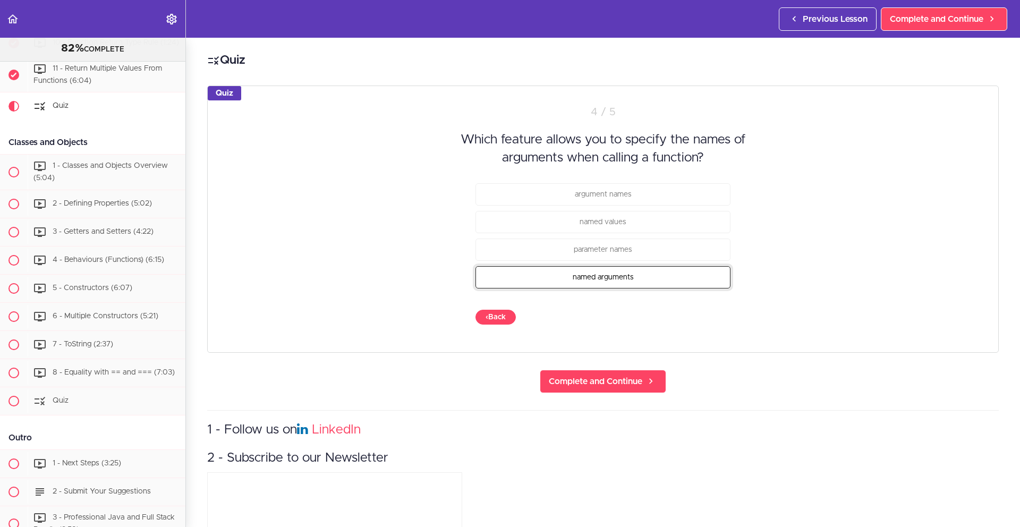
click at [661, 281] on button "named arguments" at bounding box center [603, 277] width 255 height 22
click at [708, 320] on button "Check" at bounding box center [710, 317] width 42 height 15
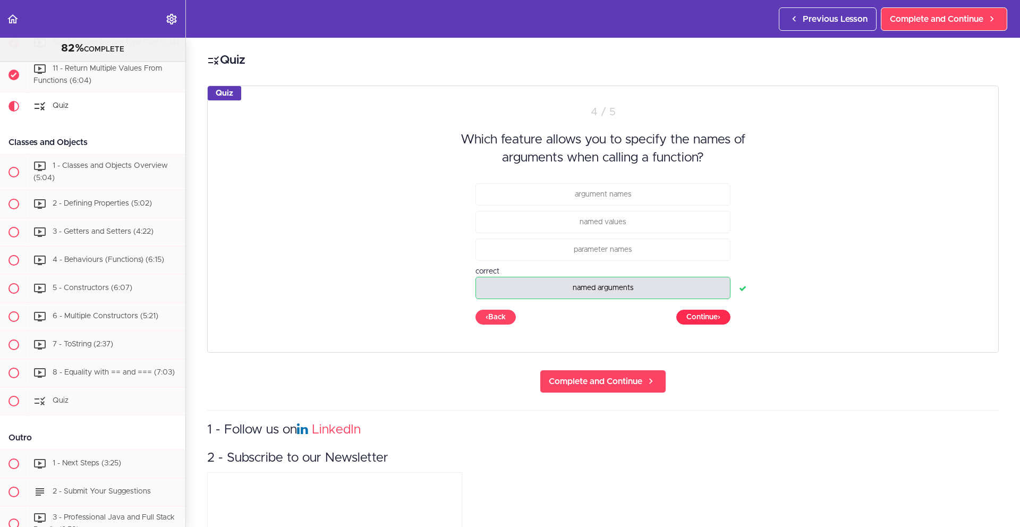
click at [710, 320] on button "Continue ›" at bounding box center [704, 317] width 54 height 15
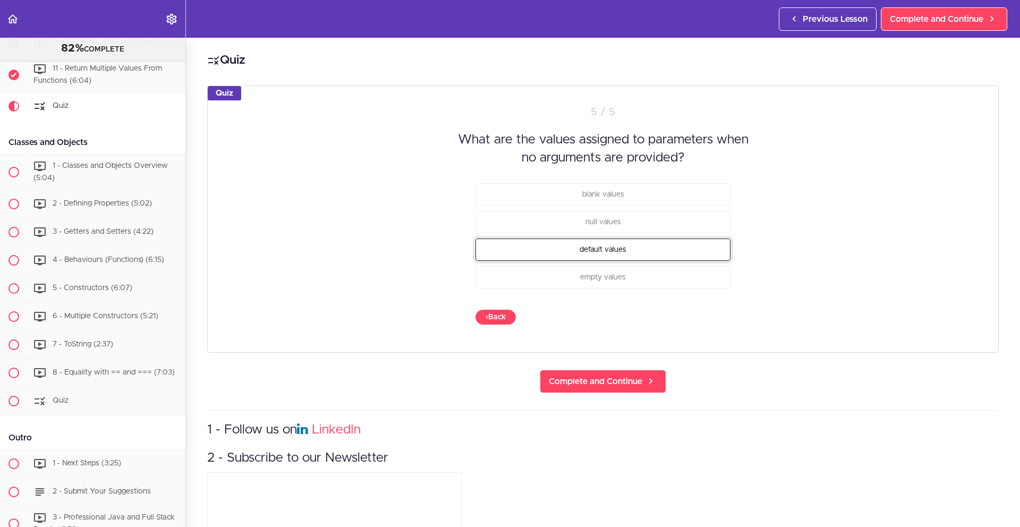
click at [648, 254] on button "default values" at bounding box center [603, 249] width 255 height 22
click at [695, 305] on div "Quiz 5 / 5 What are the values assigned to parameters when no arguments are pro…" at bounding box center [603, 219] width 792 height 267
click at [697, 316] on button "Check" at bounding box center [710, 317] width 42 height 15
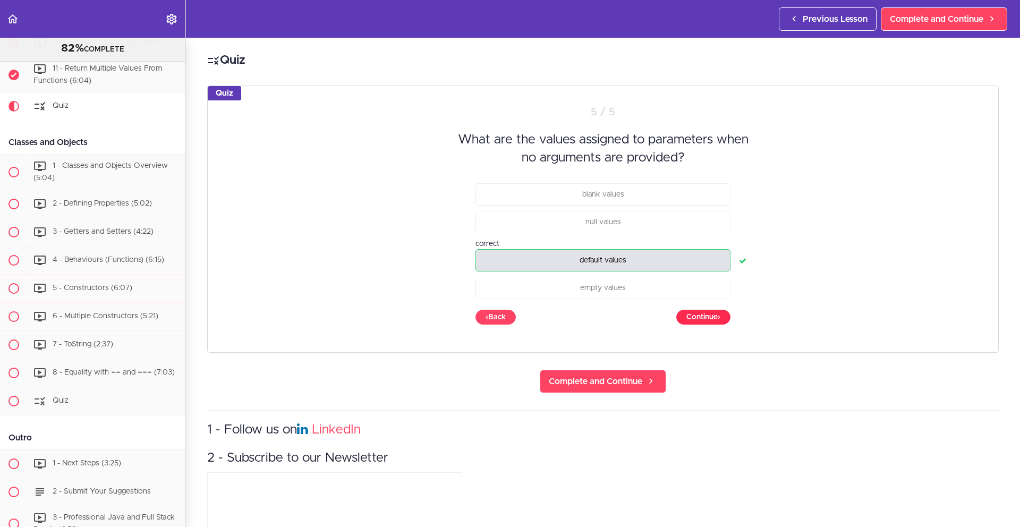
click at [697, 316] on button "Continue ›" at bounding box center [704, 317] width 54 height 15
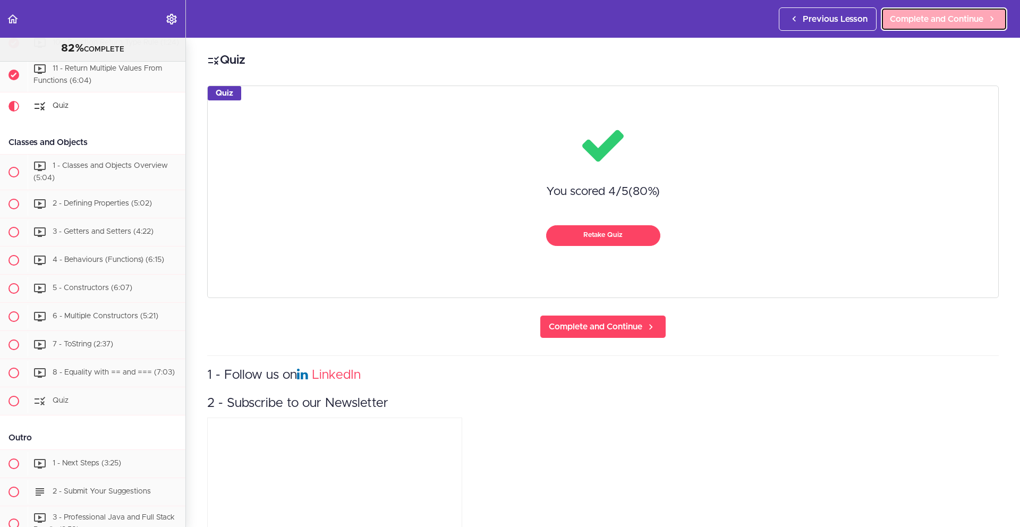
click at [932, 20] on span "Complete and Continue" at bounding box center [937, 19] width 94 height 13
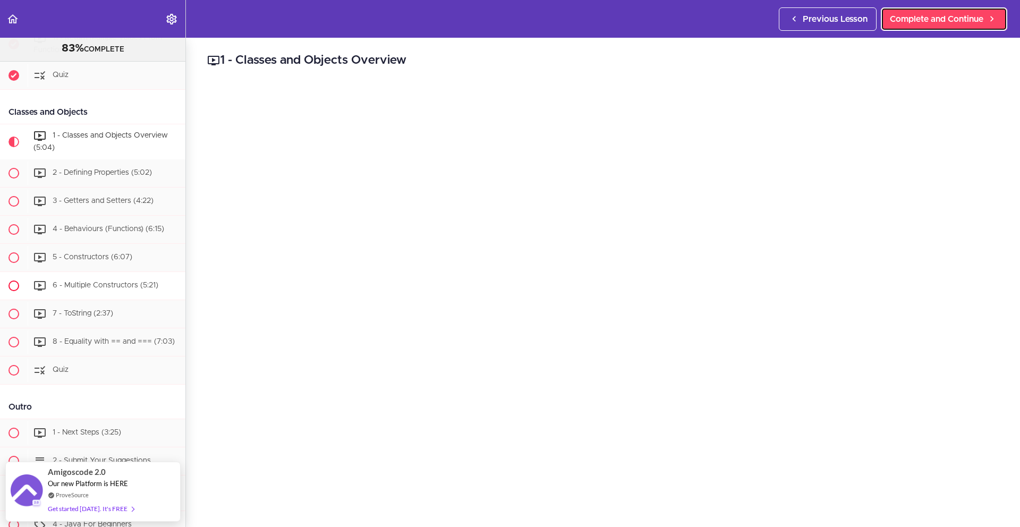
scroll to position [2441, 0]
